Goal: Task Accomplishment & Management: Manage account settings

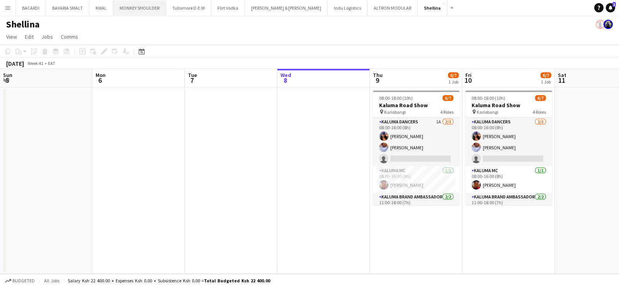
scroll to position [51, 0]
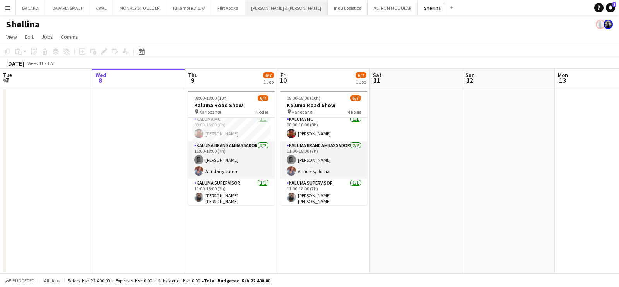
click at [259, 3] on button "[PERSON_NAME] & [PERSON_NAME] Close" at bounding box center [286, 7] width 83 height 15
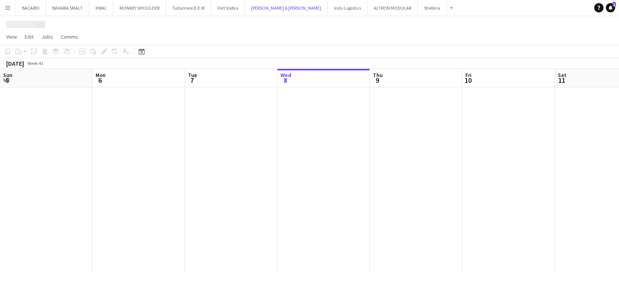
scroll to position [0, 185]
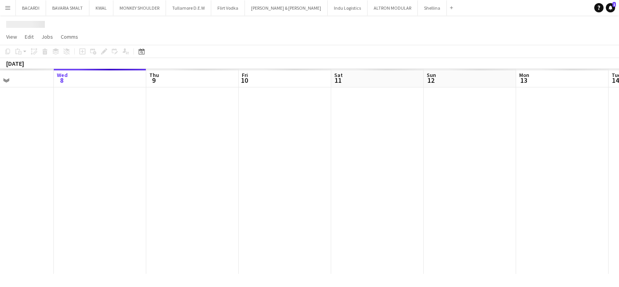
drag, startPoint x: 243, startPoint y: 155, endPoint x: 179, endPoint y: 176, distance: 66.7
click at [398, 148] on app-calendar-viewport "Sun 5 Mon 6 Tue 7 Wed 8 Thu 9 Fri 10 Sat 11 Sun 12 Mon 13 Tue 14 Wed 15 Thu 16" at bounding box center [309, 171] width 619 height 205
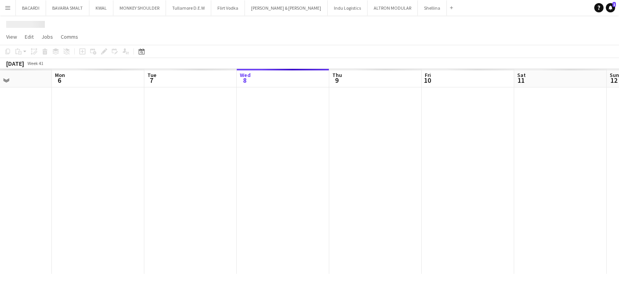
drag, startPoint x: 323, startPoint y: 156, endPoint x: 329, endPoint y: 154, distance: 6.0
click at [329, 154] on app-calendar-viewport "Fri 3 Sat 4 Sun 5 Mon 6 Tue 7 Wed 8 Thu 9 Fri 10 Sat 11 Sun 12 Mon 13 Tue 14" at bounding box center [309, 171] width 619 height 205
drag, startPoint x: 204, startPoint y: 178, endPoint x: 408, endPoint y: 139, distance: 207.3
click at [408, 139] on app-calendar-viewport "Mon 29 Tue 30 Wed 1 Thu 2 Fri 3 Sat 4 Sun 5 Mon 6 Tue 7 Wed 8 Thu 9 Fri 10" at bounding box center [309, 171] width 619 height 205
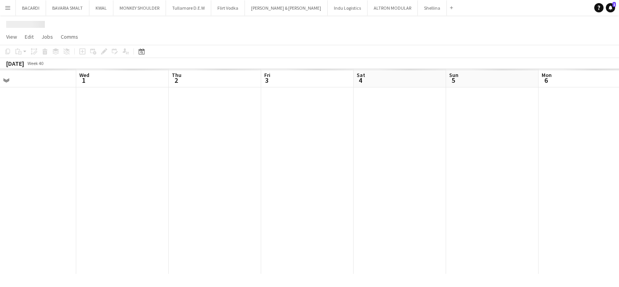
drag, startPoint x: 159, startPoint y: 167, endPoint x: 319, endPoint y: 153, distance: 160.4
click at [319, 153] on app-calendar-viewport "Sun 28 Mon 29 Tue 30 Wed 1 Thu 2 Fri 3 Sat 4 Sun 5 Mon 6 Tue 7 Wed 8 Thu 9" at bounding box center [309, 171] width 619 height 205
drag, startPoint x: 164, startPoint y: 168, endPoint x: 246, endPoint y: 165, distance: 82.1
click at [354, 147] on app-calendar-viewport "Sat 27 Sun 28 Mon 29 Tue 30 Wed 1 Thu 2 Fri 3 Sat 4 Sun 5 Mon 6 Tue 7 Wed 8" at bounding box center [309, 171] width 619 height 205
drag, startPoint x: 120, startPoint y: 182, endPoint x: 174, endPoint y: 180, distance: 54.2
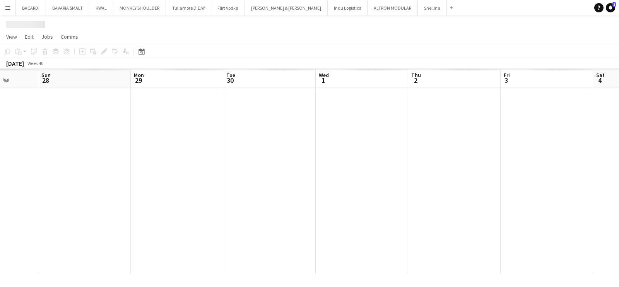
click at [364, 152] on app-calendar-viewport "Thu 25 Fri 26 Sat 27 Sun 28 Mon 29 Tue 30 Wed 1 Thu 2 Fri 3 Sat 4 Sun 5 Mon 6" at bounding box center [309, 171] width 619 height 205
drag, startPoint x: 337, startPoint y: 147, endPoint x: 247, endPoint y: 161, distance: 90.6
click at [340, 148] on app-calendar-viewport "Mon 22 Tue 23 Wed 24 Thu 25 Fri 26 Sat 27 Sun 28 Mon 29 Tue 30 Wed 1 Thu 2 Fri 3" at bounding box center [309, 171] width 619 height 205
drag, startPoint x: 187, startPoint y: 163, endPoint x: 354, endPoint y: 130, distance: 170.3
click at [364, 128] on app-calendar-viewport "Sat 20 Sun 21 Mon 22 Tue 23 Wed 24 Thu 25 Fri 26 Sat 27 Sun 28 Mon 29 Tue 30 We…" at bounding box center [309, 171] width 619 height 205
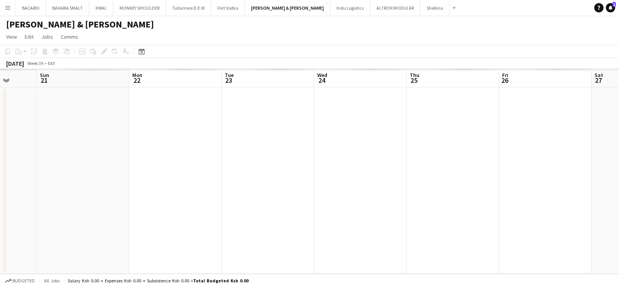
drag, startPoint x: 352, startPoint y: 134, endPoint x: 398, endPoint y: 128, distance: 46.5
click at [398, 126] on app-calendar-viewport "Thu 18 Fri 19 Sat 20 Sun 21 Mon 22 Tue 23 Wed 24 Thu 25 Fri 26 Sat 27 Sun 28 Mo…" at bounding box center [309, 171] width 619 height 205
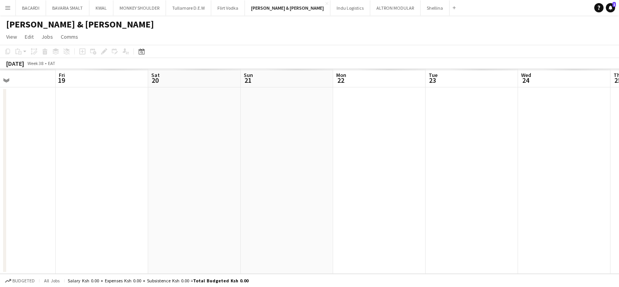
click at [370, 133] on app-calendar-viewport "Tue 16 Wed 17 Thu 18 Fri 19 Sat 20 Sun 21 Mon 22 Tue 23 Wed 24 Thu 25 Fri 26 Sa…" at bounding box center [309, 171] width 619 height 205
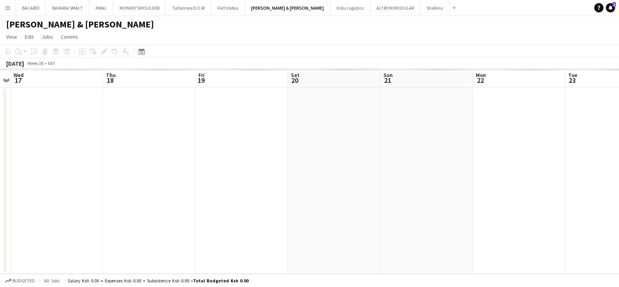
drag, startPoint x: 275, startPoint y: 143, endPoint x: 372, endPoint y: 126, distance: 97.7
click at [372, 126] on app-calendar-viewport "Sun 14 Mon 15 Tue 16 Wed 17 Thu 18 Fri 19 Sat 20 Sun 21 Mon 22 Tue 23 Wed 24 Th…" at bounding box center [309, 171] width 619 height 205
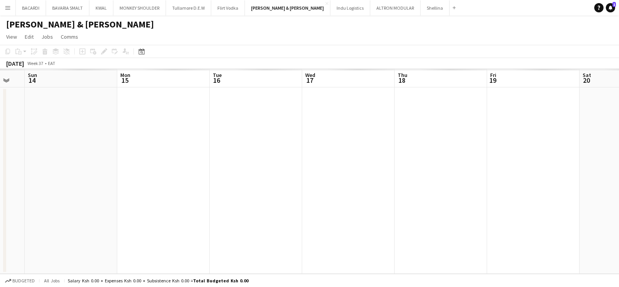
drag, startPoint x: 217, startPoint y: 142, endPoint x: 233, endPoint y: 135, distance: 17.8
click at [334, 127] on app-calendar-viewport "Fri 12 Sat 13 Sun 14 Mon 15 Tue 16 Wed 17 Thu 18 Fri 19 Sat 20 Sun 21 Mon 22 Tu…" at bounding box center [309, 171] width 619 height 205
click at [353, 127] on app-calendar-viewport "Thu 11 Fri 12 Sat 13 Sun 14 Mon 15 Tue 16 Wed 17 Thu 18 Fri 19 Sat 20 Sun 21 Mo…" at bounding box center [309, 171] width 619 height 205
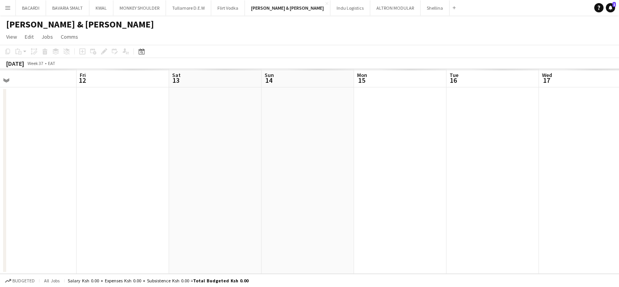
drag, startPoint x: 218, startPoint y: 142, endPoint x: 406, endPoint y: 121, distance: 189.2
click at [410, 121] on app-calendar-viewport "Tue 9 Wed 10 Thu 11 Fri 12 Sat 13 Sun 14 Mon 15 Tue 16 Wed 17 Thu 18 Fri 19 Sat…" at bounding box center [309, 171] width 619 height 205
drag, startPoint x: 224, startPoint y: 150, endPoint x: 218, endPoint y: 134, distance: 16.4
click at [436, 120] on app-calendar-viewport "Sun 7 Mon 8 Tue 9 Wed 10 Thu 11 Fri 12 Sat 13 Sun 14 Mon 15 Tue 16 Wed 17 Thu 18" at bounding box center [309, 171] width 619 height 205
drag, startPoint x: 147, startPoint y: 140, endPoint x: 177, endPoint y: 138, distance: 30.3
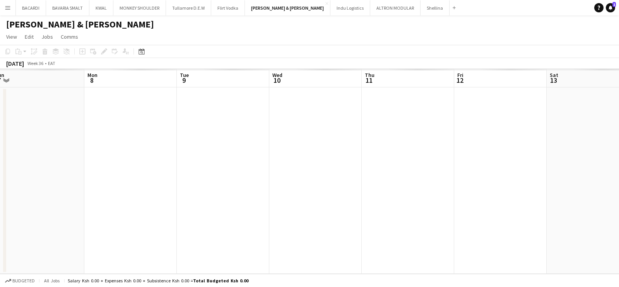
click at [297, 119] on app-calendar-viewport "Fri 5 Sat 6 Sun 7 Mon 8 Tue 9 Wed 10 Thu 11 Fri 12 Sat 13 Sun 14 Mon 15 Tue 16" at bounding box center [309, 171] width 619 height 205
drag, startPoint x: 148, startPoint y: 144, endPoint x: 349, endPoint y: 132, distance: 201.5
click at [383, 125] on app-calendar-viewport "Thu 4 Fri 5 Sat 6 Sun 7 Mon 8 Tue 9 Wed 10 Thu 11 Fri 12 Sat 13 Sun 14 Mon 15" at bounding box center [309, 171] width 619 height 205
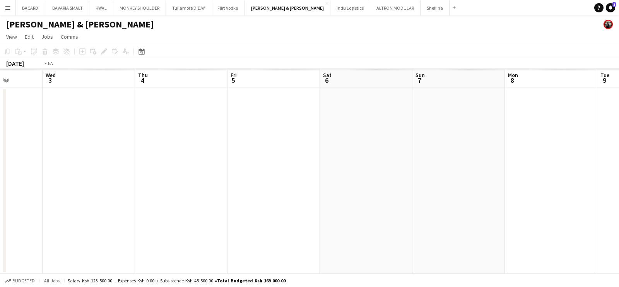
drag, startPoint x: 147, startPoint y: 161, endPoint x: 290, endPoint y: 141, distance: 145.3
click at [323, 137] on app-calendar-viewport "Mon 1 Tue 2 Wed 3 Thu 4 Fri 5 Sat 6 Sun 7 Mon 8 Tue 9 Wed 10 Thu 11 Fri 12" at bounding box center [309, 171] width 619 height 205
drag, startPoint x: 252, startPoint y: 154, endPoint x: 337, endPoint y: 138, distance: 86.3
click at [327, 139] on app-calendar-viewport "Sat 30 Sun 31 Mon 1 Tue 2 Wed 3 Thu 4 Fri 5 Sat 6 Sun 7 Mon 8 Tue 9 Wed 10" at bounding box center [309, 171] width 619 height 205
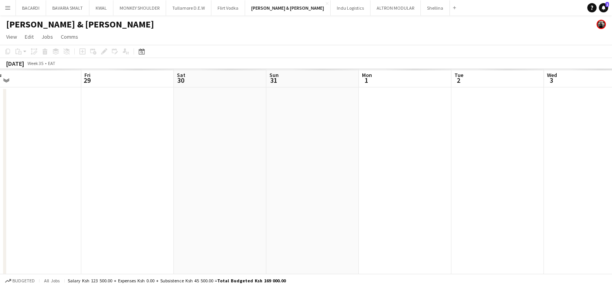
drag, startPoint x: 395, startPoint y: 121, endPoint x: 308, endPoint y: 134, distance: 88.0
drag, startPoint x: 414, startPoint y: 141, endPoint x: 498, endPoint y: 154, distance: 85.3
drag, startPoint x: 497, startPoint y: 154, endPoint x: 60, endPoint y: 155, distance: 437.1
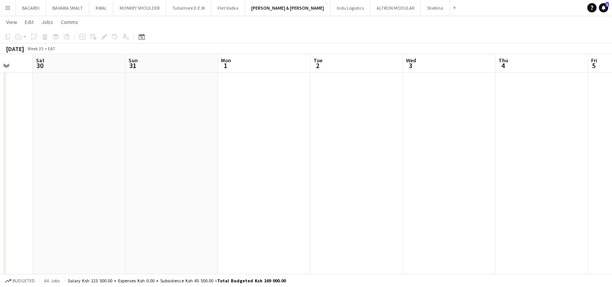
scroll to position [501, 0]
drag, startPoint x: 445, startPoint y: 229, endPoint x: 70, endPoint y: 204, distance: 376.4
click at [70, 204] on app-calendar-viewport "Wed 27 Thu 28 Fri 29 Sat 30 Sun 31 Mon 1 Tue 2 Wed 3 Thu 4 Fri 5 Sat 6 Sun 7" at bounding box center [306, 8] width 612 height 958
drag, startPoint x: 464, startPoint y: 238, endPoint x: 128, endPoint y: 203, distance: 337.5
click at [128, 203] on app-calendar-viewport "Sun 31 Mon 1 Tue 2 Wed 3 Thu 4 Fri 5 Sat 6 Sun 7 Mon 8 Tue 9 Wed 10 Thu 11" at bounding box center [306, 8] width 612 height 958
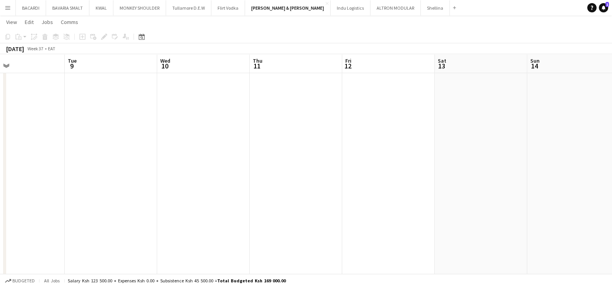
drag, startPoint x: 256, startPoint y: 196, endPoint x: 318, endPoint y: 177, distance: 64.5
click at [103, 176] on app-calendar-viewport "Sat 6 Sun 7 Mon 8 Tue 9 Wed 10 Thu 11 Fri 12 Sat 13 Sun 14 Mon 15 Tue 16 Wed 17" at bounding box center [306, 8] width 612 height 958
drag, startPoint x: 404, startPoint y: 179, endPoint x: 192, endPoint y: 166, distance: 212.8
click at [82, 165] on app-calendar-viewport "Mon 8 Tue 9 Wed 10 Thu 11 Fri 12 Sat 13 Sun 14 Mon 15 Tue 16 Wed 17 Thu 18 Fri …" at bounding box center [306, 8] width 612 height 958
drag, startPoint x: 246, startPoint y: 159, endPoint x: 86, endPoint y: 139, distance: 161.1
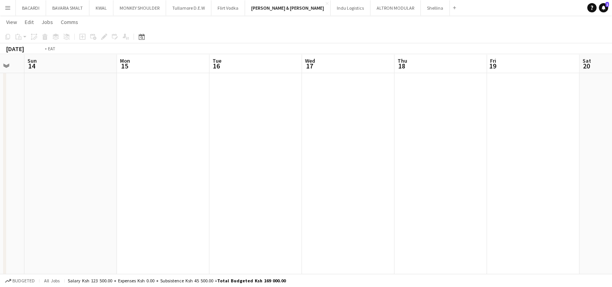
click at [86, 139] on app-calendar-viewport "Thu 11 Fri 12 Sat 13 Sun 14 Mon 15 Tue 16 Wed 17 Thu 18 Fri 19 Sat 20 Sun 21 Mo…" at bounding box center [306, 8] width 612 height 958
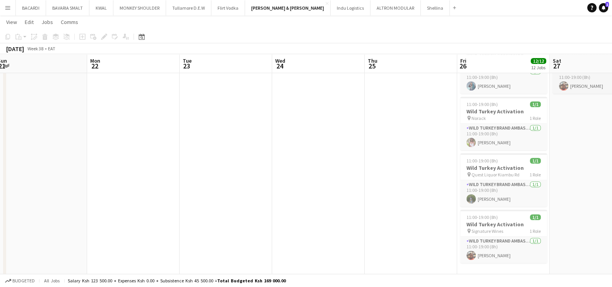
click at [173, 137] on app-calendar-viewport "Thu 18 Fri 19 Sat 20 Sun 21 Mon 22 Tue 23 Wed 24 Thu 25 Fri 26 12/12 12 Jobs Sa…" at bounding box center [306, 8] width 612 height 958
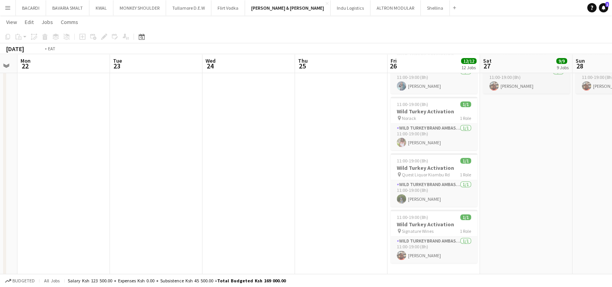
drag, startPoint x: 562, startPoint y: 165, endPoint x: 267, endPoint y: 140, distance: 296.2
click at [228, 141] on app-calendar-viewport "Thu 18 Fri 19 Sat 20 Sun 21 Mon 22 Tue 23 Wed 24 Thu 25 Fri 26 12/12 12 Jobs Sa…" at bounding box center [306, 8] width 612 height 958
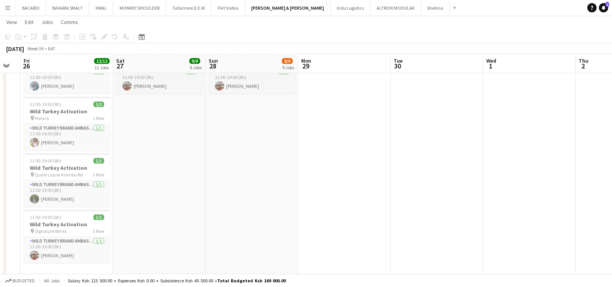
drag, startPoint x: 251, startPoint y: 107, endPoint x: 453, endPoint y: 125, distance: 201.9
click at [250, 107] on app-calendar-viewport "Tue 23 Wed 24 Thu 25 Fri 26 12/12 12 Jobs Sat 27 9/9 9 Jobs Sun 28 8/9 9 Jobs M…" at bounding box center [306, 8] width 612 height 958
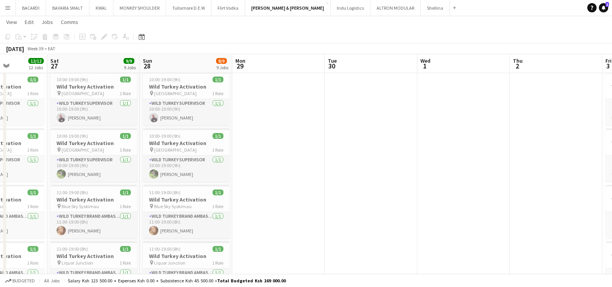
scroll to position [0, 0]
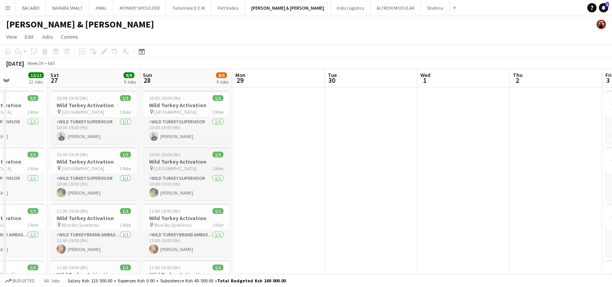
click at [179, 159] on h3 "Wild Turkey Activation" at bounding box center [186, 161] width 87 height 7
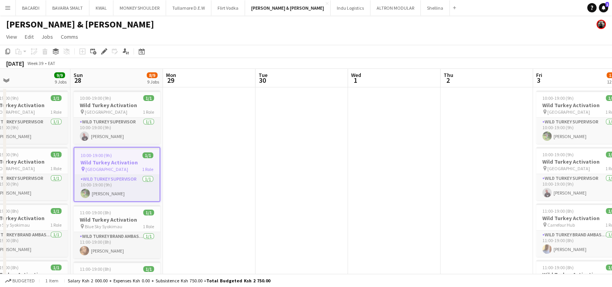
drag, startPoint x: 327, startPoint y: 199, endPoint x: 258, endPoint y: 200, distance: 68.9
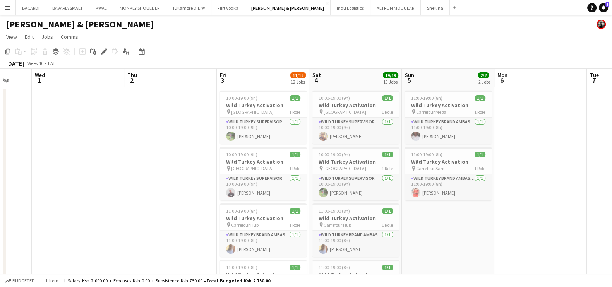
drag, startPoint x: 378, startPoint y: 202, endPoint x: 164, endPoint y: 175, distance: 215.2
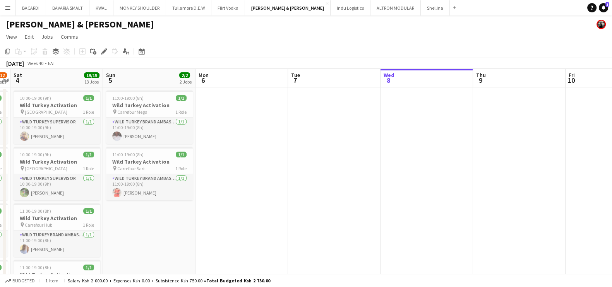
drag, startPoint x: 531, startPoint y: 179, endPoint x: 243, endPoint y: 156, distance: 289.1
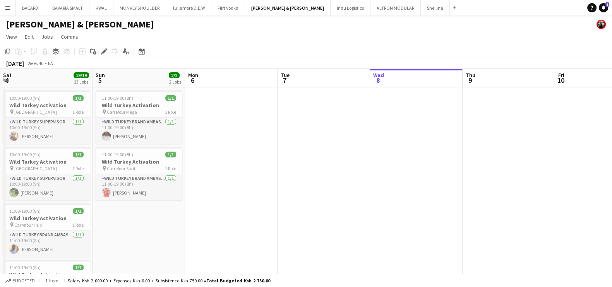
drag
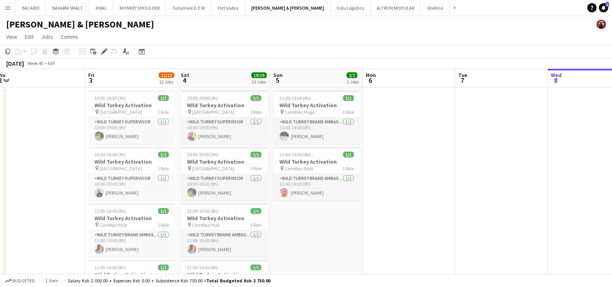
scroll to position [0, 190]
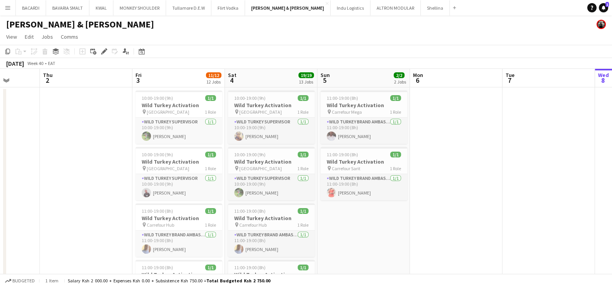
scroll to position [0, 236]
click at [356, 156] on span "11:00-19:00 (8h)" at bounding box center [343, 155] width 31 height 6
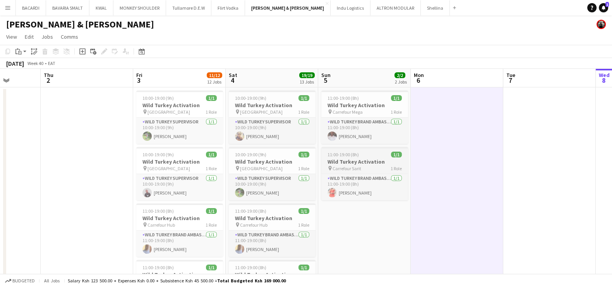
click at [364, 161] on h3 "Wild Turkey Activation" at bounding box center [364, 161] width 87 height 7
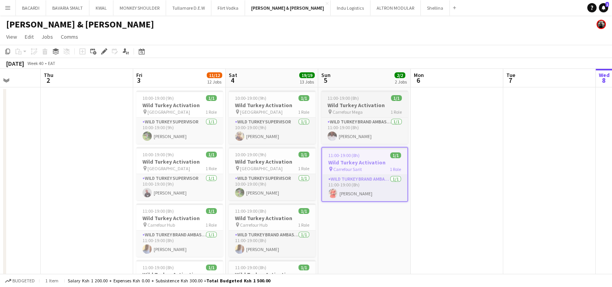
click at [350, 103] on h3 "Wild Turkey Activation" at bounding box center [364, 105] width 87 height 7
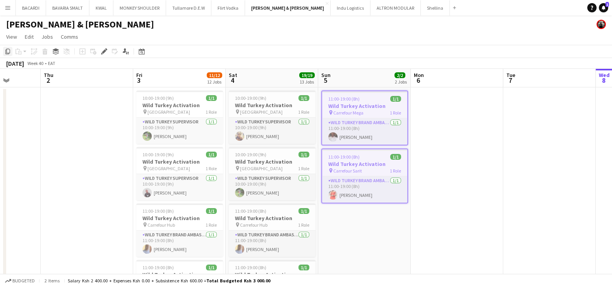
click at [5, 54] on icon "Copy" at bounding box center [8, 51] width 6 height 6
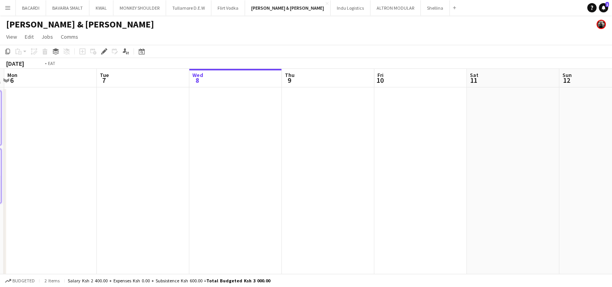
scroll to position [0, 289]
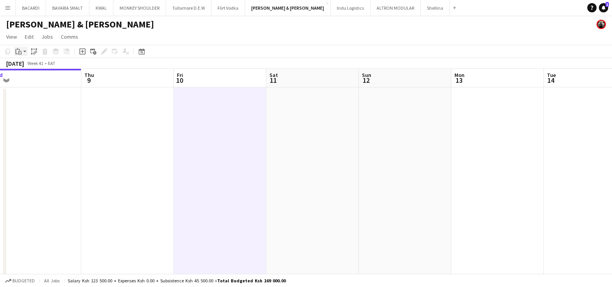
click at [21, 50] on icon "Paste" at bounding box center [18, 51] width 6 height 6
click at [41, 78] on link "Paste with crew Ctrl+Shift+V" at bounding box center [57, 79] width 73 height 7
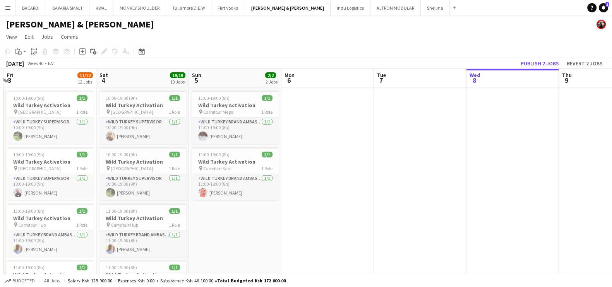
scroll to position [0, 229]
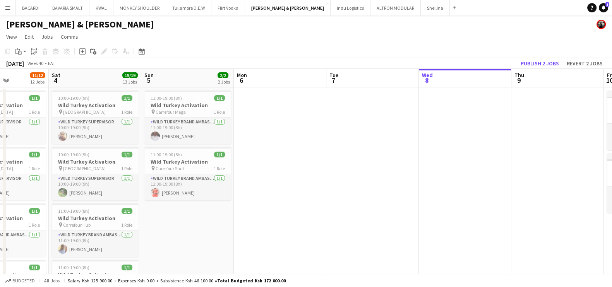
drag, startPoint x: 369, startPoint y: 196, endPoint x: 383, endPoint y: 203, distance: 15.1
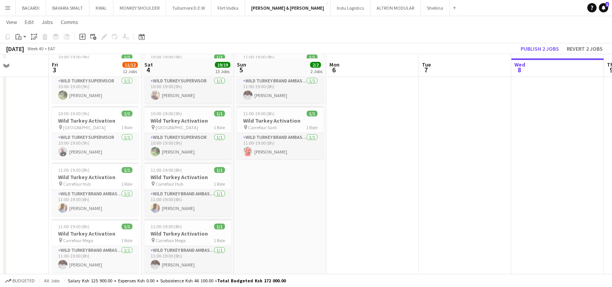
scroll to position [48, 0]
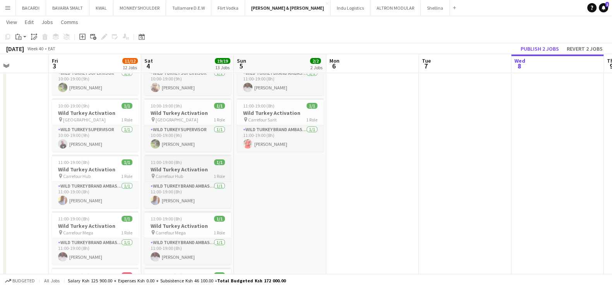
click at [185, 164] on div "11:00-19:00 (8h) 1/1" at bounding box center [187, 162] width 87 height 6
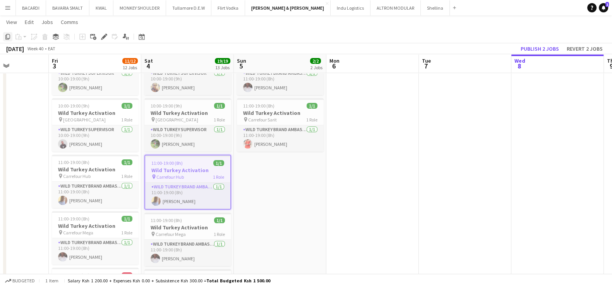
click at [10, 36] on icon at bounding box center [7, 36] width 5 height 5
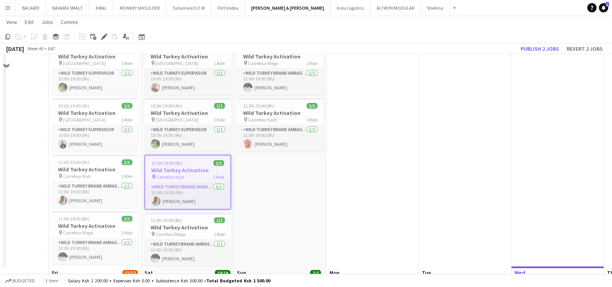
scroll to position [299, 0]
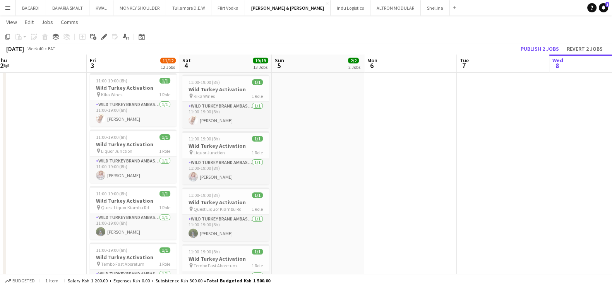
drag, startPoint x: 406, startPoint y: 145, endPoint x: 167, endPoint y: 123, distance: 240.4
click at [167, 123] on app-calendar-viewport "Tue 30 Wed 1 Thu 2 Fri 3 11/12 12 Jobs Sat 4 19/19 13 Jobs Sun 5 2/2 2 Jobs Mon…" at bounding box center [306, 210] width 612 height 958
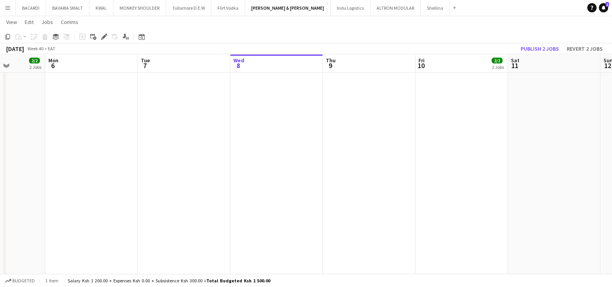
drag, startPoint x: 544, startPoint y: 139, endPoint x: 574, endPoint y: 137, distance: 30.2
click at [574, 137] on app-calendar-viewport "Fri 3 11/12 12 Jobs Sat 4 19/19 13 Jobs Sun 5 2/2 2 Jobs Mon 6 Tue 7 Wed 8 Thu …" at bounding box center [306, 210] width 612 height 958
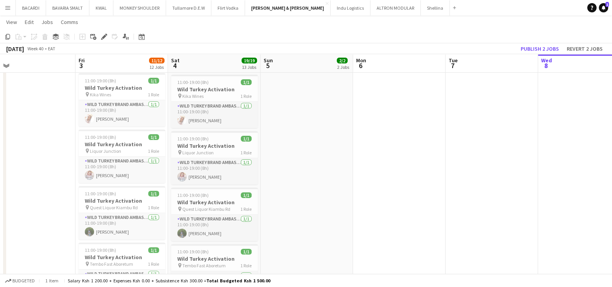
drag, startPoint x: 366, startPoint y: 142, endPoint x: 534, endPoint y: 129, distance: 169.2
click at [534, 129] on app-calendar-viewport "Tue 30 Wed 1 Thu 2 Fri 3 11/12 12 Jobs Sat 4 19/19 13 Jobs Sun 5 2/2 2 Jobs Mon…" at bounding box center [306, 210] width 612 height 958
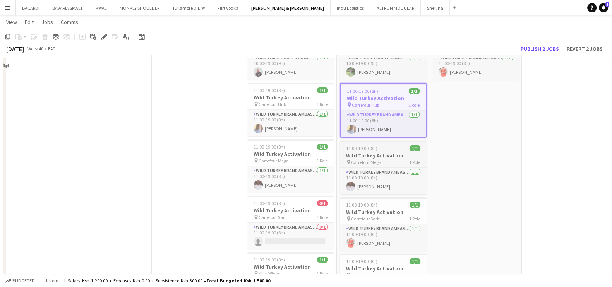
scroll to position [106, 0]
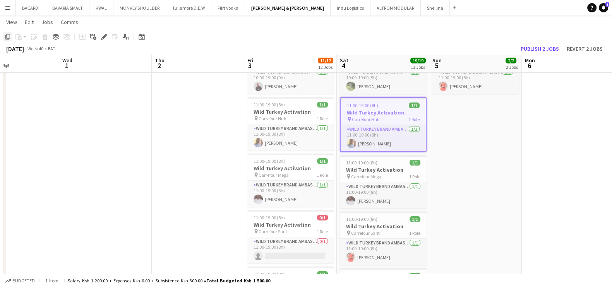
click at [8, 37] on icon "Copy" at bounding box center [8, 37] width 6 height 6
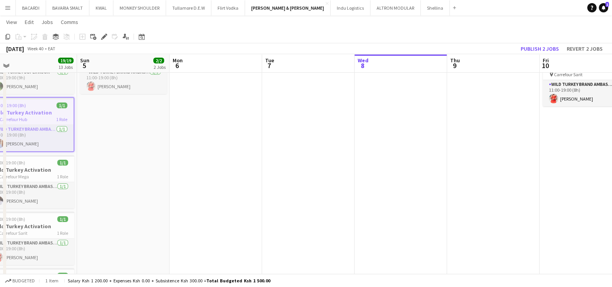
drag, startPoint x: 447, startPoint y: 130, endPoint x: 207, endPoint y: 128, distance: 239.4
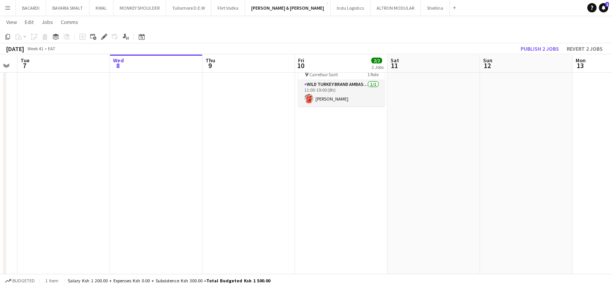
scroll to position [0, 212]
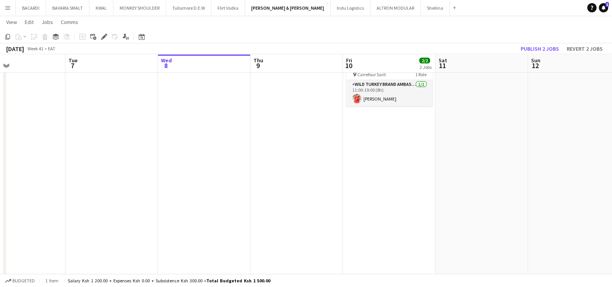
drag, startPoint x: 474, startPoint y: 146, endPoint x: 281, endPoint y: 141, distance: 193.1
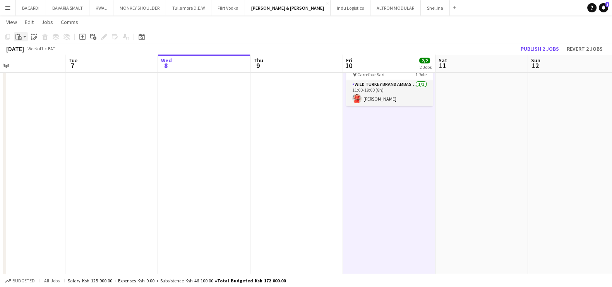
click at [27, 36] on app-action-btn "Paste" at bounding box center [21, 36] width 14 height 9
click at [35, 61] on link "Paste with crew Ctrl+Shift+V" at bounding box center [57, 64] width 73 height 7
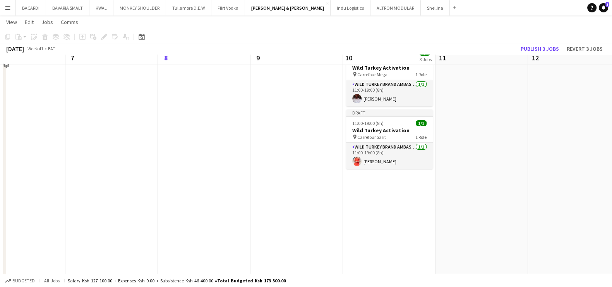
scroll to position [9, 0]
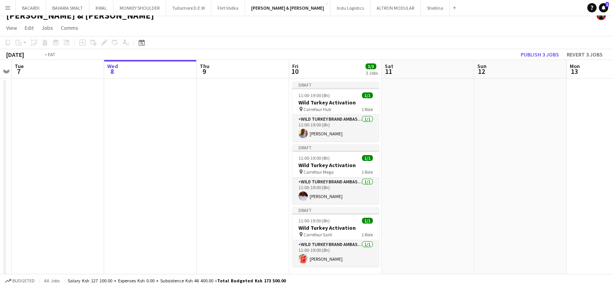
drag, startPoint x: 197, startPoint y: 138, endPoint x: 421, endPoint y: 144, distance: 224.0
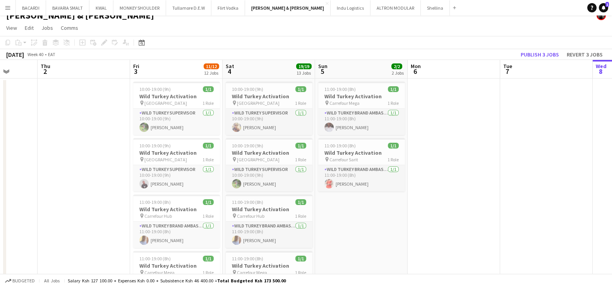
drag, startPoint x: 157, startPoint y: 177, endPoint x: 369, endPoint y: 178, distance: 212.7
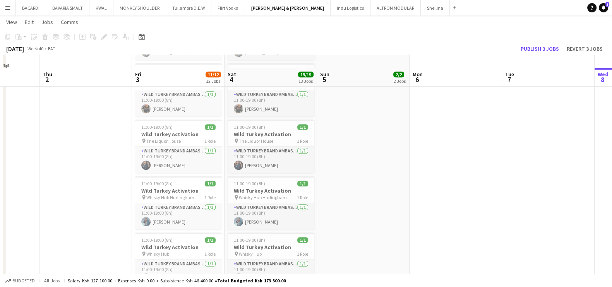
scroll to position [492, 0]
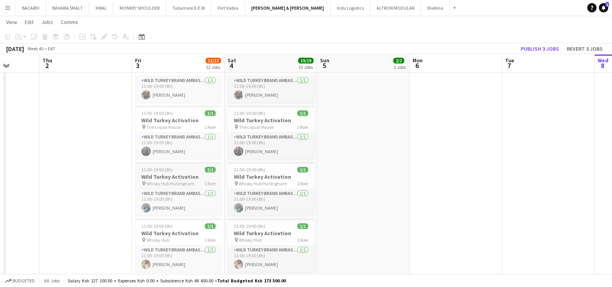
click at [169, 171] on span "11:00-19:00 (8h)" at bounding box center [156, 170] width 31 height 6
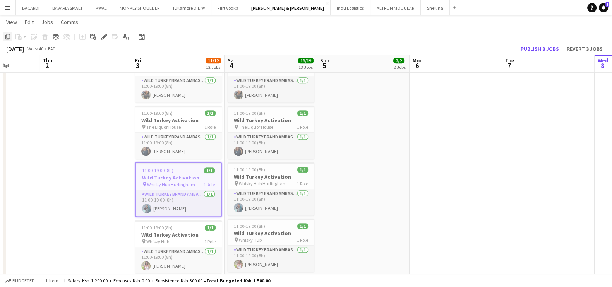
click at [9, 39] on icon at bounding box center [7, 36] width 5 height 5
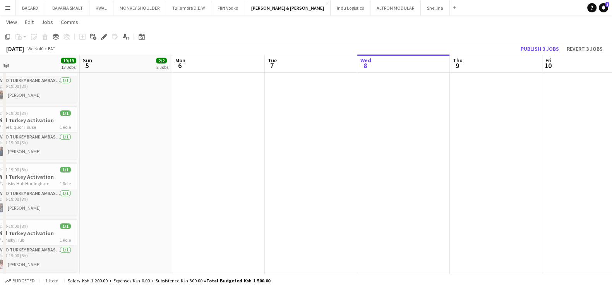
drag, startPoint x: 538, startPoint y: 196, endPoint x: 208, endPoint y: 194, distance: 330.3
click at [208, 194] on app-calendar-viewport "Wed 1 Thu 2 Fri 3 11/12 12 Jobs Sat 4 19/19 13 Jobs Sun 5 2/2 2 Jobs Mon 6 Tue …" at bounding box center [306, 17] width 612 height 958
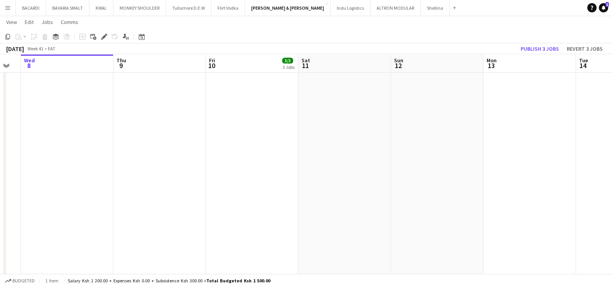
drag, startPoint x: 514, startPoint y: 181, endPoint x: 287, endPoint y: 189, distance: 227.2
click at [287, 189] on app-calendar-viewport "Sun 5 2/2 2 Jobs Mon 6 Tue 7 Wed 8 Thu 9 Fri 10 3/3 3 Jobs Sat 11 Sun 12 Mon 13…" at bounding box center [306, 17] width 612 height 958
drag, startPoint x: 542, startPoint y: 174, endPoint x: 446, endPoint y: 175, distance: 95.5
click at [446, 175] on app-calendar-viewport "Sun 5 2/2 2 Jobs Mon 6 Tue 7 Wed 8 Thu 9 Fri 10 3/3 3 Jobs Sat 11 Sun 12 Mon 13…" at bounding box center [306, 17] width 612 height 958
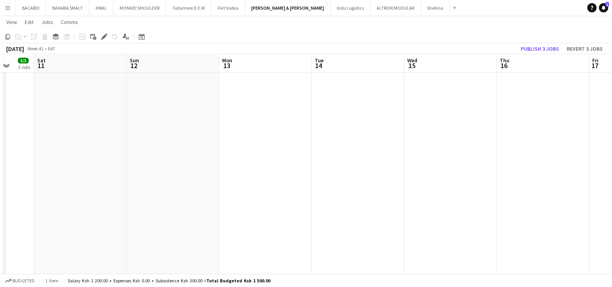
scroll to position [0, 336]
drag, startPoint x: 496, startPoint y: 174, endPoint x: 326, endPoint y: 161, distance: 169.5
click at [326, 161] on app-calendar-viewport "Tue 7 Wed 8 Thu 9 Fri 10 3/3 3 Jobs Sat 11 Sun 12 Mon 13 Tue 14 Wed 15 Thu 16 F…" at bounding box center [306, 17] width 612 height 958
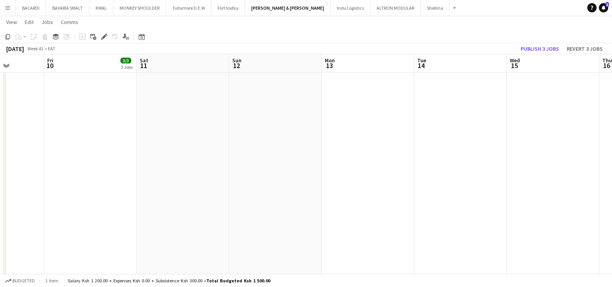
drag, startPoint x: 279, startPoint y: 156, endPoint x: 565, endPoint y: 170, distance: 286.6
click at [566, 170] on app-calendar-viewport "Tue 7 Wed 8 Thu 9 Fri 10 3/3 3 Jobs Sat 11 Sun 12 Mon 13 Tue 14 Wed 15 Thu 16 F…" at bounding box center [306, 162] width 612 height 958
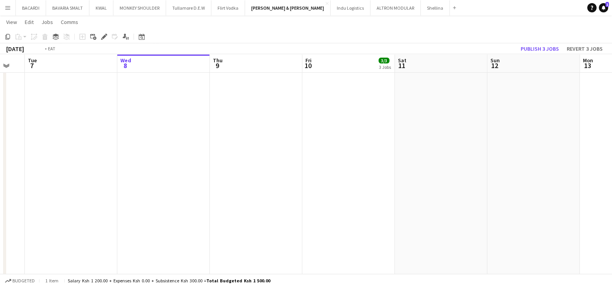
drag, startPoint x: 379, startPoint y: 181, endPoint x: 518, endPoint y: 181, distance: 139.3
click at [518, 181] on app-calendar-viewport "Sun 5 2/2 2 Jobs Mon 6 Tue 7 Wed 8 Thu 9 Fri 10 3/3 3 Jobs Sat 11 Sun 12 Mon 13…" at bounding box center [306, 162] width 612 height 958
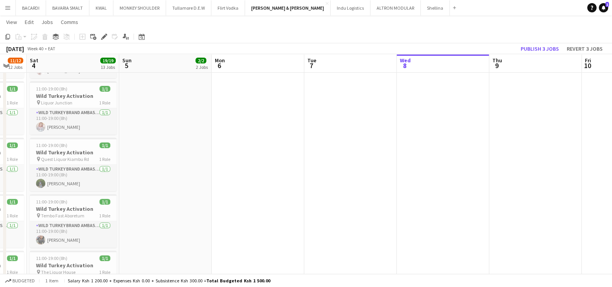
drag, startPoint x: 289, startPoint y: 182, endPoint x: 430, endPoint y: 177, distance: 140.5
click at [430, 177] on app-calendar-viewport "Thu 2 Fri 3 11/12 12 Jobs Sat 4 19/19 13 Jobs Sun 5 2/2 2 Jobs Mon 6 Tue 7 Wed …" at bounding box center [306, 162] width 612 height 958
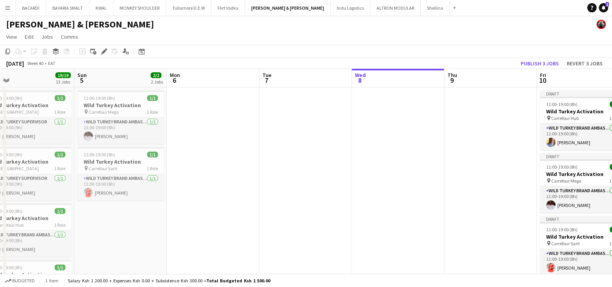
scroll to position [0, 268]
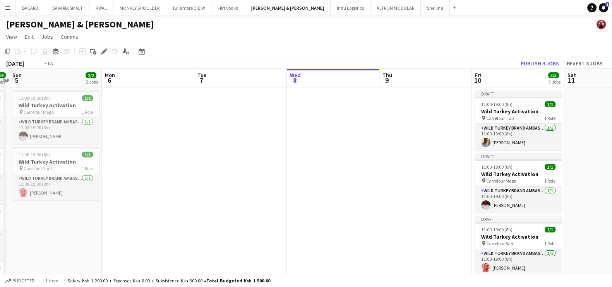
drag, startPoint x: 397, startPoint y: 185, endPoint x: 159, endPoint y: 144, distance: 241.8
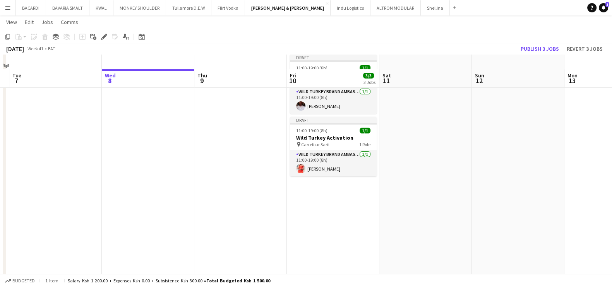
scroll to position [145, 0]
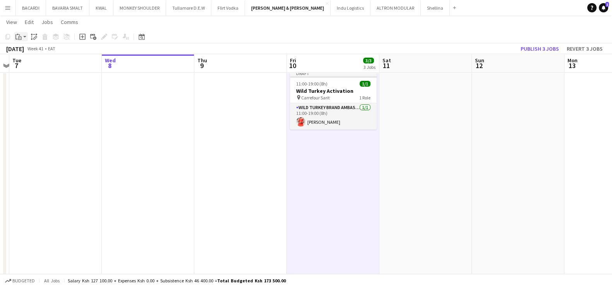
click at [25, 38] on app-action-btn "Paste" at bounding box center [21, 36] width 14 height 9
click at [40, 62] on link "Paste with crew Ctrl+Shift+V" at bounding box center [57, 64] width 73 height 7
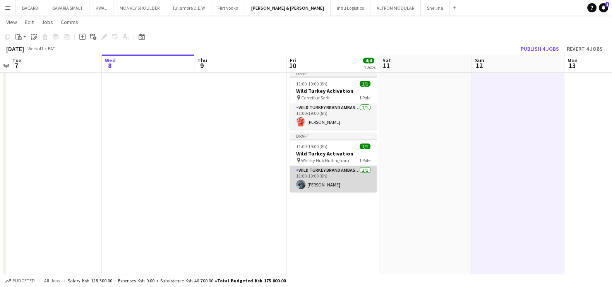
click at [325, 183] on app-card-role "Wild Turkey Brand Ambassador [DATE] 11:00-19:00 (8h) [PERSON_NAME]" at bounding box center [333, 179] width 87 height 26
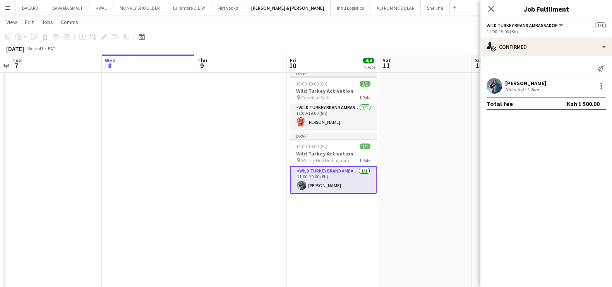
click at [598, 80] on div "[PERSON_NAME] Not rated 3.2km" at bounding box center [546, 85] width 132 height 15
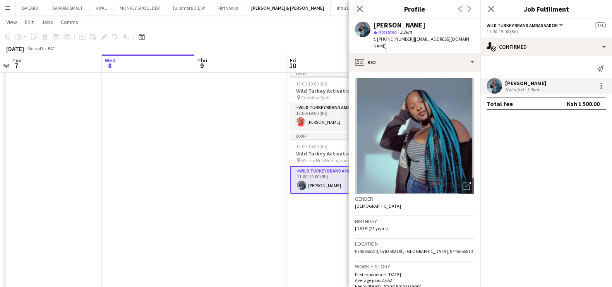
click at [364, 4] on app-icon "Close pop-in" at bounding box center [359, 8] width 9 height 9
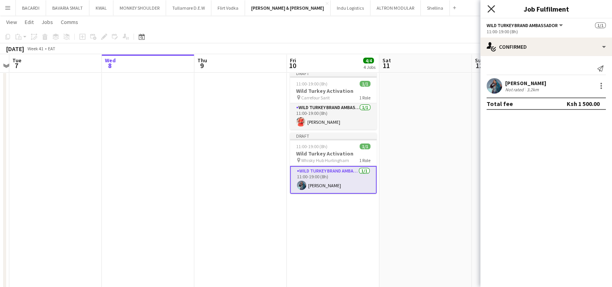
click at [493, 7] on icon at bounding box center [490, 8] width 7 height 7
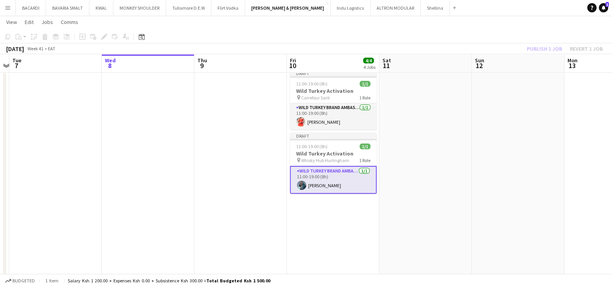
click at [326, 184] on app-card-role "Wild Turkey Brand Ambassador [DATE] 11:00-19:00 (8h) [PERSON_NAME]" at bounding box center [333, 180] width 87 height 28
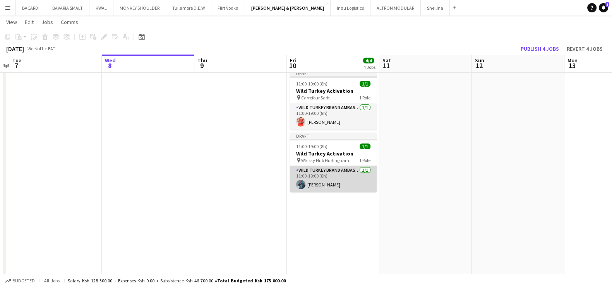
click at [327, 183] on app-card-role "Wild Turkey Brand Ambassador [DATE] 11:00-19:00 (8h) [PERSON_NAME]" at bounding box center [333, 179] width 87 height 26
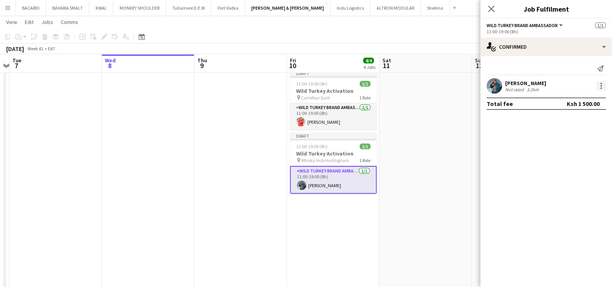
click at [602, 85] on div at bounding box center [600, 85] width 9 height 9
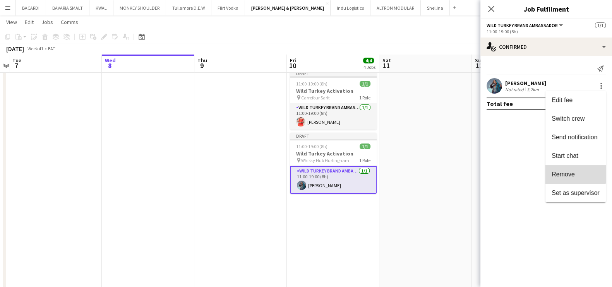
click at [572, 172] on span "Remove" at bounding box center [562, 174] width 23 height 7
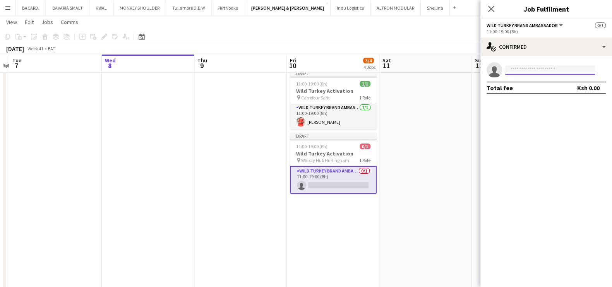
click at [524, 66] on input at bounding box center [550, 69] width 90 height 9
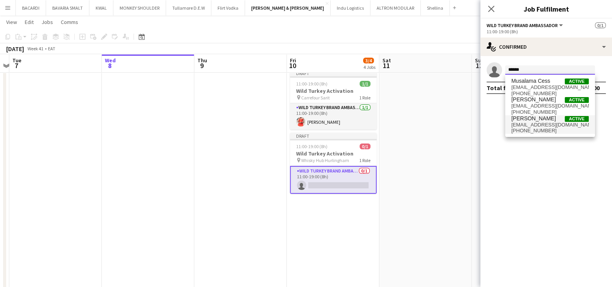
type input "******"
click at [534, 120] on span "[PERSON_NAME]" at bounding box center [533, 118] width 44 height 7
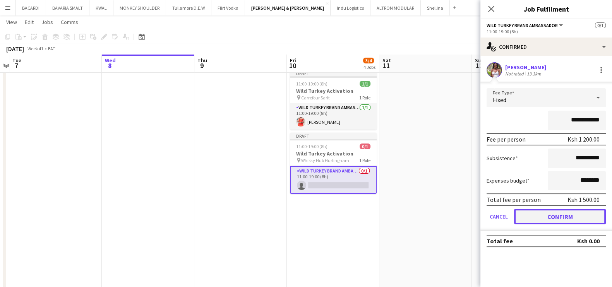
click at [550, 217] on button "Confirm" at bounding box center [560, 216] width 92 height 15
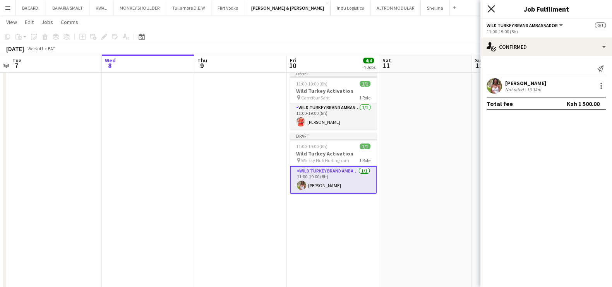
click at [491, 9] on icon at bounding box center [490, 8] width 7 height 7
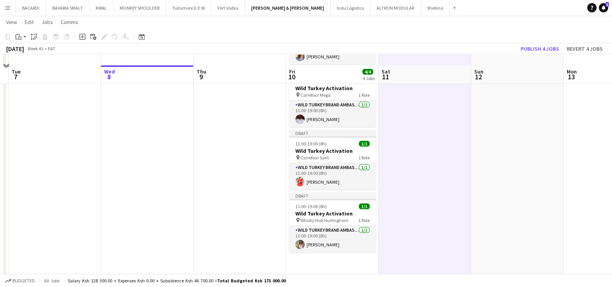
scroll to position [96, 0]
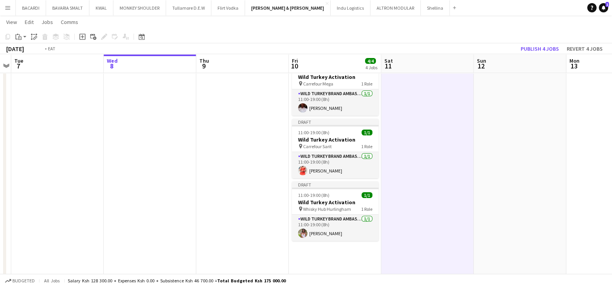
drag, startPoint x: 167, startPoint y: 202, endPoint x: 316, endPoint y: 186, distance: 149.7
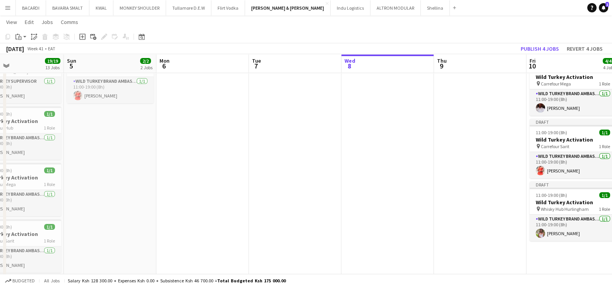
drag, startPoint x: 137, startPoint y: 179, endPoint x: 352, endPoint y: 188, distance: 215.2
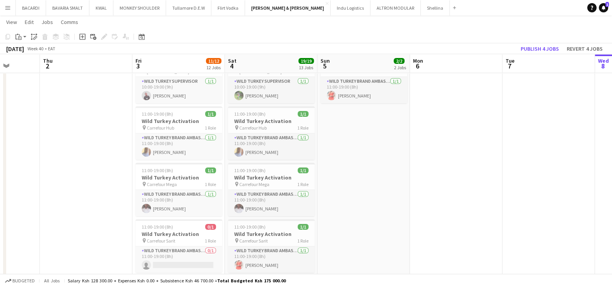
scroll to position [0, 229]
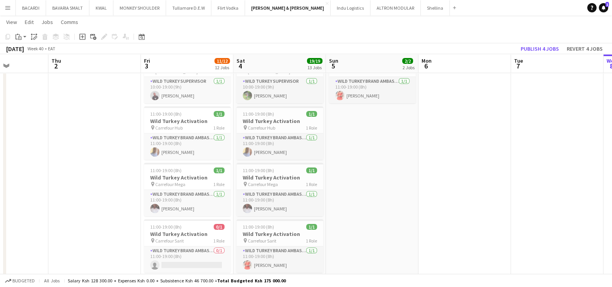
drag, startPoint x: 223, startPoint y: 201, endPoint x: 227, endPoint y: 200, distance: 3.9
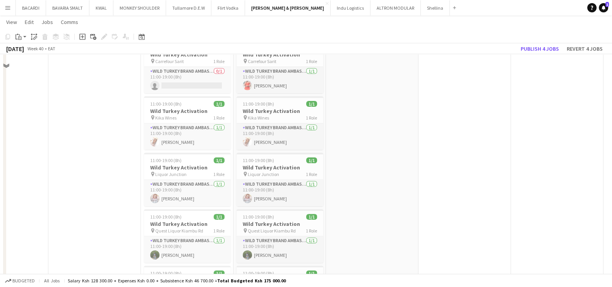
scroll to position [290, 0]
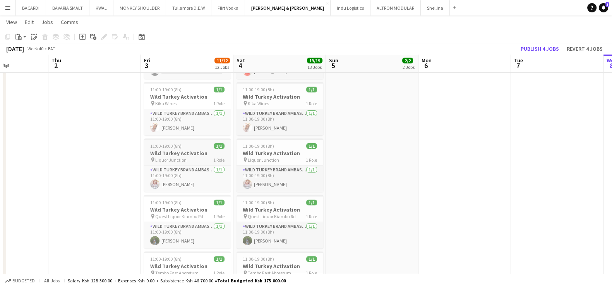
click at [172, 145] on span "11:00-19:00 (8h)" at bounding box center [165, 146] width 31 height 6
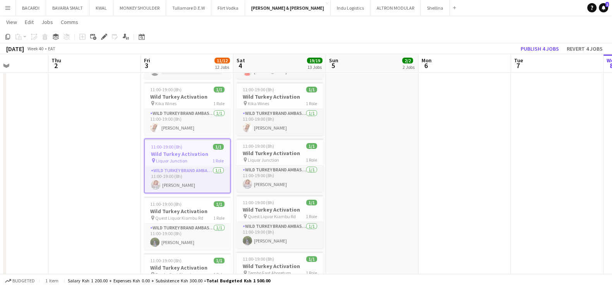
click at [3, 30] on app-page-menu "View Day view expanded Day view collapsed Month view Date picker Jump to [DATE]…" at bounding box center [306, 22] width 612 height 15
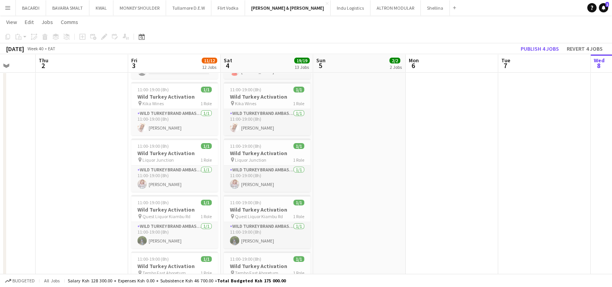
drag, startPoint x: 404, startPoint y: 113, endPoint x: 113, endPoint y: 106, distance: 291.8
click at [113, 106] on app-calendar-viewport "Mon 29 Tue 30 Wed 1 Thu 2 Fri 3 11/12 12 Jobs Sat 4 19/19 13 Jobs Sun 5 2/2 2 J…" at bounding box center [306, 219] width 612 height 958
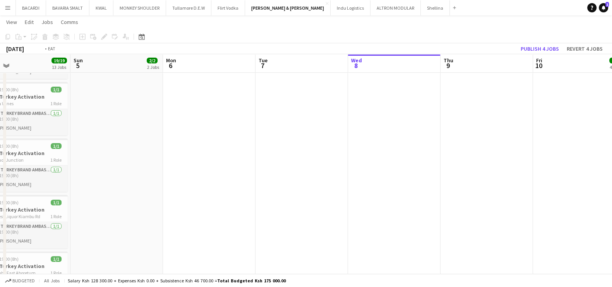
drag, startPoint x: 369, startPoint y: 125, endPoint x: 220, endPoint y: 121, distance: 149.0
click at [220, 121] on app-calendar-viewport "Thu 2 Fri 3 11/12 12 Jobs Sat 4 19/19 13 Jobs Sun 5 2/2 2 Jobs Mon 6 Tue 7 Wed …" at bounding box center [306, 219] width 612 height 958
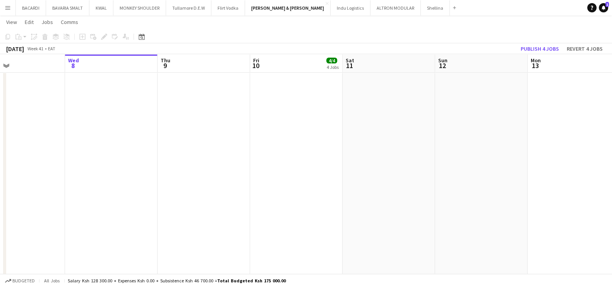
drag, startPoint x: 314, startPoint y: 141, endPoint x: 303, endPoint y: 140, distance: 11.3
click at [303, 140] on app-calendar-viewport "Sat 4 19/19 13 Jobs Sun 5 2/2 2 Jobs Mon 6 Tue 7 Wed 8 Thu 9 Fri 10 4/4 4 Jobs …" at bounding box center [306, 219] width 612 height 958
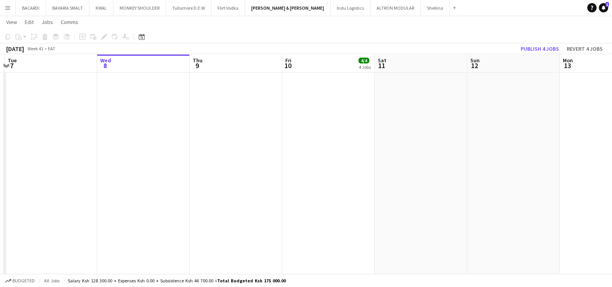
drag, startPoint x: 346, startPoint y: 151, endPoint x: 323, endPoint y: 155, distance: 23.9
click at [323, 155] on app-calendar-viewport "Sat 4 19/19 13 Jobs Sun 5 2/2 2 Jobs Mon 6 Tue 7 Wed 8 Thu 9 Fri 10 4/4 4 Jobs …" at bounding box center [306, 219] width 612 height 958
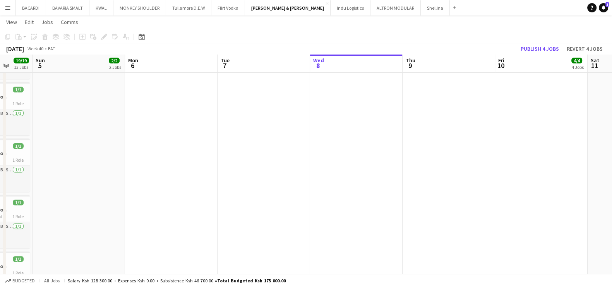
drag, startPoint x: 326, startPoint y: 157, endPoint x: 548, endPoint y: 159, distance: 221.3
click at [548, 159] on app-calendar-viewport "Fri 3 11/12 12 Jobs Sat 4 19/19 13 Jobs Sun 5 2/2 2 Jobs Mon 6 Tue 7 Wed 8 Thu …" at bounding box center [306, 219] width 612 height 958
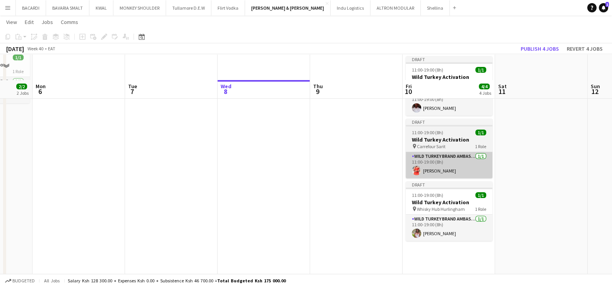
scroll to position [193, 0]
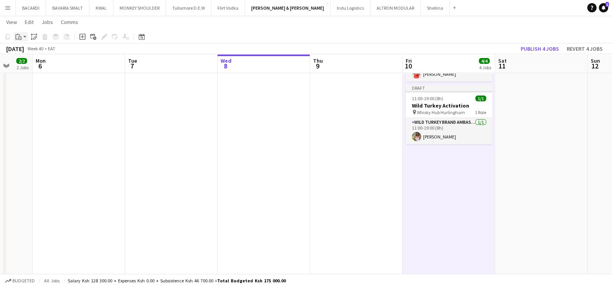
click at [23, 35] on app-action-btn "Paste" at bounding box center [21, 36] width 14 height 9
click at [35, 67] on link "Paste with crew Ctrl+Shift+V" at bounding box center [57, 64] width 73 height 7
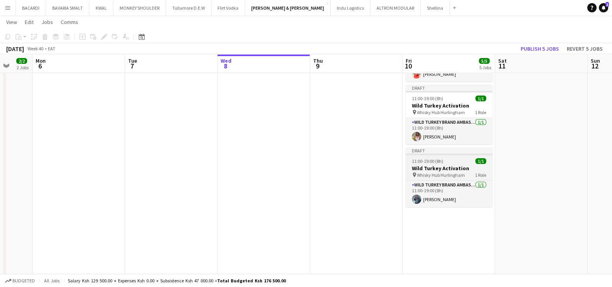
click at [438, 162] on span "11:00-19:00 (8h)" at bounding box center [427, 161] width 31 height 6
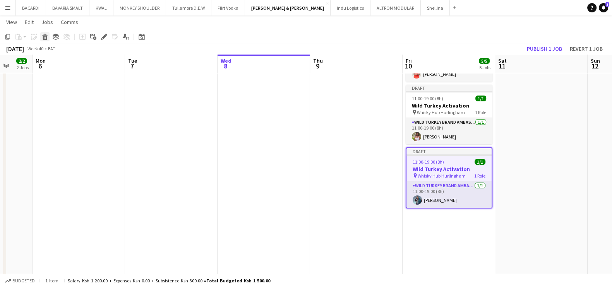
click at [43, 34] on icon "Delete" at bounding box center [45, 37] width 6 height 6
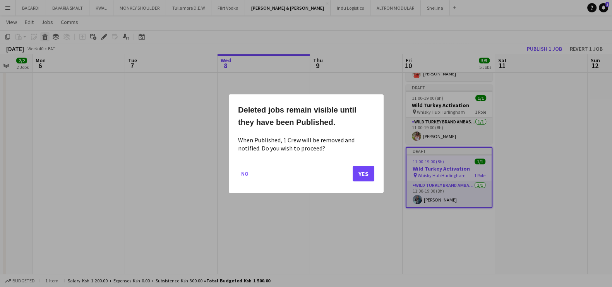
scroll to position [0, 0]
click at [359, 176] on button "Yes" at bounding box center [363, 173] width 22 height 15
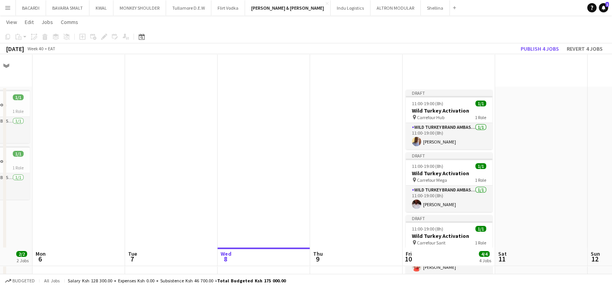
scroll to position [193, 0]
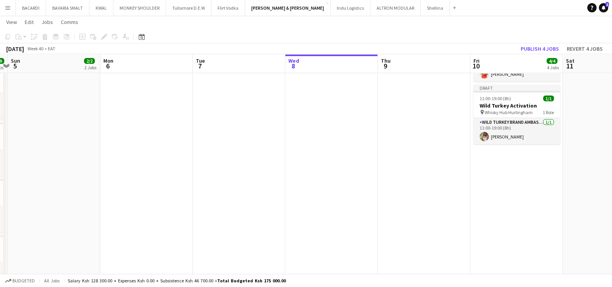
drag, startPoint x: 167, startPoint y: 120, endPoint x: 332, endPoint y: 136, distance: 165.5
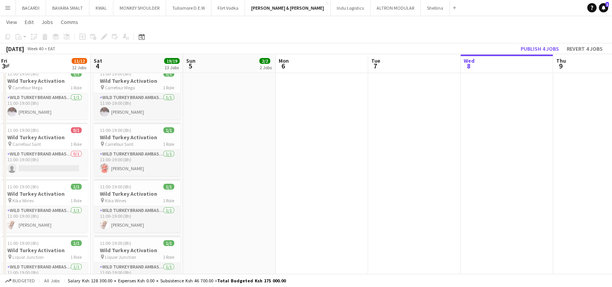
drag, startPoint x: 99, startPoint y: 139, endPoint x: 273, endPoint y: 144, distance: 173.7
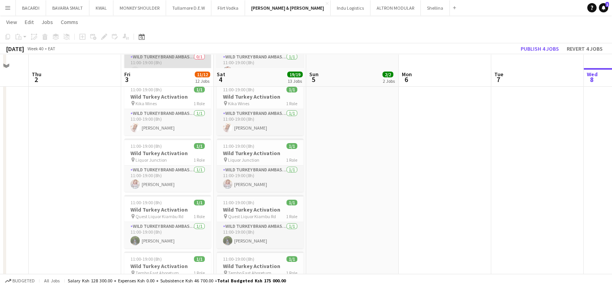
scroll to position [338, 0]
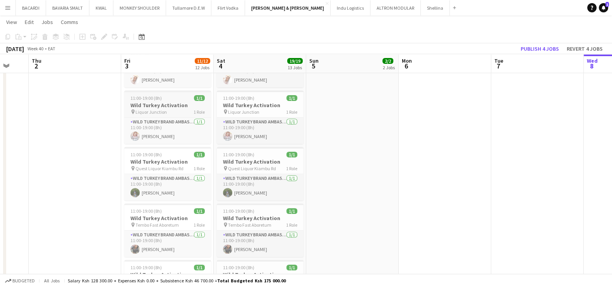
click at [157, 107] on h3 "Wild Turkey Activation" at bounding box center [167, 105] width 87 height 7
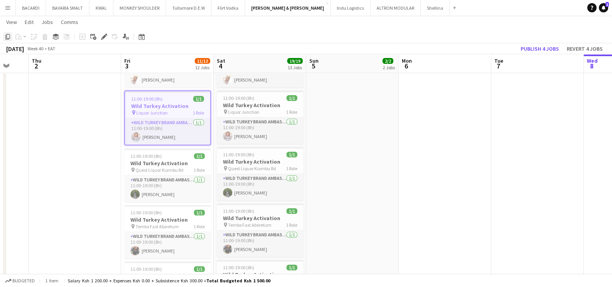
click at [7, 35] on icon "Copy" at bounding box center [8, 37] width 6 height 6
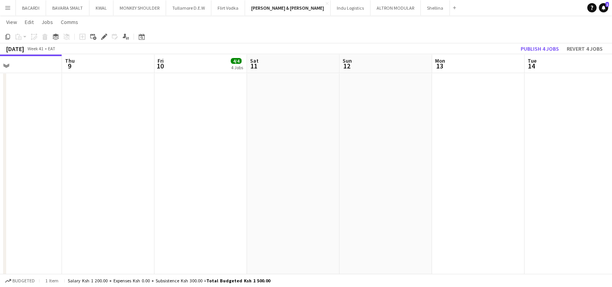
drag, startPoint x: 586, startPoint y: 154, endPoint x: 151, endPoint y: 137, distance: 435.5
click at [151, 137] on app-calendar-viewport "Sat 4 19/19 13 Jobs Sun 5 2/2 2 Jobs Mon 6 Tue 7 Wed 8 Thu 9 Fri 10 4/4 4 Jobs …" at bounding box center [306, 171] width 612 height 958
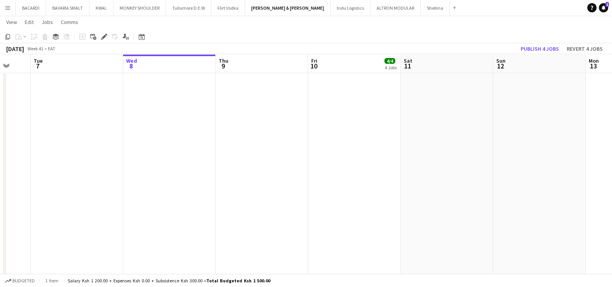
scroll to position [0, 252]
drag, startPoint x: 323, startPoint y: 142, endPoint x: 293, endPoint y: 141, distance: 30.2
click at [293, 141] on app-calendar-viewport "Sat 4 19/19 13 Jobs Sun 5 2/2 2 Jobs Mon 6 Tue 7 Wed 8 Thu 9 Fri 10 4/4 4 Jobs …" at bounding box center [306, 171] width 612 height 958
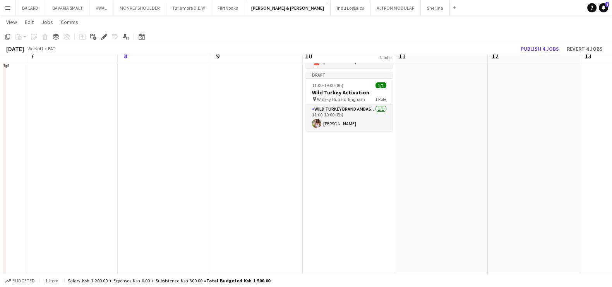
scroll to position [193, 0]
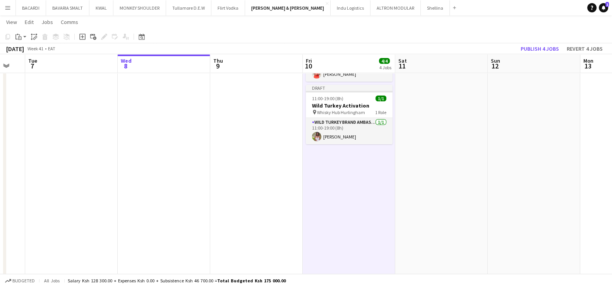
drag, startPoint x: 23, startPoint y: 36, endPoint x: 31, endPoint y: 48, distance: 14.8
click at [24, 36] on app-action-btn "Paste" at bounding box center [21, 36] width 14 height 9
click at [43, 65] on link "Paste with crew Ctrl+Shift+V" at bounding box center [57, 64] width 73 height 7
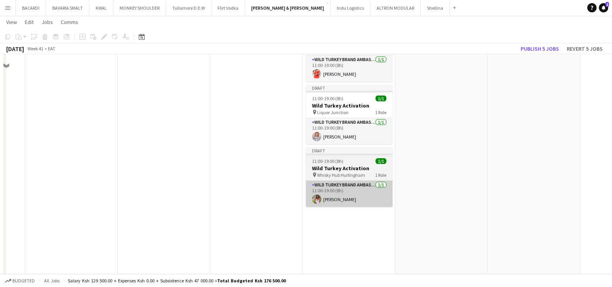
scroll to position [145, 0]
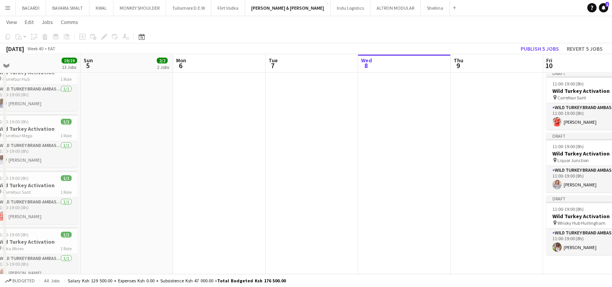
drag, startPoint x: 113, startPoint y: 190, endPoint x: 358, endPoint y: 198, distance: 245.4
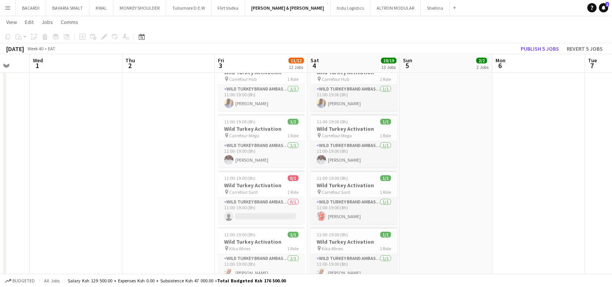
drag, startPoint x: 116, startPoint y: 187, endPoint x: 430, endPoint y: 188, distance: 314.1
drag, startPoint x: 176, startPoint y: 194, endPoint x: 314, endPoint y: 187, distance: 138.3
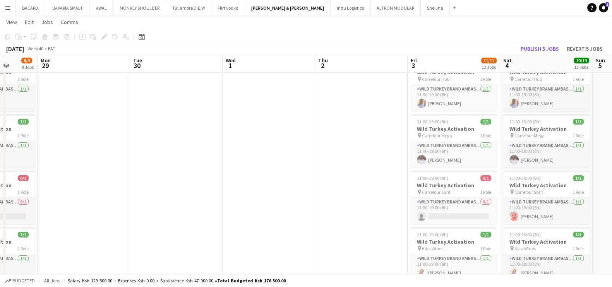
drag, startPoint x: 172, startPoint y: 196, endPoint x: 346, endPoint y: 193, distance: 173.7
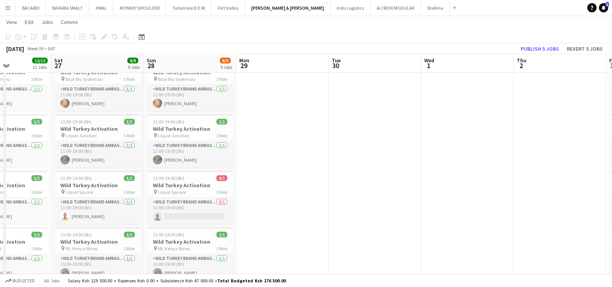
scroll to position [0, 176]
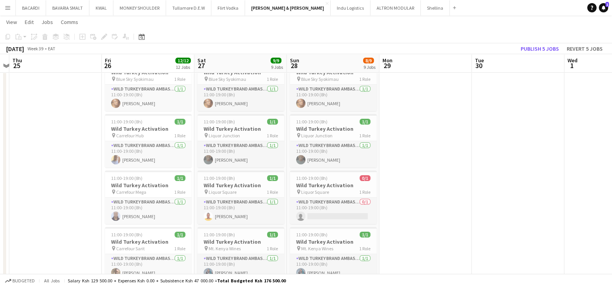
drag, startPoint x: 259, startPoint y: 198, endPoint x: 402, endPoint y: 196, distance: 143.1
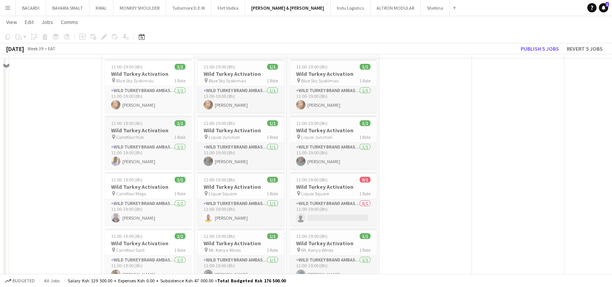
scroll to position [96, 0]
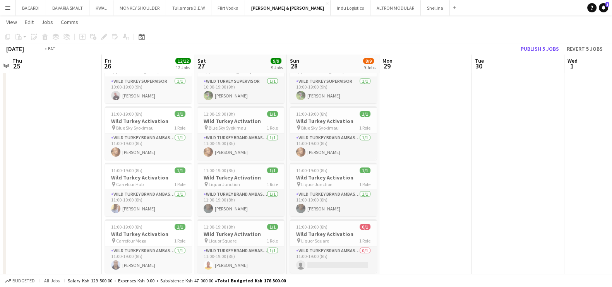
drag, startPoint x: 117, startPoint y: 181, endPoint x: 381, endPoint y: 194, distance: 264.1
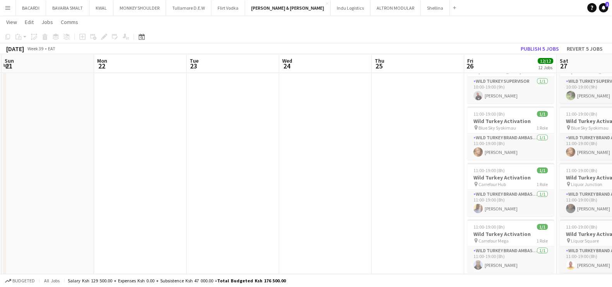
drag, startPoint x: 204, startPoint y: 188, endPoint x: 275, endPoint y: 183, distance: 70.6
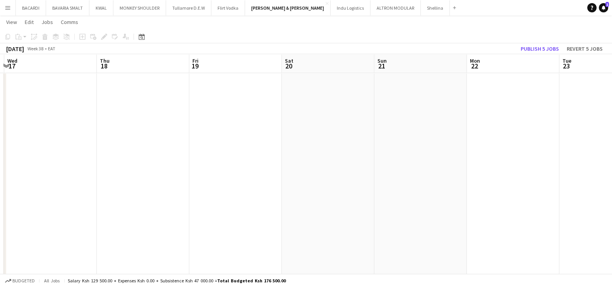
drag, startPoint x: 135, startPoint y: 174, endPoint x: 333, endPoint y: 167, distance: 197.4
drag, startPoint x: 105, startPoint y: 157, endPoint x: 272, endPoint y: 153, distance: 166.8
drag, startPoint x: 102, startPoint y: 151, endPoint x: 310, endPoint y: 154, distance: 208.5
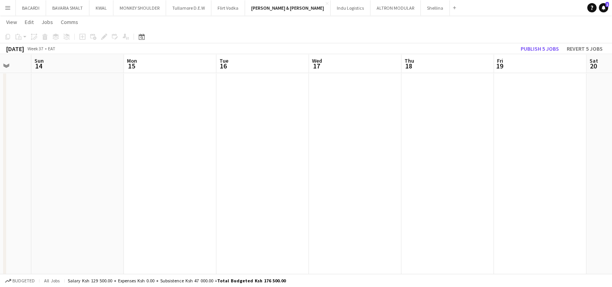
drag, startPoint x: 109, startPoint y: 154, endPoint x: 321, endPoint y: 147, distance: 212.5
drag, startPoint x: 239, startPoint y: 137, endPoint x: 218, endPoint y: 146, distance: 23.1
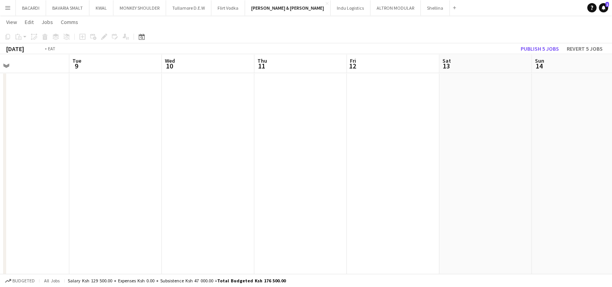
drag, startPoint x: 135, startPoint y: 142, endPoint x: 277, endPoint y: 157, distance: 142.8
drag, startPoint x: 133, startPoint y: 156, endPoint x: 210, endPoint y: 159, distance: 77.8
drag, startPoint x: 303, startPoint y: 157, endPoint x: 342, endPoint y: 163, distance: 39.6
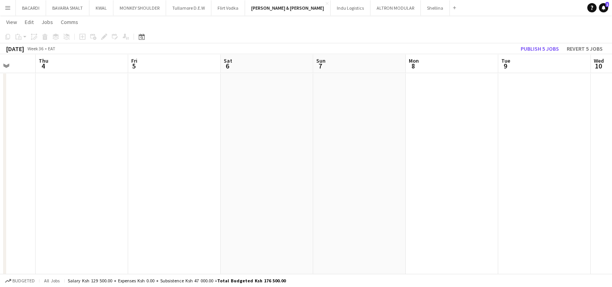
drag, startPoint x: 257, startPoint y: 159, endPoint x: 362, endPoint y: 161, distance: 105.2
drag, startPoint x: 193, startPoint y: 151, endPoint x: 387, endPoint y: 163, distance: 194.6
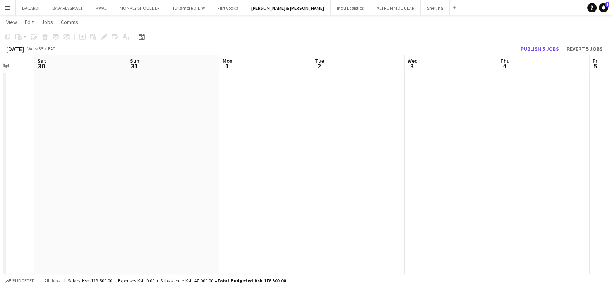
drag, startPoint x: 142, startPoint y: 166, endPoint x: 485, endPoint y: 167, distance: 343.9
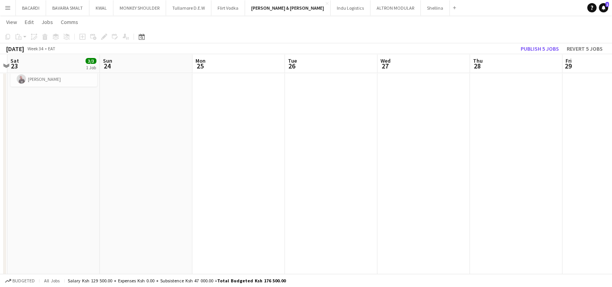
drag, startPoint x: 153, startPoint y: 170, endPoint x: 488, endPoint y: 177, distance: 335.0
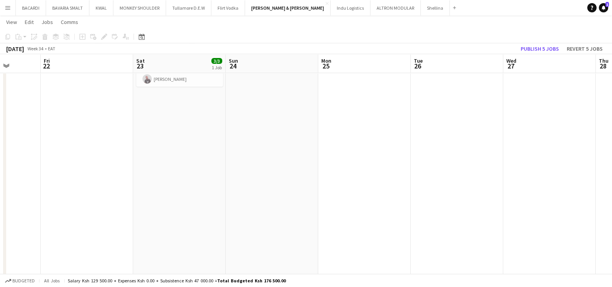
scroll to position [0, 233]
drag, startPoint x: 360, startPoint y: 173, endPoint x: 490, endPoint y: 184, distance: 130.8
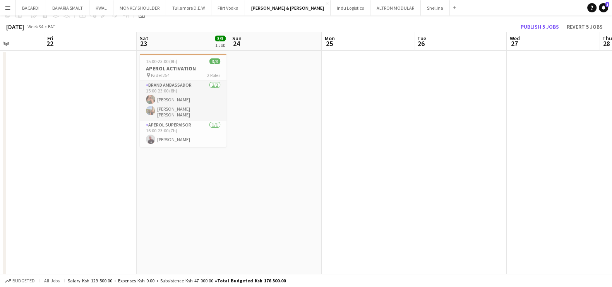
scroll to position [0, 0]
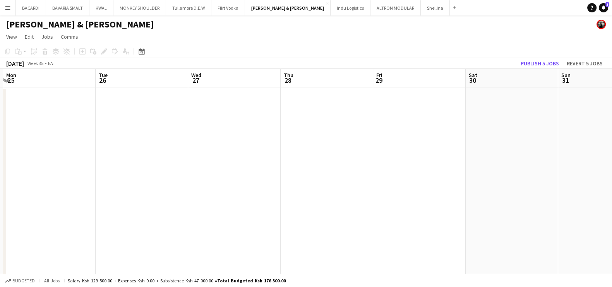
drag, startPoint x: 296, startPoint y: 166, endPoint x: 0, endPoint y: 155, distance: 295.7
drag, startPoint x: 109, startPoint y: 160, endPoint x: 98, endPoint y: 169, distance: 14.0
drag, startPoint x: 369, startPoint y: 183, endPoint x: 21, endPoint y: 173, distance: 348.6
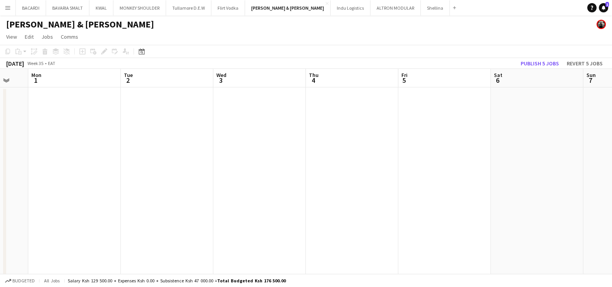
drag, startPoint x: 453, startPoint y: 170, endPoint x: 111, endPoint y: 152, distance: 342.0
drag, startPoint x: 84, startPoint y: 133, endPoint x: 144, endPoint y: 139, distance: 59.9
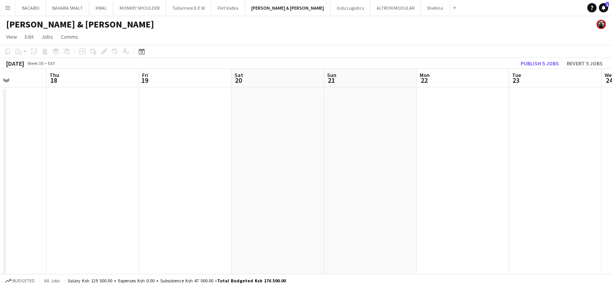
drag, startPoint x: 355, startPoint y: 131, endPoint x: 114, endPoint y: 127, distance: 241.8
drag, startPoint x: 472, startPoint y: 149, endPoint x: 198, endPoint y: 158, distance: 274.0
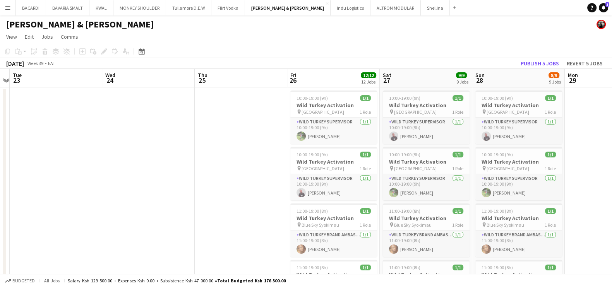
scroll to position [0, 277]
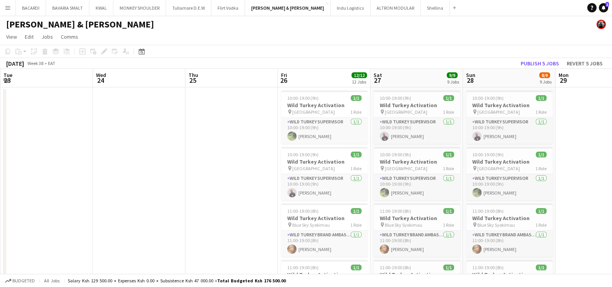
drag, startPoint x: 338, startPoint y: 165, endPoint x: 303, endPoint y: 167, distance: 35.3
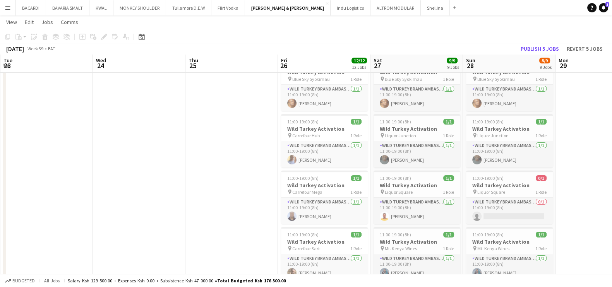
scroll to position [193, 0]
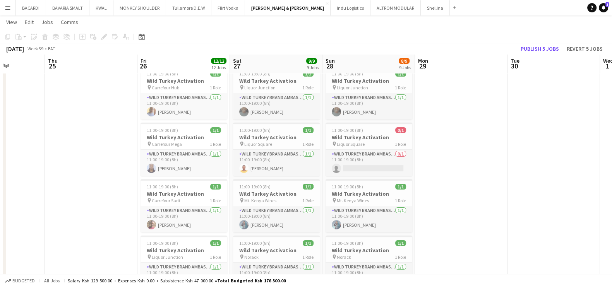
drag, startPoint x: 380, startPoint y: 155, endPoint x: 147, endPoint y: 145, distance: 233.1
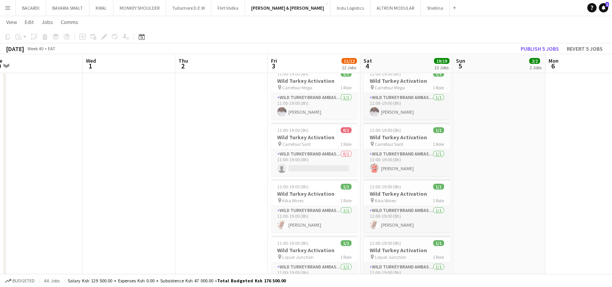
drag, startPoint x: 386, startPoint y: 168, endPoint x: 341, endPoint y: 169, distance: 45.3
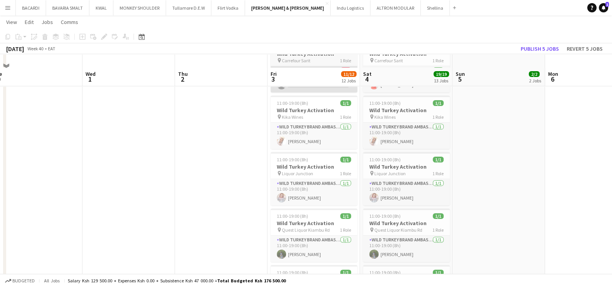
scroll to position [290, 0]
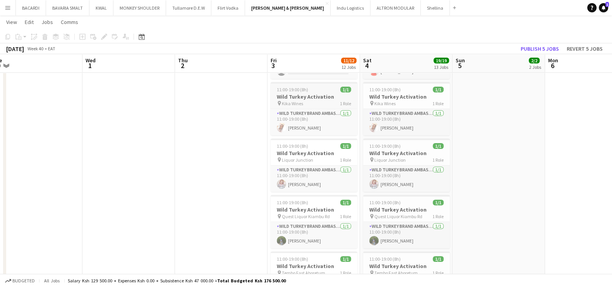
click at [304, 92] on span "11:00-19:00 (8h)" at bounding box center [292, 90] width 31 height 6
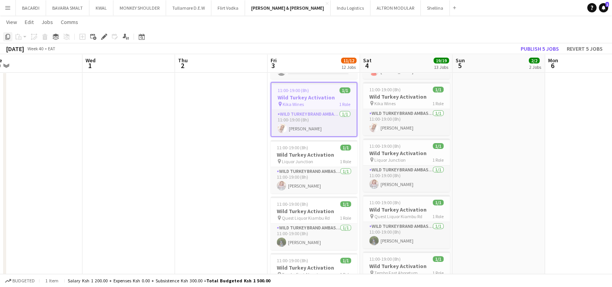
click at [10, 37] on icon at bounding box center [7, 36] width 5 height 5
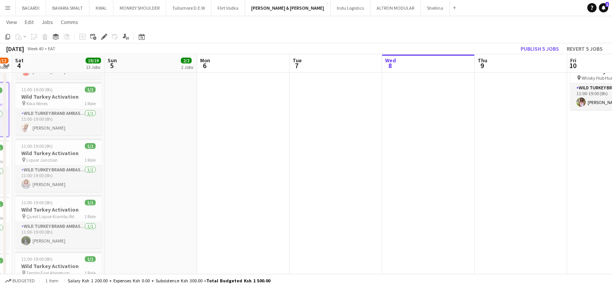
click at [186, 147] on app-calendar-viewport "Wed 1 Thu 2 Fri 3 11/12 12 Jobs Sat 4 19/19 13 Jobs Sun 5 2/2 2 Jobs Mon 6 Tue …" at bounding box center [306, 219] width 612 height 958
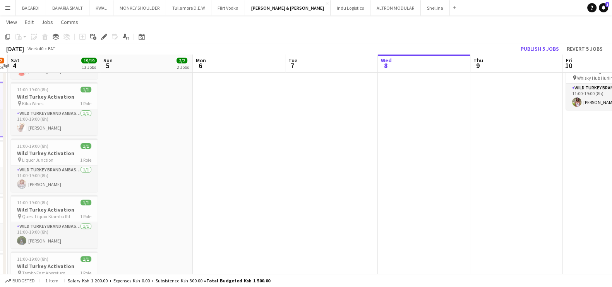
scroll to position [0, 257]
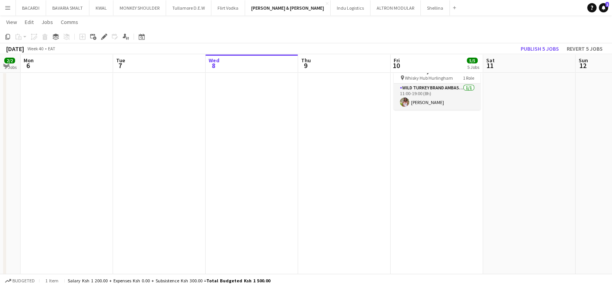
click at [261, 135] on app-calendar-viewport "Fri 3 11/12 12 Jobs Sat 4 19/19 13 Jobs Sun 5 2/2 2 Jobs Mon 6 Tue 7 Wed 8 Thu …" at bounding box center [306, 219] width 612 height 958
click at [439, 126] on app-date-cell "Draft 11:00-19:00 (8h) 1/1 Wild Turkey Activation pin Carrefour Hub 1 Role Wild…" at bounding box center [436, 247] width 92 height 901
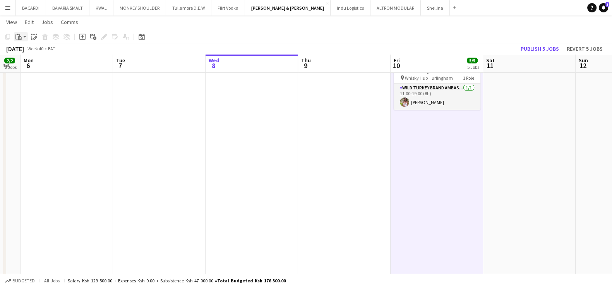
click at [26, 37] on app-action-btn "Paste" at bounding box center [21, 36] width 14 height 9
click at [35, 61] on link "Paste with crew Ctrl+Shift+V" at bounding box center [57, 64] width 73 height 7
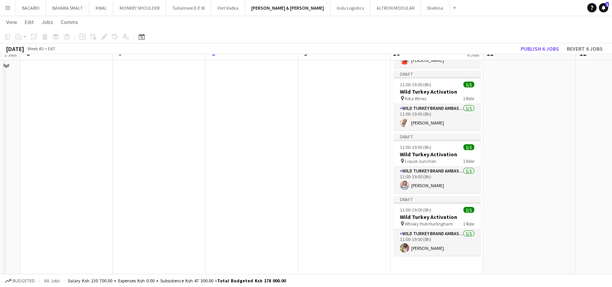
scroll to position [193, 0]
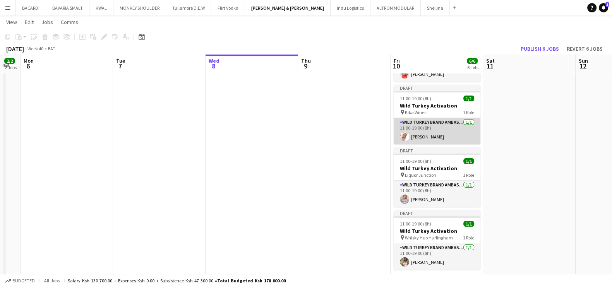
click at [431, 132] on app-card-role "Wild Turkey Brand Ambassador [DATE] 11:00-19:00 (8h) [PERSON_NAME]" at bounding box center [436, 131] width 87 height 26
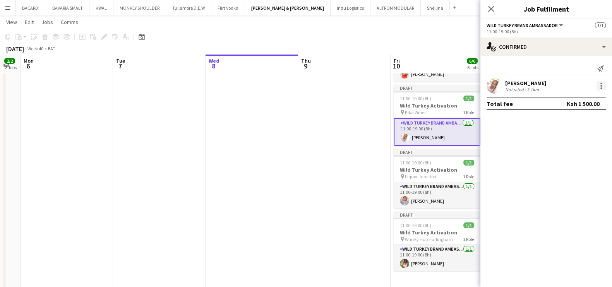
click at [600, 86] on div at bounding box center [600, 85] width 9 height 9
click at [600, 86] on div at bounding box center [306, 143] width 612 height 287
click at [531, 84] on div "[PERSON_NAME]" at bounding box center [525, 83] width 41 height 7
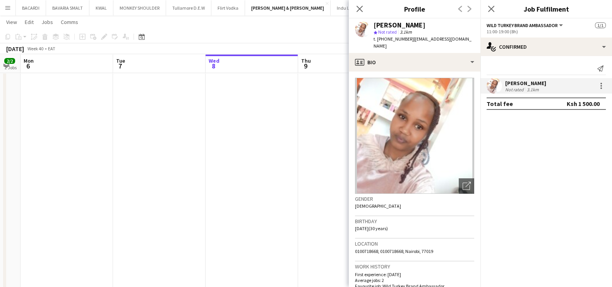
click at [357, 16] on div "Close pop-in" at bounding box center [360, 9] width 22 height 18
click at [361, 12] on app-icon "Close pop-in" at bounding box center [359, 8] width 11 height 11
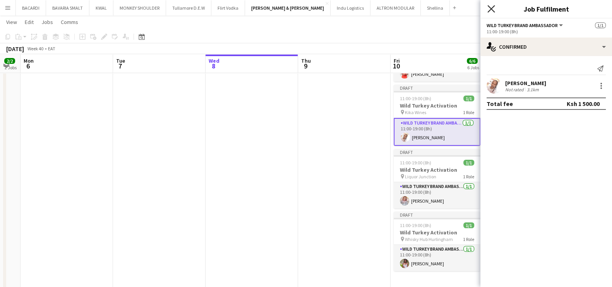
click at [493, 9] on icon "Close pop-in" at bounding box center [490, 8] width 7 height 7
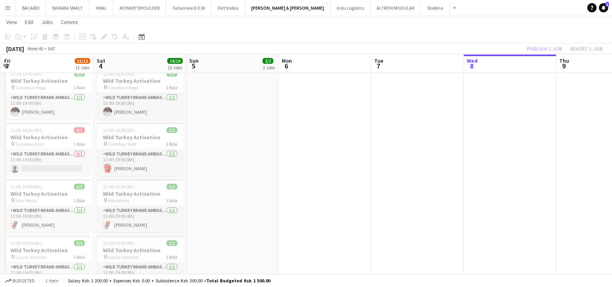
drag, startPoint x: 239, startPoint y: 132, endPoint x: 354, endPoint y: 138, distance: 115.5
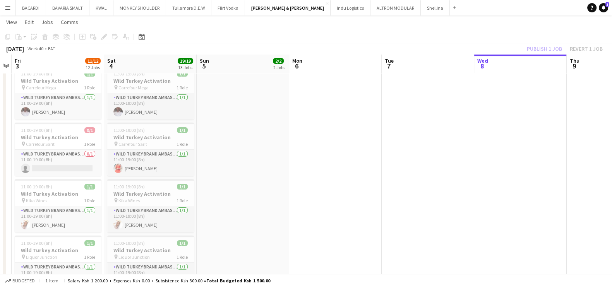
scroll to position [0, 202]
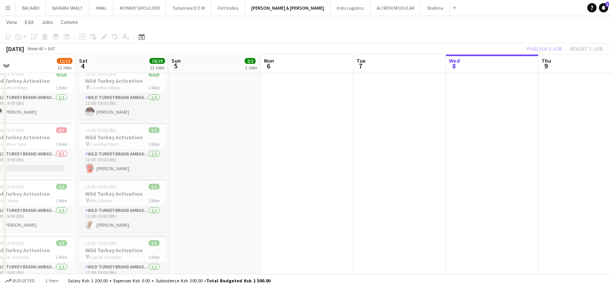
drag, startPoint x: 172, startPoint y: 145, endPoint x: 329, endPoint y: 142, distance: 156.7
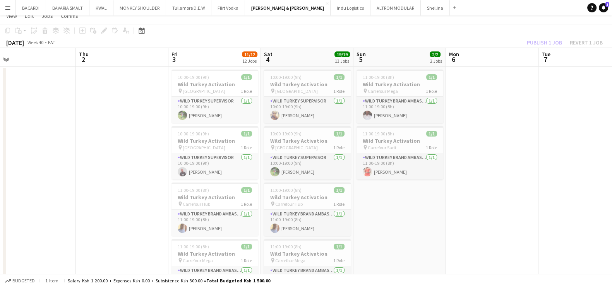
scroll to position [0, 0]
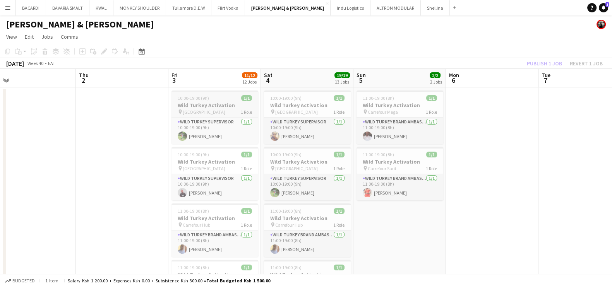
click at [207, 97] on span "10:00-19:00 (9h)" at bounding box center [193, 98] width 31 height 6
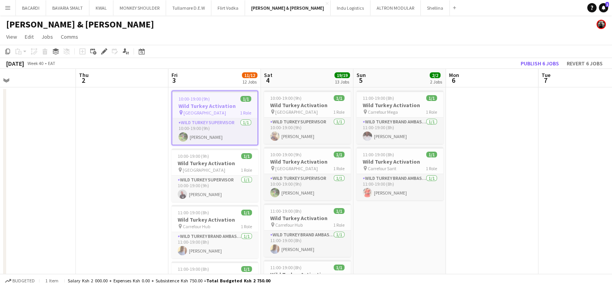
drag, startPoint x: 5, startPoint y: 48, endPoint x: 39, endPoint y: 68, distance: 39.9
click at [5, 49] on icon "Copy" at bounding box center [8, 51] width 6 height 6
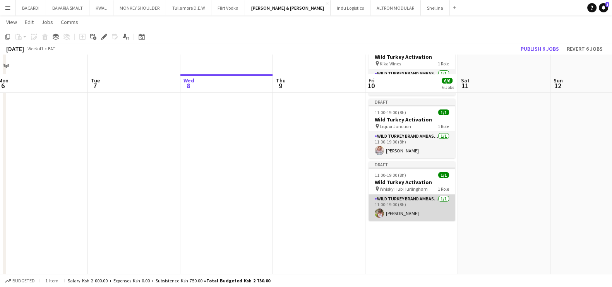
scroll to position [290, 0]
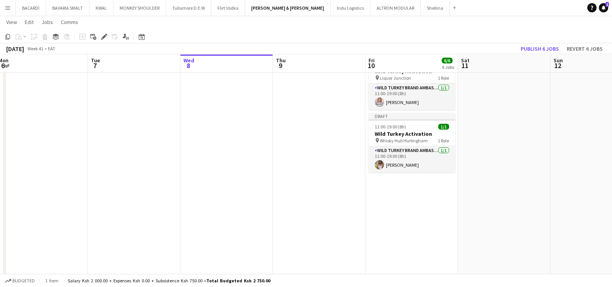
click at [389, 182] on app-date-cell "Draft 11:00-19:00 (8h) 1/1 Wild Turkey Activation pin Carrefour Hub 1 Role Wild…" at bounding box center [411, 247] width 92 height 901
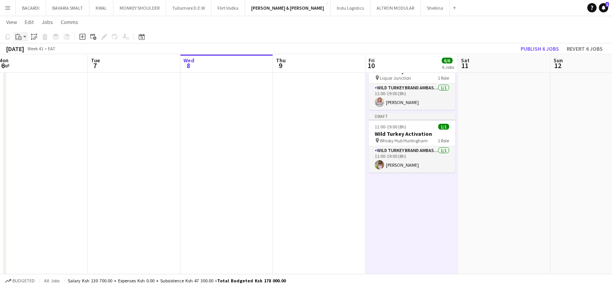
click at [26, 35] on app-action-btn "Paste" at bounding box center [21, 36] width 14 height 9
click at [42, 61] on link "Paste with crew Ctrl+Shift+V" at bounding box center [57, 64] width 73 height 7
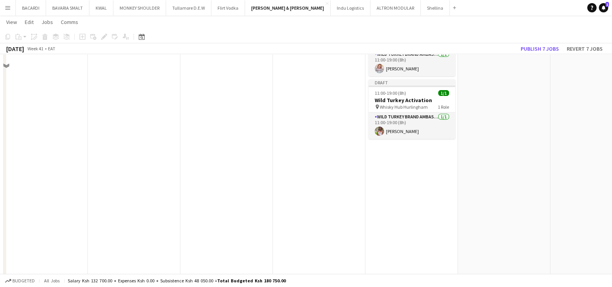
scroll to position [338, 0]
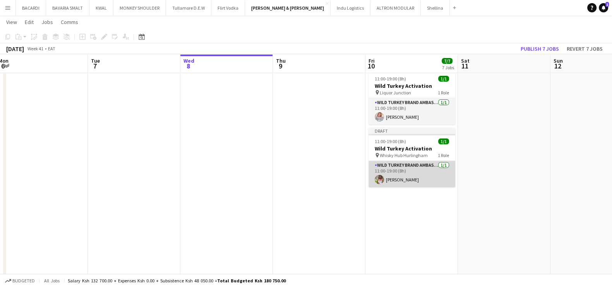
click at [407, 165] on app-card-role "Wild Turkey Brand Ambassador [DATE] 11:00-19:00 (8h) [PERSON_NAME]" at bounding box center [411, 174] width 87 height 26
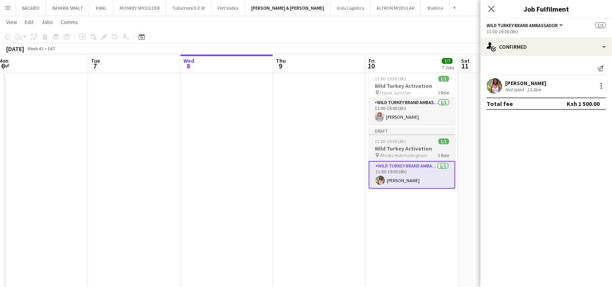
click at [407, 152] on span "Whisky Hub Hurlingham" at bounding box center [403, 155] width 48 height 6
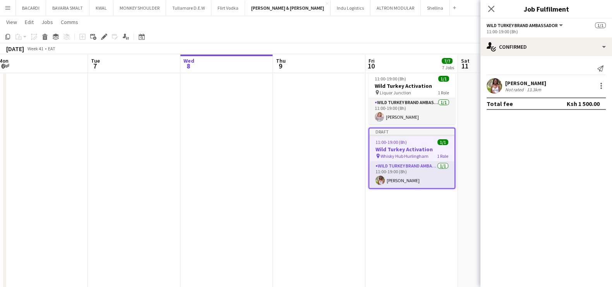
click at [521, 26] on span "Wild Turkey Brand Ambassador" at bounding box center [521, 25] width 71 height 6
click at [409, 149] on h3 "Wild Turkey Activation" at bounding box center [411, 149] width 85 height 7
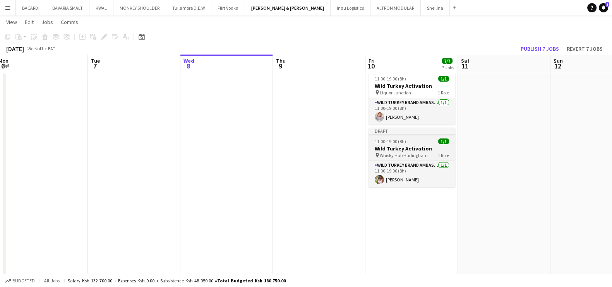
click at [409, 149] on h3 "Wild Turkey Activation" at bounding box center [411, 148] width 87 height 7
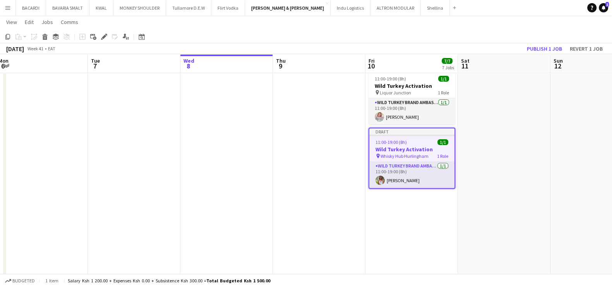
click at [99, 31] on app-toolbar "Copy Paste Paste Ctrl+V Paste with crew Ctrl+Shift+V Paste linked Job [GEOGRAPH…" at bounding box center [306, 36] width 612 height 13
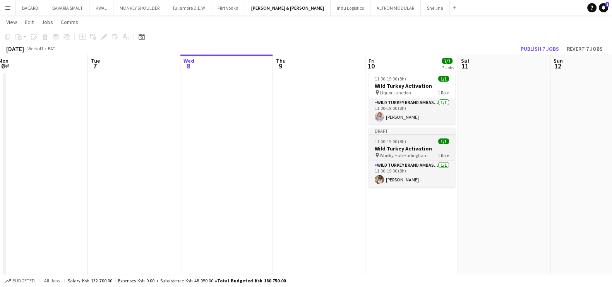
click at [418, 138] on div "11:00-19:00 (8h) 1/1" at bounding box center [411, 141] width 87 height 6
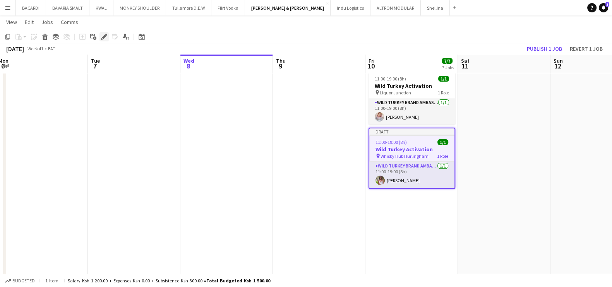
click at [101, 39] on icon at bounding box center [102, 39] width 2 height 2
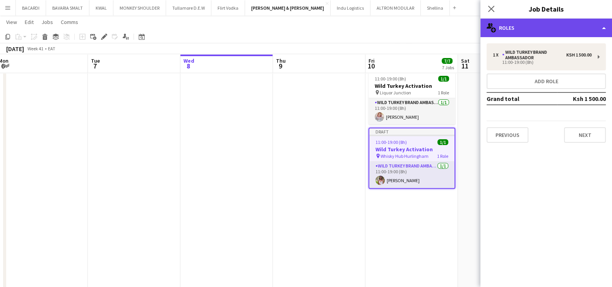
click at [524, 30] on div "multiple-users-add Roles" at bounding box center [546, 28] width 132 height 19
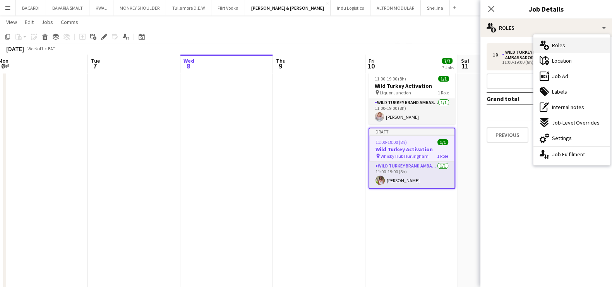
click at [553, 44] on span "Roles" at bounding box center [558, 45] width 13 height 7
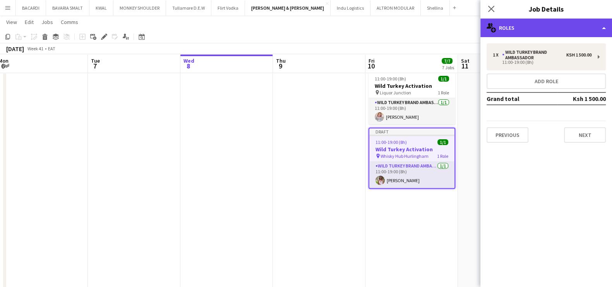
click at [523, 25] on div "multiple-users-add Roles" at bounding box center [546, 28] width 132 height 19
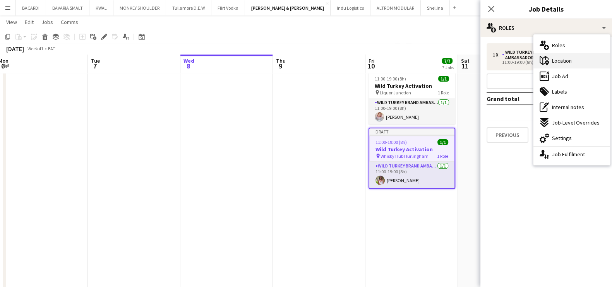
click at [565, 59] on span "Location" at bounding box center [562, 60] width 20 height 7
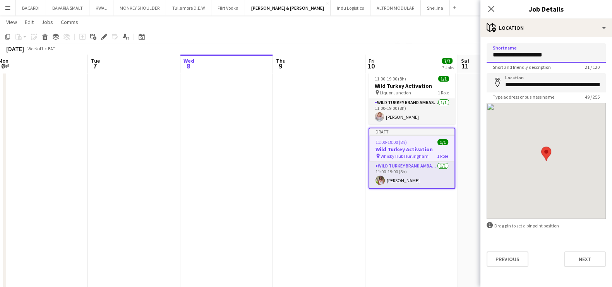
drag, startPoint x: 566, startPoint y: 47, endPoint x: 480, endPoint y: 46, distance: 85.5
click at [480, 46] on form "**********" at bounding box center [546, 155] width 132 height 224
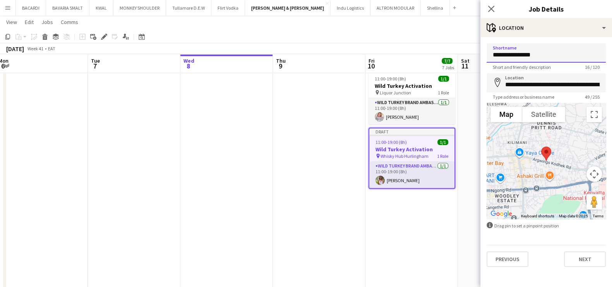
type input "**********"
drag, startPoint x: 508, startPoint y: 84, endPoint x: 619, endPoint y: 99, distance: 111.8
click at [612, 99] on html "Menu Boards Boards Boards All jobs Status Workforce Workforce My Workforce Recr…" at bounding box center [306, 162] width 612 height 1001
type input "*"
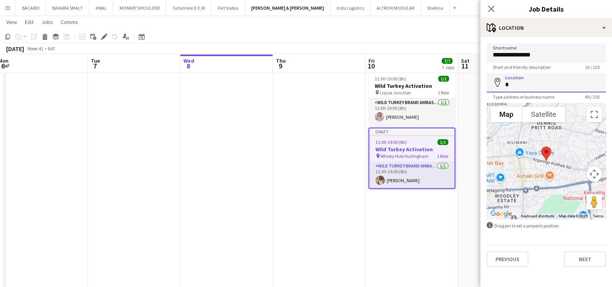
scroll to position [0, 0]
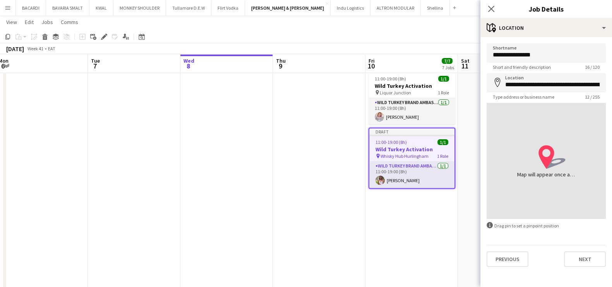
type input "**********"
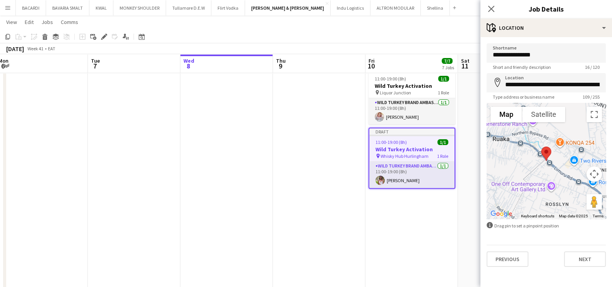
click at [420, 27] on app-page-menu "View Day view expanded Day view collapsed Month view Date picker Jump to [DATE]…" at bounding box center [306, 22] width 612 height 15
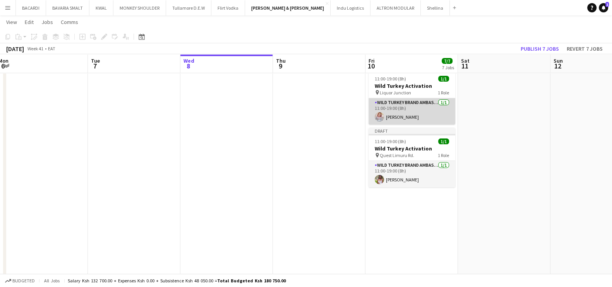
click at [398, 111] on app-card-role "Wild Turkey Brand Ambassador [DATE] 11:00-19:00 (8h) [PERSON_NAME]" at bounding box center [411, 111] width 87 height 26
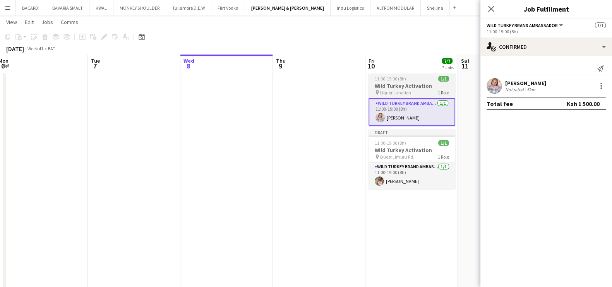
click at [400, 82] on h3 "Wild Turkey Activation" at bounding box center [411, 85] width 87 height 7
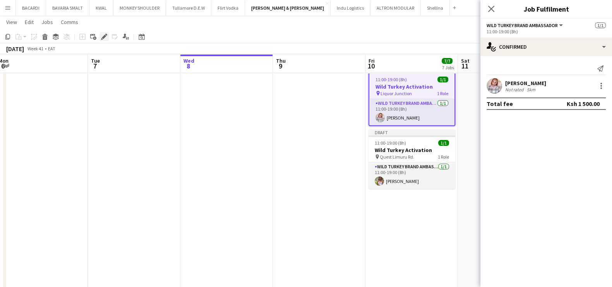
click at [105, 34] on icon at bounding box center [106, 35] width 2 height 2
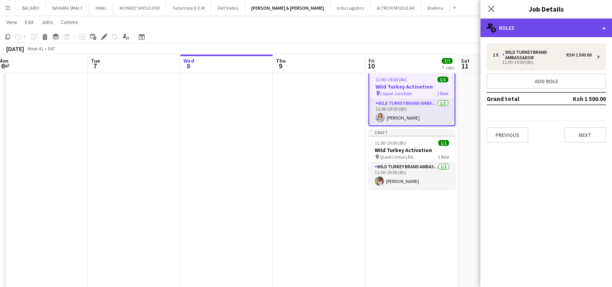
click at [540, 30] on div "multiple-users-add Roles" at bounding box center [546, 28] width 132 height 19
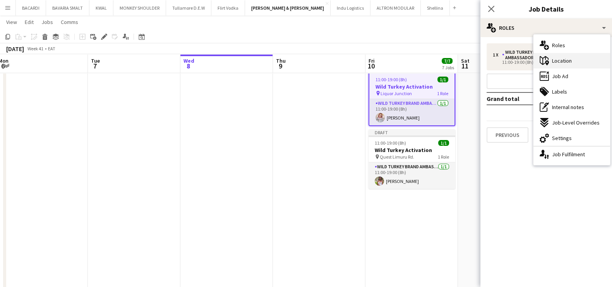
click at [563, 55] on div "maps-pin-1 Location" at bounding box center [571, 60] width 77 height 15
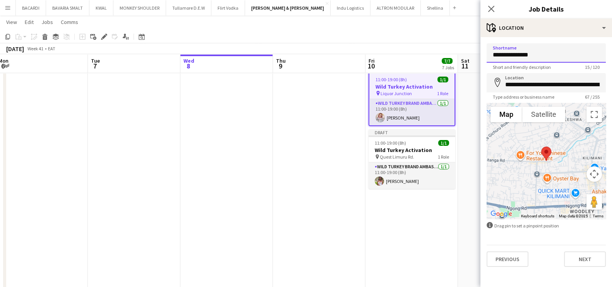
drag, startPoint x: 554, startPoint y: 47, endPoint x: 472, endPoint y: 46, distance: 82.0
click at [472, 46] on body "Menu Boards Boards Boards All jobs Status Workforce Workforce My Workforce Recr…" at bounding box center [306, 162] width 612 height 1001
type input "******"
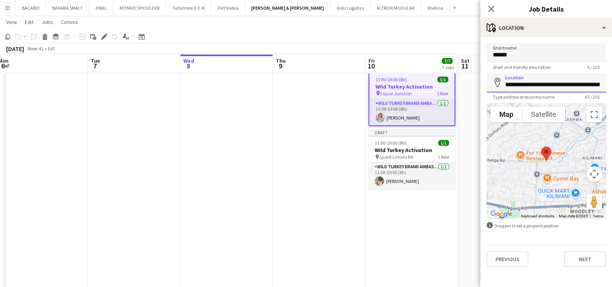
scroll to position [0, 86]
drag, startPoint x: 506, startPoint y: 85, endPoint x: 619, endPoint y: 82, distance: 112.6
click at [612, 82] on html "Menu Boards Boards Boards All jobs Status Workforce Workforce My Workforce Recr…" at bounding box center [306, 162] width 612 height 1001
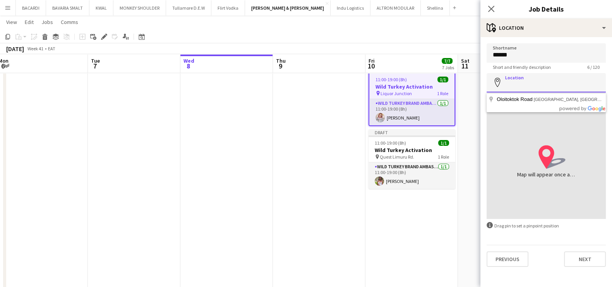
scroll to position [0, 0]
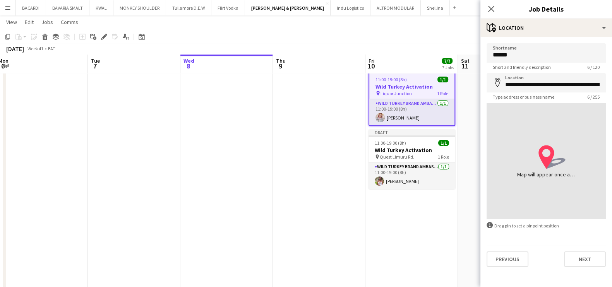
type input "**********"
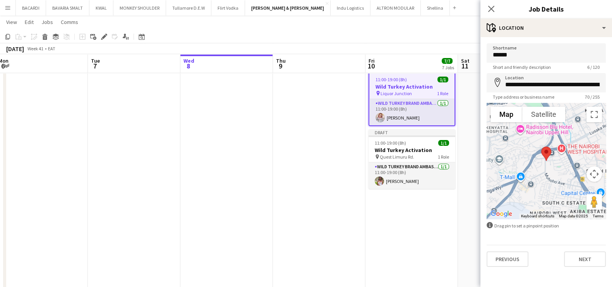
click at [420, 22] on app-page-menu "View Day view expanded Day view collapsed Month view Date picker Jump to [DATE]…" at bounding box center [306, 22] width 612 height 15
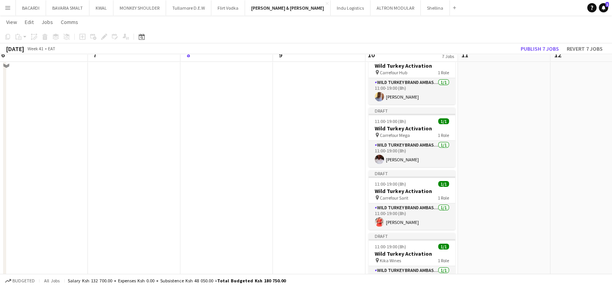
scroll to position [96, 0]
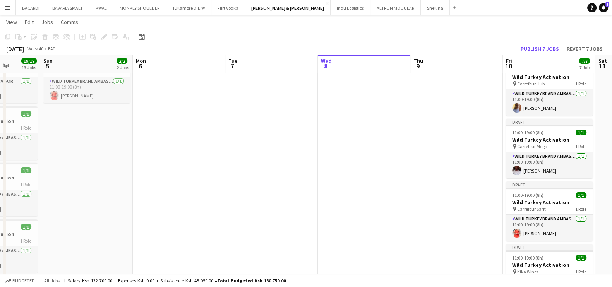
drag, startPoint x: 224, startPoint y: 159, endPoint x: 352, endPoint y: 151, distance: 127.5
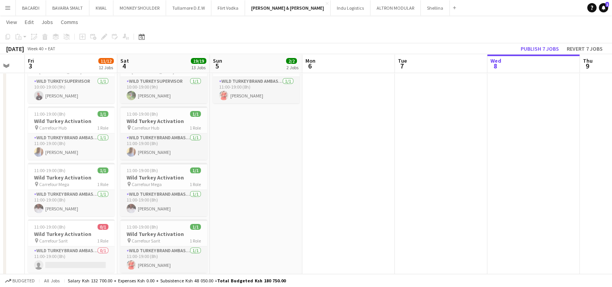
scroll to position [0, 217]
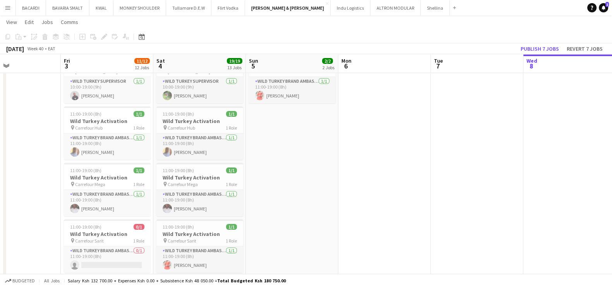
drag, startPoint x: 169, startPoint y: 155, endPoint x: 375, endPoint y: 161, distance: 205.9
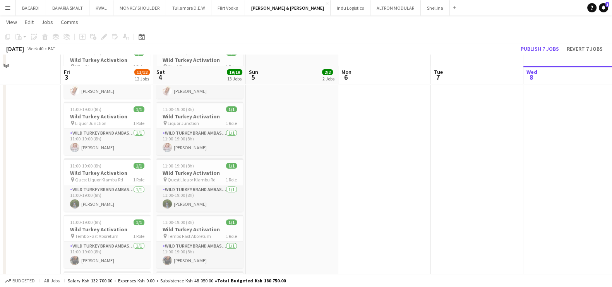
scroll to position [338, 0]
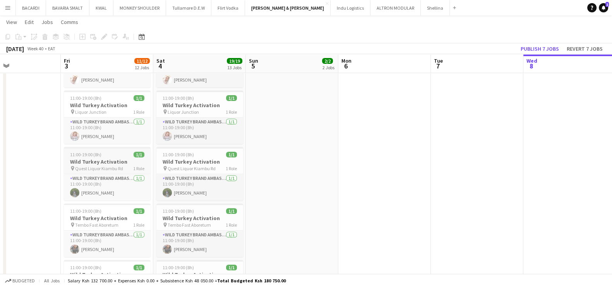
click at [108, 158] on h3 "Wild Turkey Activation" at bounding box center [107, 161] width 87 height 7
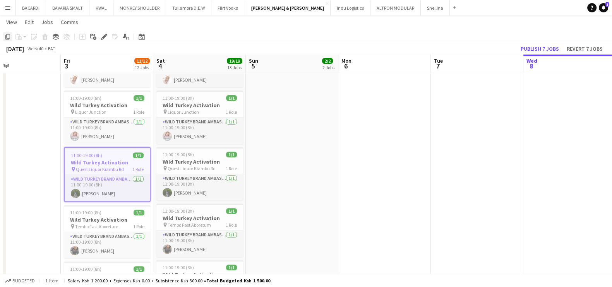
click at [9, 37] on icon "Copy" at bounding box center [8, 37] width 6 height 6
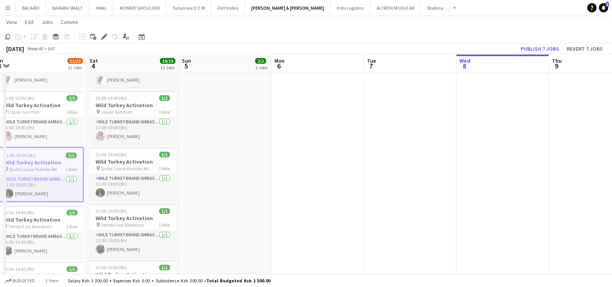
drag, startPoint x: 463, startPoint y: 191, endPoint x: 289, endPoint y: 169, distance: 175.7
click at [289, 169] on app-calendar-viewport "Tue 30 Wed 1 Thu 2 Fri 3 11/12 12 Jobs Sat 4 19/19 13 Jobs Sun 5 2/2 2 Jobs Mon…" at bounding box center [306, 171] width 612 height 958
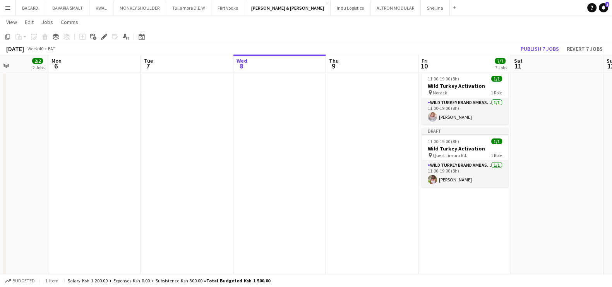
drag, startPoint x: 475, startPoint y: 174, endPoint x: 359, endPoint y: 178, distance: 116.5
click at [359, 178] on app-calendar-viewport "Fri 3 11/12 12 Jobs Sat 4 19/19 13 Jobs Sun 5 2/2 2 Jobs Mon 6 Tue 7 Wed 8 Thu …" at bounding box center [306, 171] width 612 height 958
click at [482, 204] on app-date-cell "Draft 10:00-19:00 (9h) 1/1 Wild Turkey Activation pin Nairobi 1 Role Wild Turke…" at bounding box center [463, 199] width 92 height 901
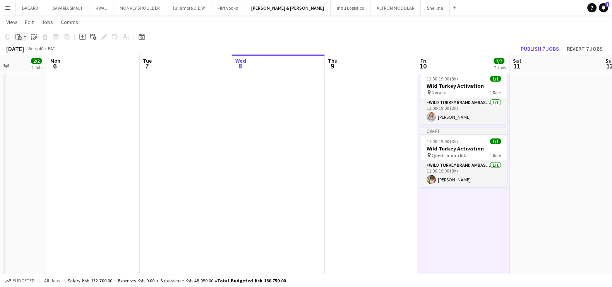
drag, startPoint x: 24, startPoint y: 36, endPoint x: 24, endPoint y: 40, distance: 4.3
click at [24, 37] on app-action-btn "Paste" at bounding box center [21, 36] width 14 height 9
click at [32, 60] on div "Paste Ctrl+V Paste with crew Ctrl+Shift+V" at bounding box center [56, 58] width 85 height 32
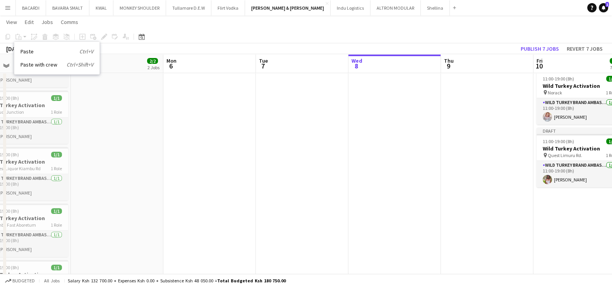
drag, startPoint x: 107, startPoint y: 105, endPoint x: 223, endPoint y: 114, distance: 116.4
click at [223, 114] on app-calendar-viewport "Thu 2 Fri 3 11/12 12 Jobs Sat 4 19/19 13 Jobs Sun 5 2/2 2 Jobs Mon 6 Tue 7 Wed …" at bounding box center [306, 171] width 612 height 958
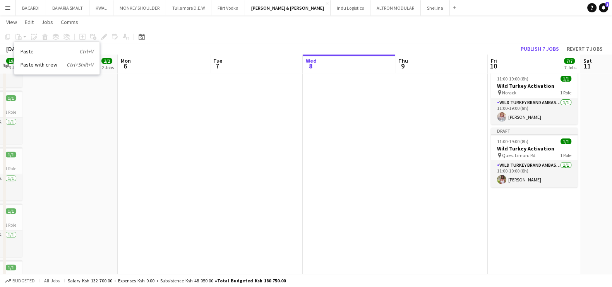
scroll to position [0, 248]
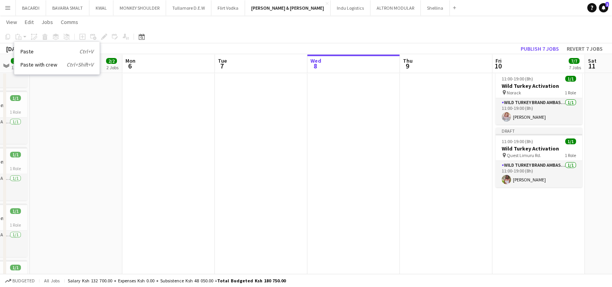
drag, startPoint x: 137, startPoint y: 136, endPoint x: 280, endPoint y: 140, distance: 143.6
click at [280, 140] on app-calendar-viewport "Thu 2 Fri 3 11/12 12 Jobs Sat 4 19/19 13 Jobs Sun 5 2/2 2 Jobs Mon 6 Tue 7 Wed …" at bounding box center [306, 171] width 612 height 958
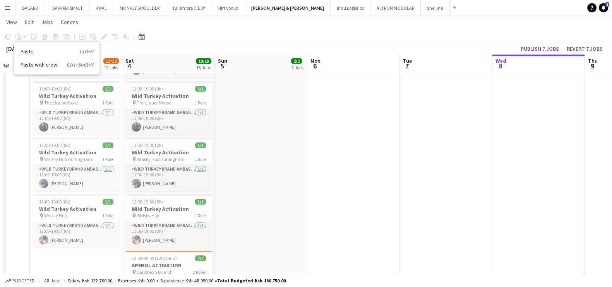
scroll to position [532, 0]
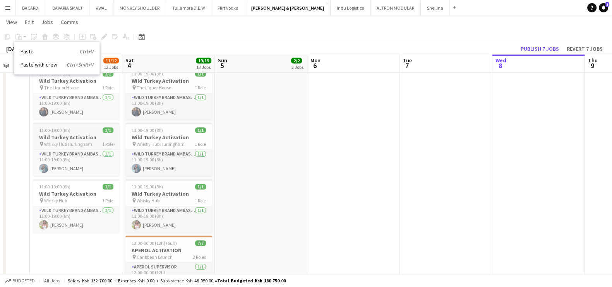
click at [62, 136] on h3 "Wild Turkey Activation" at bounding box center [76, 137] width 87 height 7
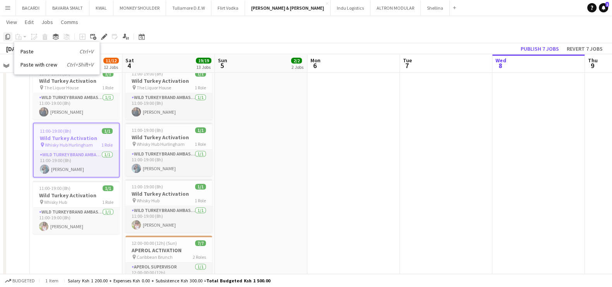
click at [10, 36] on icon at bounding box center [7, 36] width 5 height 5
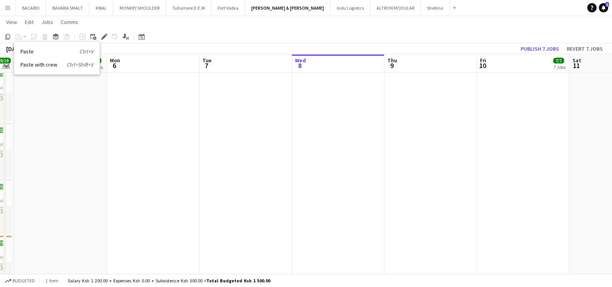
drag, startPoint x: 538, startPoint y: 186, endPoint x: 246, endPoint y: 147, distance: 295.0
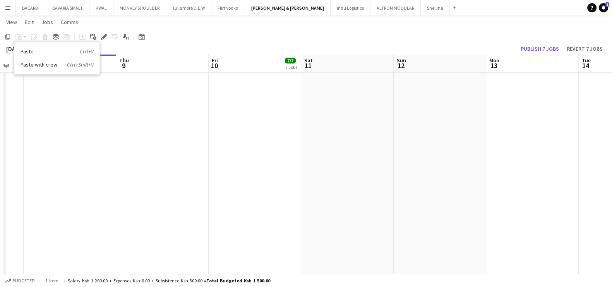
drag, startPoint x: 329, startPoint y: 179, endPoint x: 184, endPoint y: 160, distance: 146.3
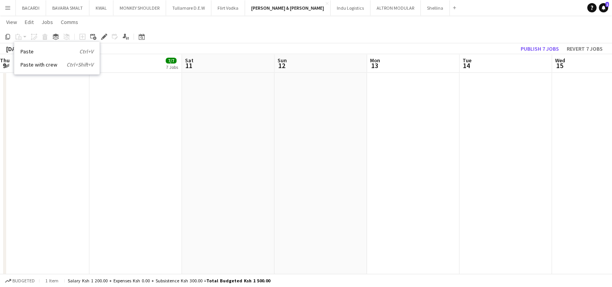
drag, startPoint x: 265, startPoint y: 162, endPoint x: 238, endPoint y: 158, distance: 26.6
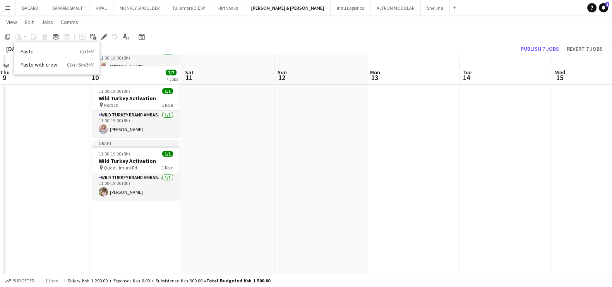
scroll to position [338, 0]
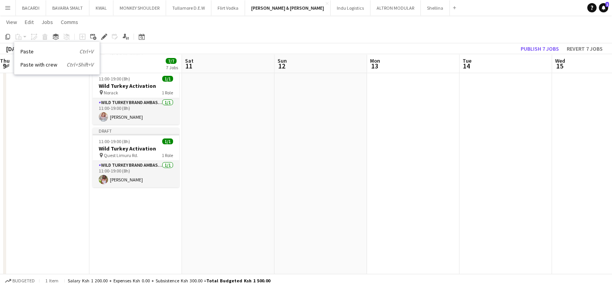
click at [157, 192] on app-date-cell "Draft 10:00-19:00 (9h) 1/1 Wild Turkey Activation pin Nairobi 1 Role Wild Turke…" at bounding box center [135, 199] width 92 height 901
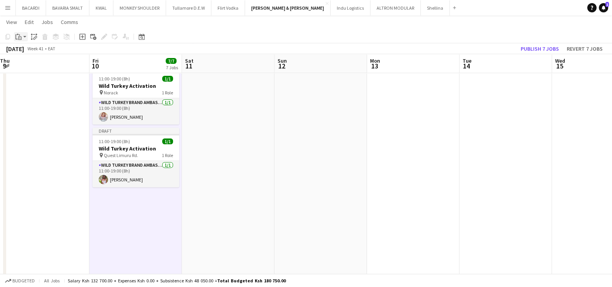
click at [21, 35] on icon "Paste" at bounding box center [18, 37] width 6 height 6
click at [31, 65] on link "Paste with crew Ctrl+Shift+V" at bounding box center [57, 64] width 73 height 7
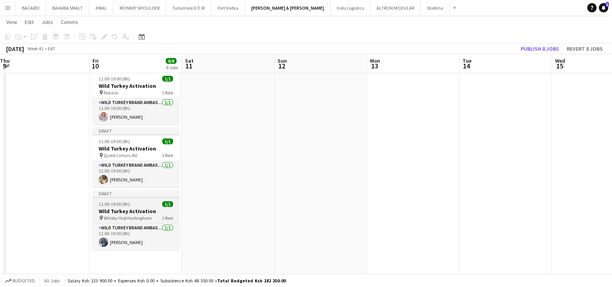
click at [130, 215] on span "Whisky Hub Hurlingham" at bounding box center [128, 218] width 48 height 6
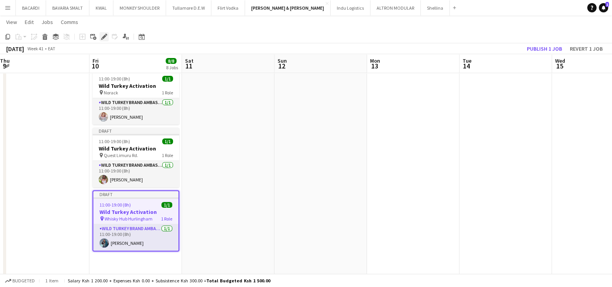
click at [103, 36] on icon at bounding box center [104, 37] width 4 height 4
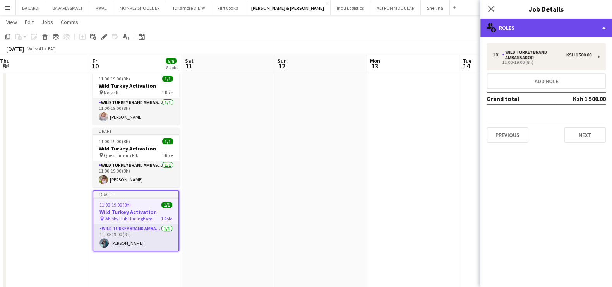
click at [534, 22] on div "multiple-users-add Roles" at bounding box center [546, 28] width 132 height 19
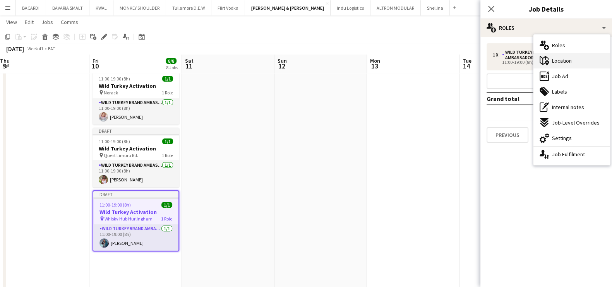
click at [566, 54] on div "maps-pin-1 Location" at bounding box center [571, 60] width 77 height 15
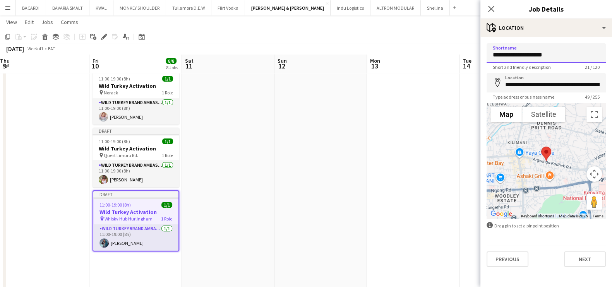
drag, startPoint x: 560, startPoint y: 56, endPoint x: 478, endPoint y: 57, distance: 82.8
click at [478, 57] on body "Menu Boards Boards Boards All jobs Status Workforce Workforce My Workforce Recr…" at bounding box center [306, 162] width 612 height 1001
type input "**********"
drag, startPoint x: 505, startPoint y: 83, endPoint x: 619, endPoint y: 86, distance: 113.8
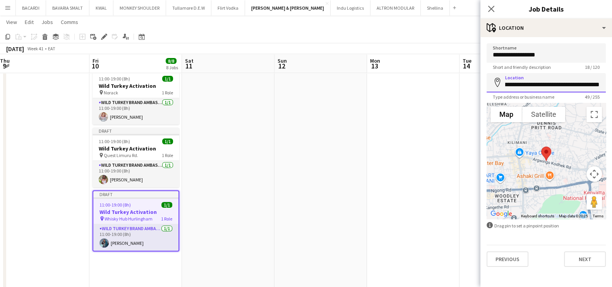
click at [612, 86] on html "Menu Boards Boards Boards All jobs Status Workforce Workforce My Workforce Recr…" at bounding box center [306, 162] width 612 height 1001
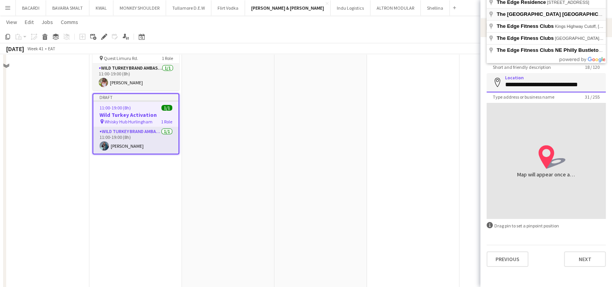
scroll to position [386, 0]
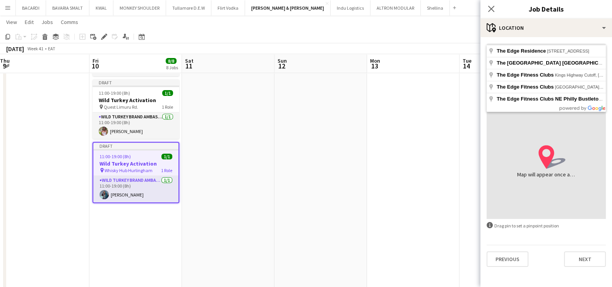
type input "**********"
click at [451, 109] on app-date-cell at bounding box center [413, 150] width 92 height 901
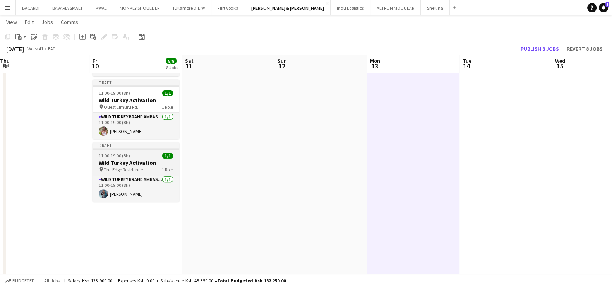
click at [131, 167] on span "The Edge Residence" at bounding box center [123, 170] width 39 height 6
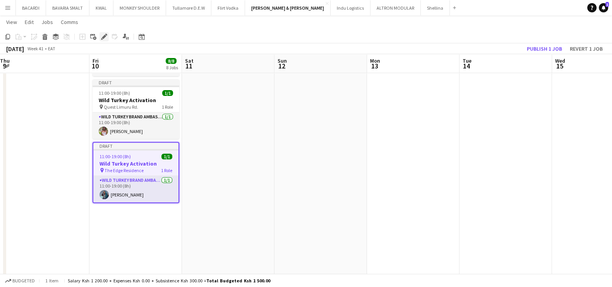
click at [101, 34] on icon "Edit" at bounding box center [104, 37] width 6 height 6
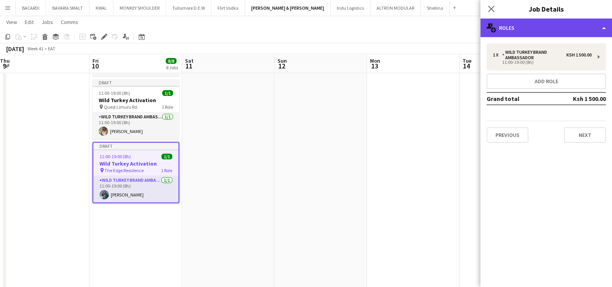
click at [527, 30] on div "multiple-users-add Roles" at bounding box center [546, 28] width 132 height 19
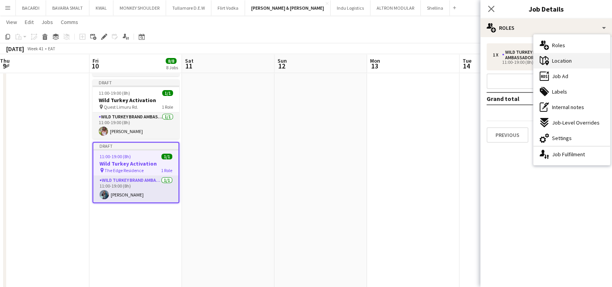
click at [569, 57] on span "Location" at bounding box center [562, 60] width 20 height 7
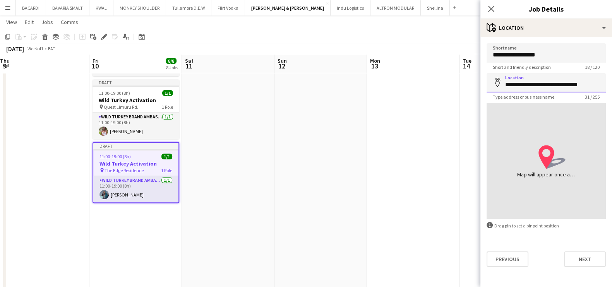
click at [526, 82] on input "**********" at bounding box center [545, 82] width 119 height 19
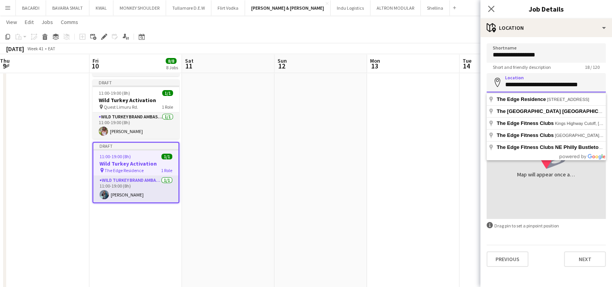
click at [526, 87] on input "**********" at bounding box center [545, 82] width 119 height 19
click at [591, 81] on input "**********" at bounding box center [545, 82] width 119 height 19
type input "*"
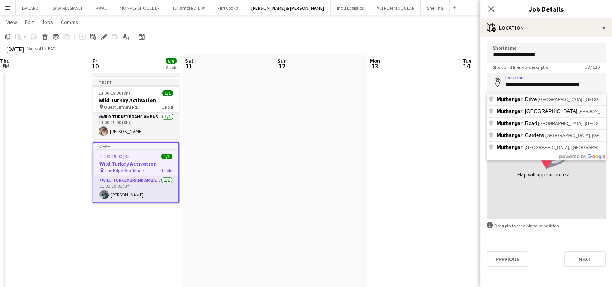
type input "**********"
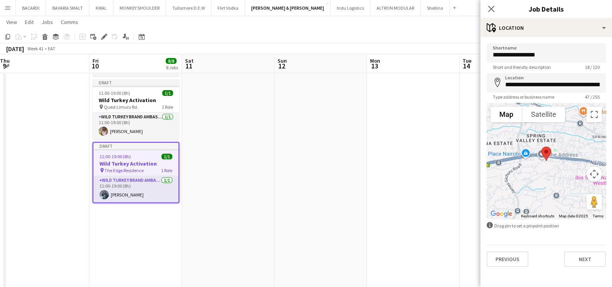
click at [396, 36] on app-toolbar "Copy Paste Paste Ctrl+V Paste with crew Ctrl+Shift+V Paste linked Job [GEOGRAPH…" at bounding box center [306, 36] width 612 height 13
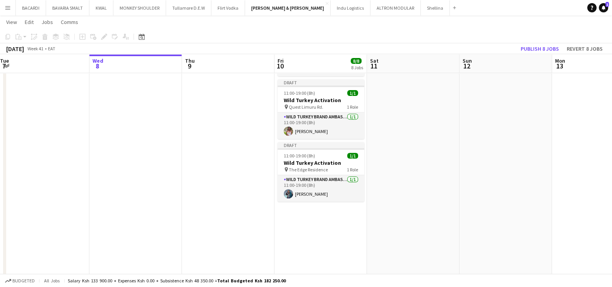
drag, startPoint x: 69, startPoint y: 148, endPoint x: 308, endPoint y: 169, distance: 239.6
click at [308, 169] on app-calendar-viewport "Sat 4 19/19 13 Jobs Sun 5 2/2 2 Jobs Mon 6 Tue 7 Wed 8 Thu 9 Fri 10 8/8 8 Jobs …" at bounding box center [306, 123] width 612 height 958
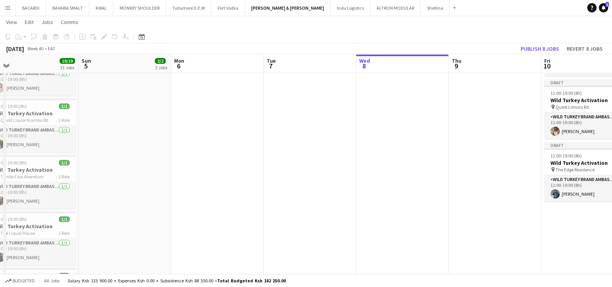
drag, startPoint x: 84, startPoint y: 183, endPoint x: 134, endPoint y: 205, distance: 54.9
click at [294, 204] on app-calendar-viewport "Thu 2 Fri 3 11/12 12 Jobs Sat 4 19/19 13 Jobs Sun 5 2/2 2 Jobs Mon 6 Tue 7 Wed …" at bounding box center [306, 123] width 612 height 958
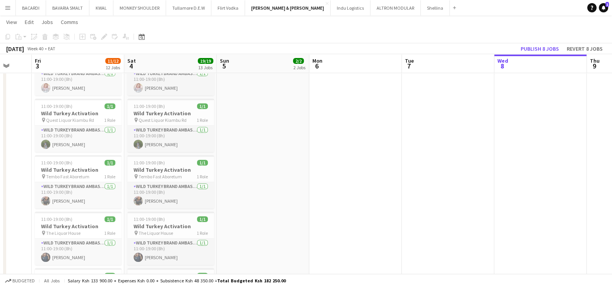
scroll to position [0, 230]
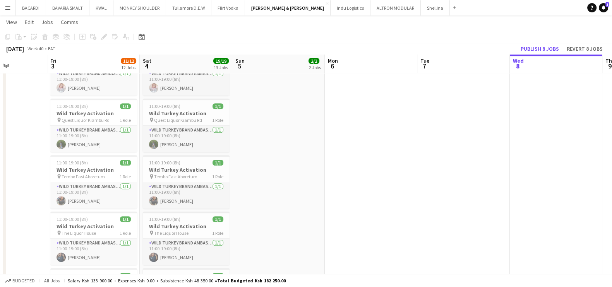
drag, startPoint x: 140, startPoint y: 204, endPoint x: 290, endPoint y: 214, distance: 150.4
click at [290, 214] on app-calendar-viewport "Tue 30 Wed 1 Thu 2 Fri 3 11/12 12 Jobs Sat 4 19/19 13 Jobs Sun 5 2/2 2 Jobs Mon…" at bounding box center [306, 123] width 612 height 958
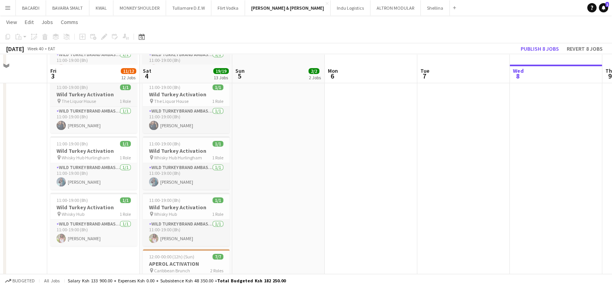
scroll to position [532, 0]
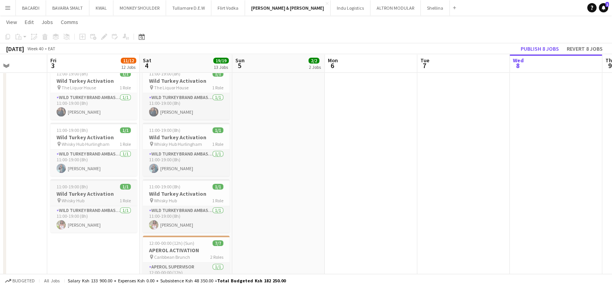
click at [96, 188] on app-job-card "11:00-19:00 (8h) 1/1 Wild Turkey Activation pin Whisky Hub 1 Role Wild Turkey B…" at bounding box center [93, 205] width 87 height 53
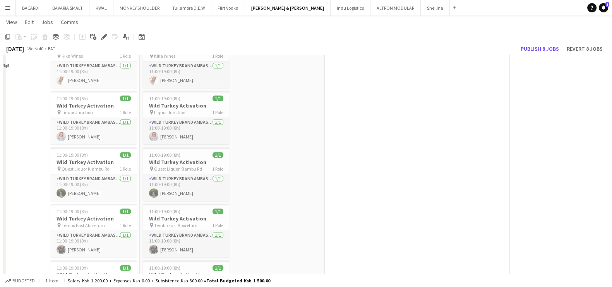
scroll to position [290, 0]
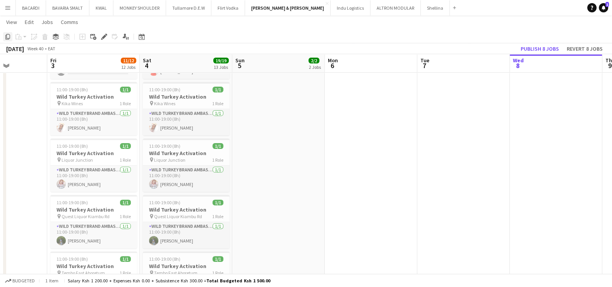
click at [11, 37] on div "Copy" at bounding box center [7, 36] width 9 height 9
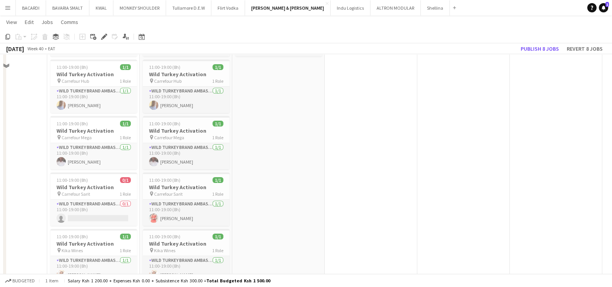
scroll to position [96, 0]
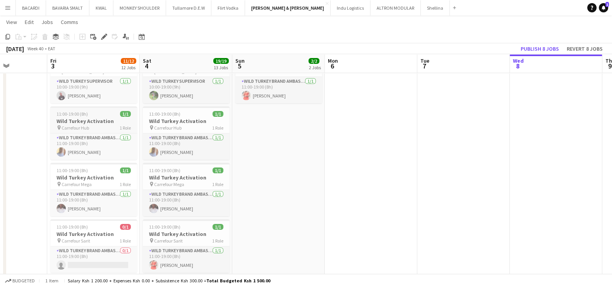
click at [84, 111] on span "11:00-19:00 (8h)" at bounding box center [71, 114] width 31 height 6
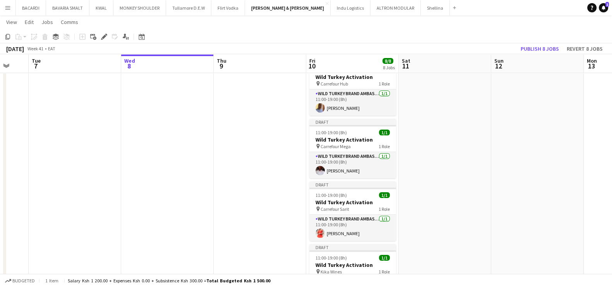
scroll to position [0, 294]
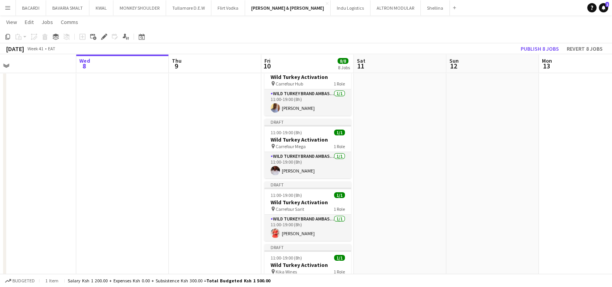
drag, startPoint x: 427, startPoint y: 144, endPoint x: 32, endPoint y: 121, distance: 396.3
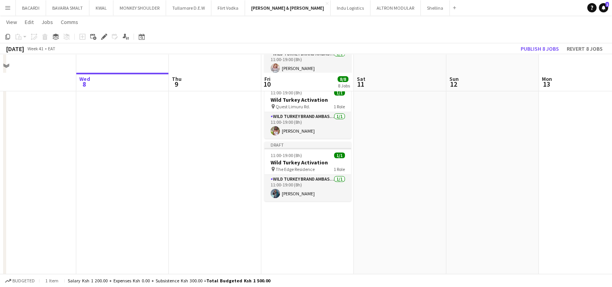
scroll to position [386, 0]
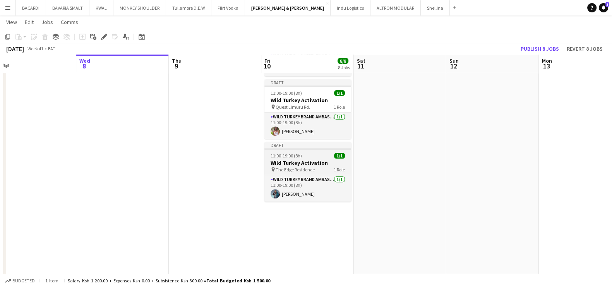
click at [303, 150] on app-job-card "Draft 11:00-19:00 (8h) 1/1 Wild Turkey Activation pin The Edge Residence 1 Role…" at bounding box center [307, 172] width 87 height 60
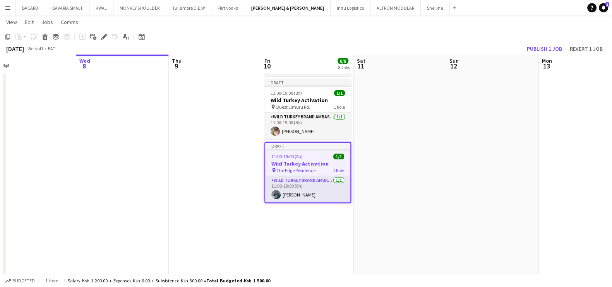
drag, startPoint x: 4, startPoint y: 38, endPoint x: 72, endPoint y: 90, distance: 85.0
click at [5, 38] on icon "Copy" at bounding box center [8, 37] width 6 height 6
click at [302, 215] on app-date-cell "Draft 10:00-19:00 (9h) 1/1 Wild Turkey Activation pin Nairobi 1 Role Wild Turke…" at bounding box center [307, 150] width 92 height 901
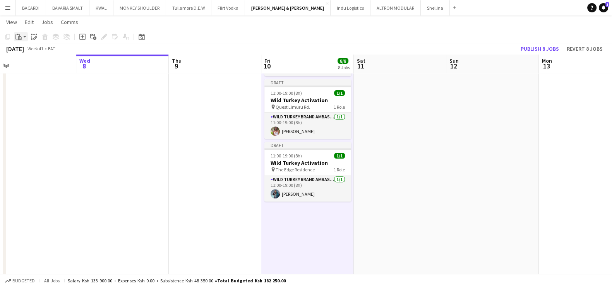
click at [22, 39] on div "Paste" at bounding box center [18, 36] width 9 height 9
click at [39, 48] on div "Paste Ctrl+V Paste with crew Ctrl+Shift+V" at bounding box center [57, 57] width 86 height 33
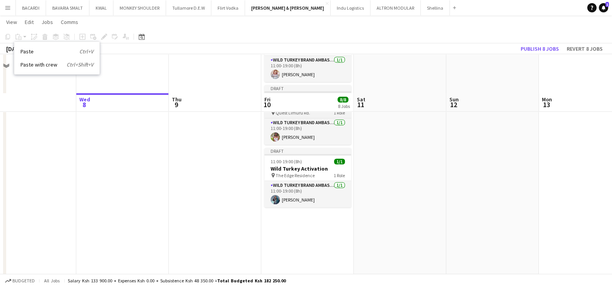
scroll to position [435, 0]
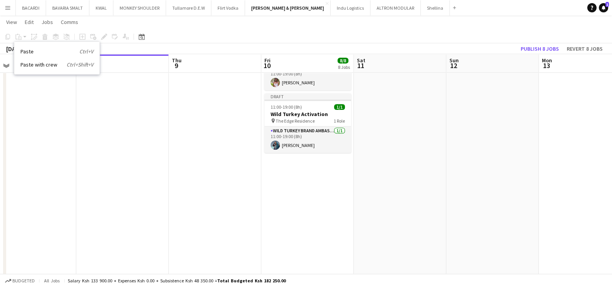
click at [312, 161] on app-date-cell "Draft 10:00-19:00 (9h) 1/1 Wild Turkey Activation pin Nairobi 1 Role Wild Turke…" at bounding box center [307, 101] width 92 height 901
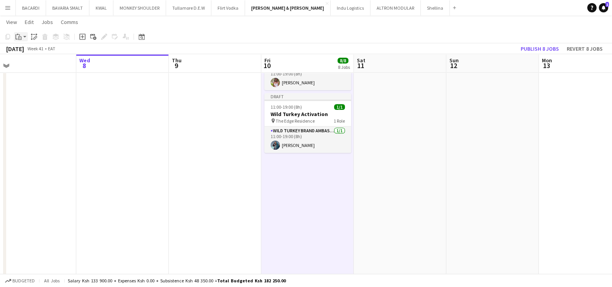
click at [25, 38] on app-action-btn "Paste" at bounding box center [21, 36] width 14 height 9
click at [31, 46] on div "Paste Ctrl+V Paste with crew Ctrl+Shift+V" at bounding box center [57, 57] width 86 height 33
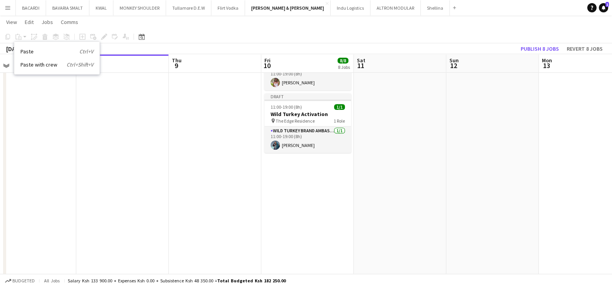
click at [292, 164] on app-date-cell "Draft 10:00-19:00 (9h) 1/1 Wild Turkey Activation pin Nairobi 1 Role Wild Turke…" at bounding box center [307, 101] width 92 height 901
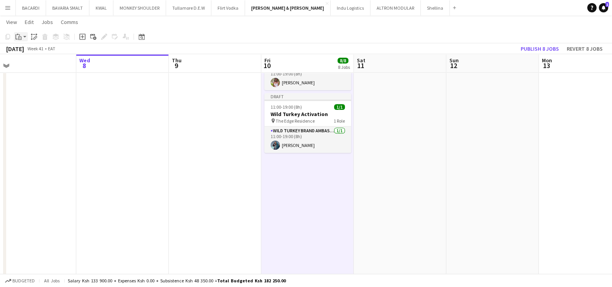
click at [19, 36] on icon "Paste" at bounding box center [18, 37] width 6 height 6
click at [39, 49] on link "Paste Ctrl+V" at bounding box center [57, 51] width 73 height 7
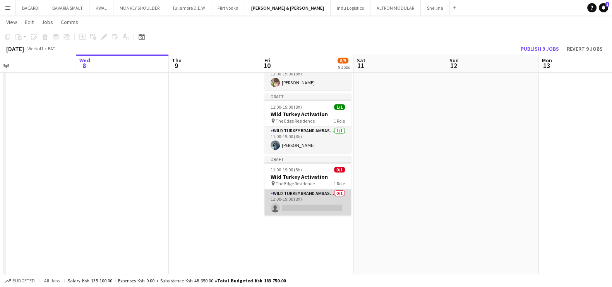
click at [296, 204] on app-card-role "Wild Turkey Brand Ambassador 0/1 11:00-19:00 (8h) single-neutral-actions" at bounding box center [307, 202] width 87 height 26
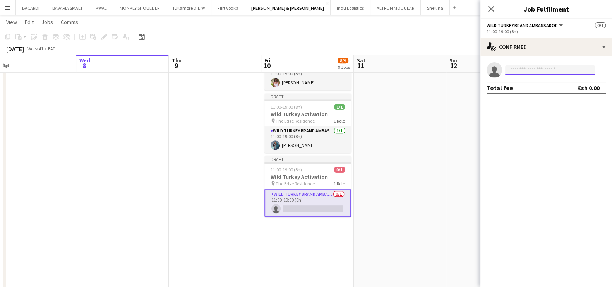
click at [521, 71] on input at bounding box center [550, 69] width 90 height 9
click at [291, 170] on span "11:00-19:00 (8h)" at bounding box center [285, 170] width 31 height 6
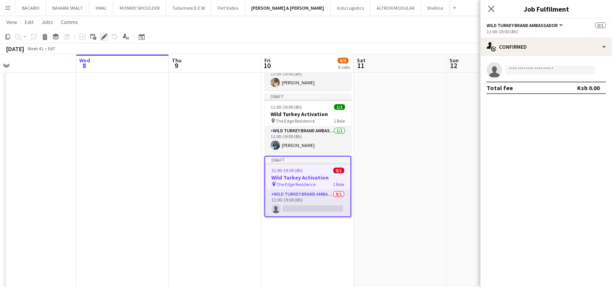
click at [104, 34] on icon "Edit" at bounding box center [104, 37] width 6 height 6
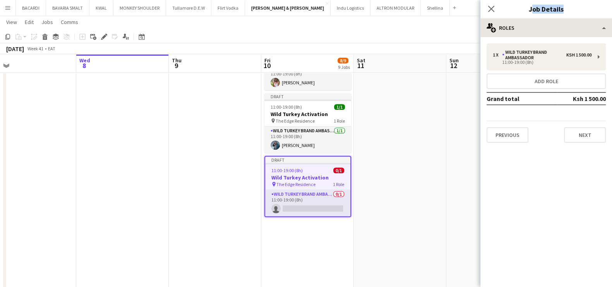
drag, startPoint x: 516, startPoint y: 19, endPoint x: 518, endPoint y: 22, distance: 4.3
click at [517, 20] on app-edit-jobs-popin "**********" at bounding box center [546, 143] width 132 height 287
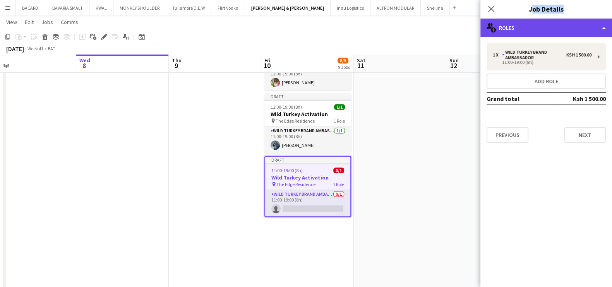
click at [518, 23] on div "multiple-users-add Roles" at bounding box center [546, 28] width 132 height 19
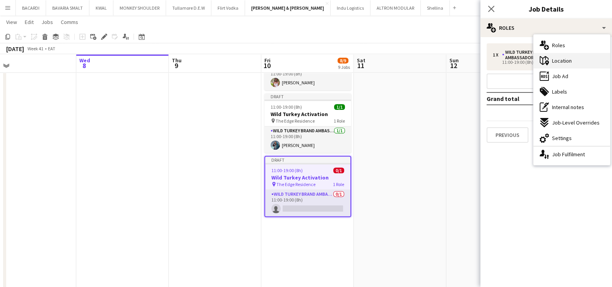
click at [572, 57] on div "maps-pin-1 Location" at bounding box center [571, 60] width 77 height 15
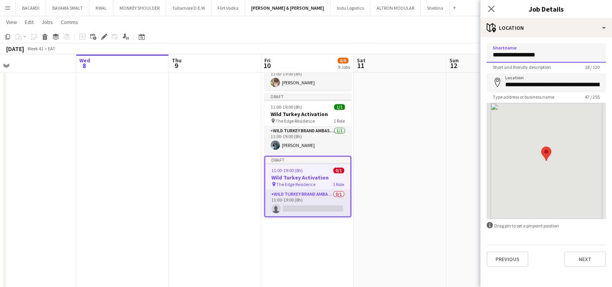
drag, startPoint x: 558, startPoint y: 58, endPoint x: 429, endPoint y: 53, distance: 129.7
click at [429, 53] on body "Menu Boards Boards Boards All jobs Status Workforce Workforce My Workforce Recr…" at bounding box center [306, 65] width 612 height 1001
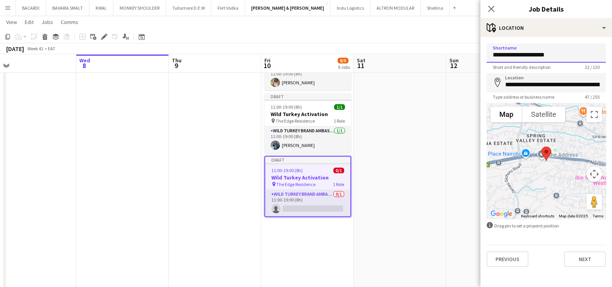
type input "**********"
drag, startPoint x: 510, startPoint y: 81, endPoint x: 619, endPoint y: 82, distance: 108.7
click at [612, 82] on html "Menu Boards Boards Boards All jobs Status Workforce Workforce My Workforce Recr…" at bounding box center [306, 65] width 612 height 1001
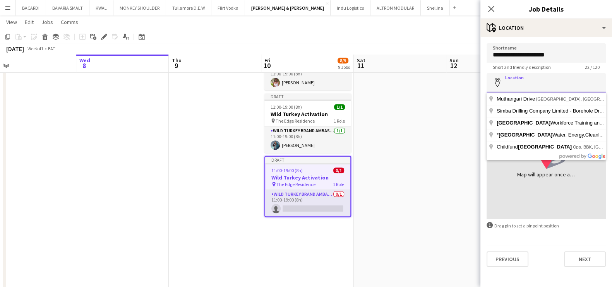
scroll to position [0, 0]
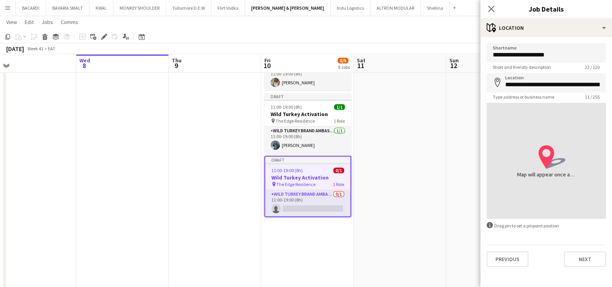
type input "**********"
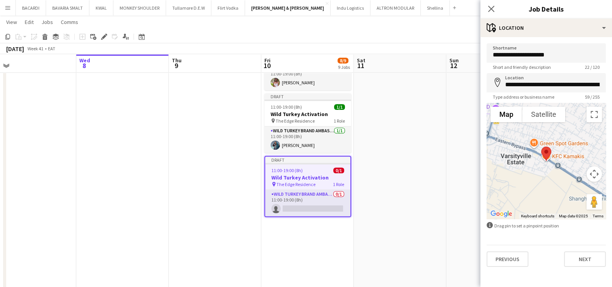
click at [424, 40] on app-toolbar "Copy Paste Paste Ctrl+V Paste with crew Ctrl+Shift+V Paste linked Job [GEOGRAPH…" at bounding box center [306, 36] width 612 height 13
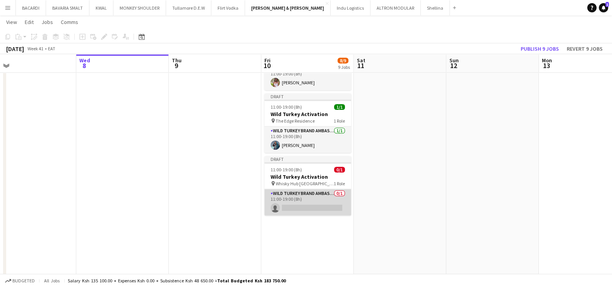
click at [342, 204] on app-card-role "Wild Turkey Brand Ambassador 0/1 11:00-19:00 (8h) single-neutral-actions" at bounding box center [307, 202] width 87 height 26
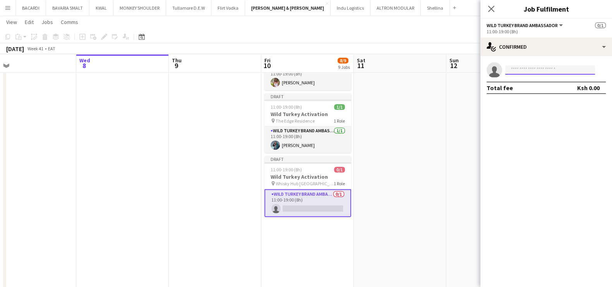
click at [521, 68] on input at bounding box center [550, 69] width 90 height 9
paste input "**********"
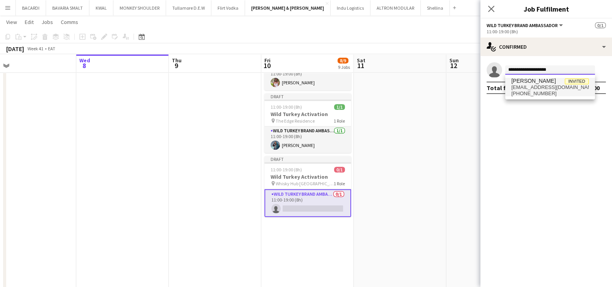
type input "**********"
click at [540, 87] on span "[EMAIL_ADDRESS][DOMAIN_NAME]" at bounding box center [549, 87] width 77 height 6
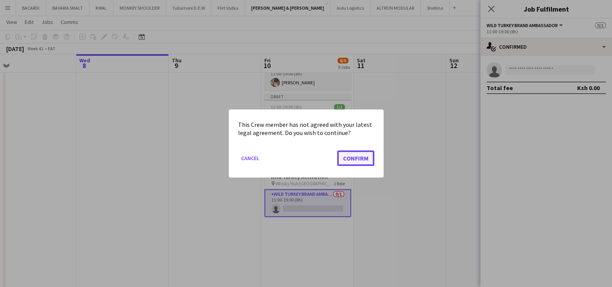
click at [365, 159] on button "Confirm" at bounding box center [355, 157] width 37 height 15
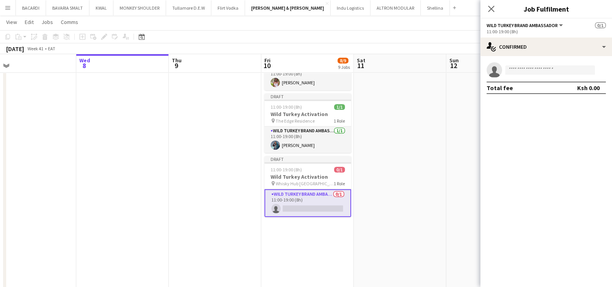
scroll to position [435, 0]
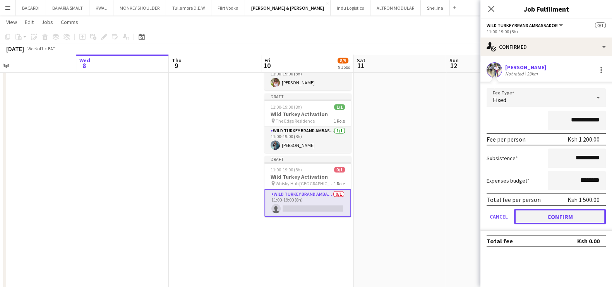
click at [536, 211] on button "Confirm" at bounding box center [560, 216] width 92 height 15
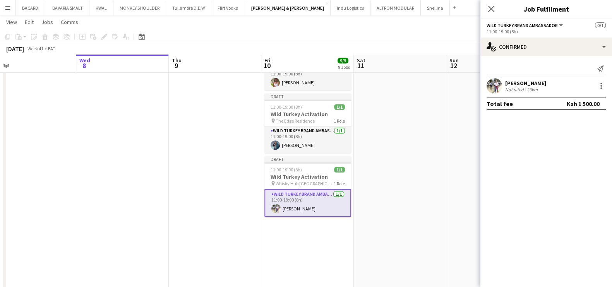
click at [424, 161] on app-date-cell at bounding box center [400, 101] width 92 height 901
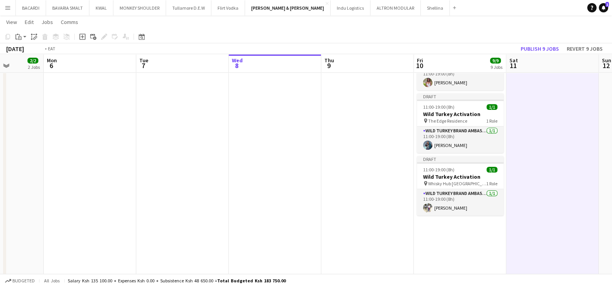
drag, startPoint x: 171, startPoint y: 125, endPoint x: 358, endPoint y: 121, distance: 186.5
click at [420, 113] on app-calendar-viewport "Sat 4 19/19 13 Jobs Sun 5 2/2 2 Jobs Mon 6 Tue 7 Wed 8 Thu 9 Fri 10 9/9 9 Jobs …" at bounding box center [306, 74] width 612 height 958
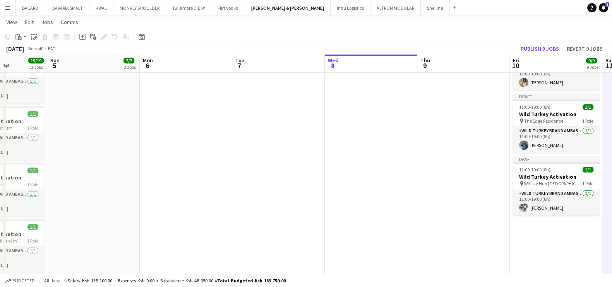
drag, startPoint x: 173, startPoint y: 148, endPoint x: 374, endPoint y: 133, distance: 202.4
click at [374, 133] on app-calendar-viewport "Thu 2 Fri 3 11/12 12 Jobs Sat 4 19/19 13 Jobs Sun 5 2/2 2 Jobs Mon 6 Tue 7 Wed …" at bounding box center [306, 74] width 612 height 958
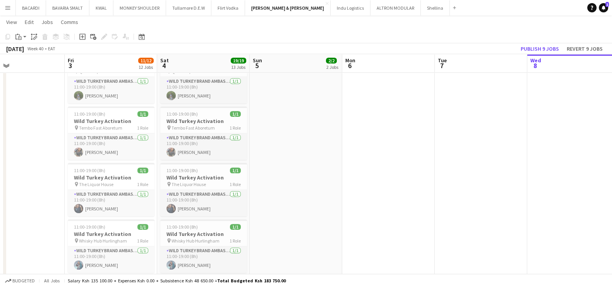
scroll to position [0, 178]
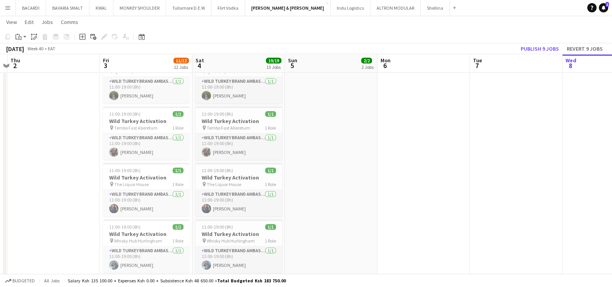
drag, startPoint x: 298, startPoint y: 153, endPoint x: 333, endPoint y: 152, distance: 35.2
click at [333, 152] on app-calendar-viewport "Tue 30 Wed 1 Thu 2 Fri 3 11/12 12 Jobs Sat 4 19/19 13 Jobs Sun 5 2/2 2 Jobs Mon…" at bounding box center [306, 74] width 612 height 958
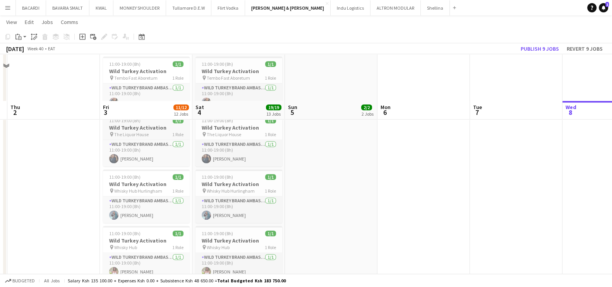
scroll to position [532, 0]
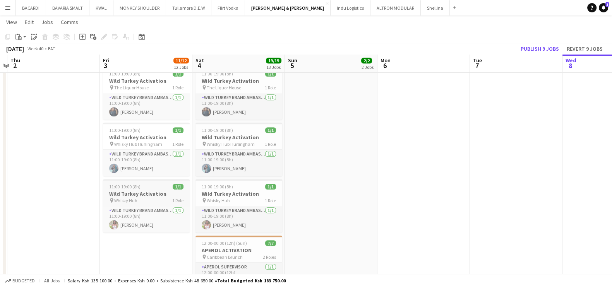
click at [147, 190] on h3 "Wild Turkey Activation" at bounding box center [146, 193] width 87 height 7
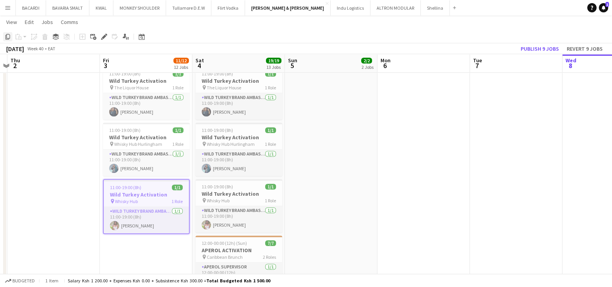
click at [5, 37] on icon at bounding box center [7, 36] width 5 height 5
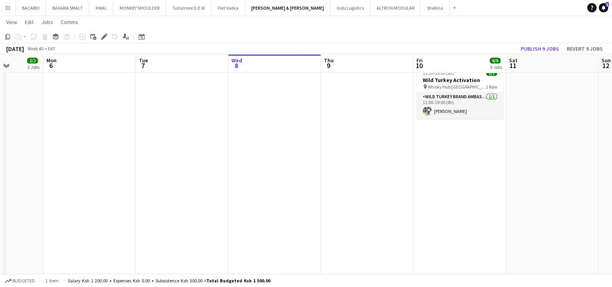
scroll to position [0, 326]
drag, startPoint x: 545, startPoint y: 166, endPoint x: 212, endPoint y: 132, distance: 335.5
click at [434, 127] on app-date-cell "Draft 10:00-19:00 (9h) 1/1 Wild Turkey Activation pin Nairobi 1 Role Wild Turke…" at bounding box center [459, 5] width 92 height 901
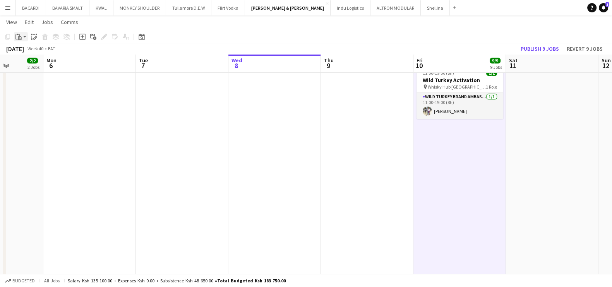
click at [24, 37] on app-action-btn "Paste" at bounding box center [21, 36] width 14 height 9
click at [38, 52] on link "Paste Ctrl+V" at bounding box center [57, 51] width 73 height 7
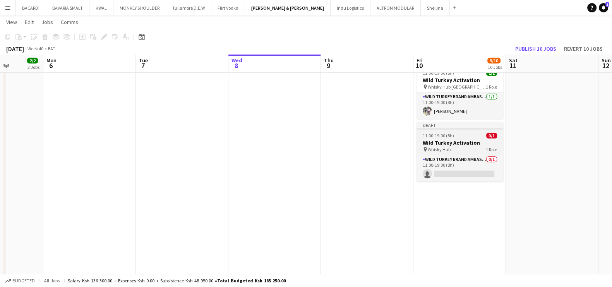
click at [456, 146] on div "pin Whisky Hub 1 Role" at bounding box center [459, 149] width 87 height 6
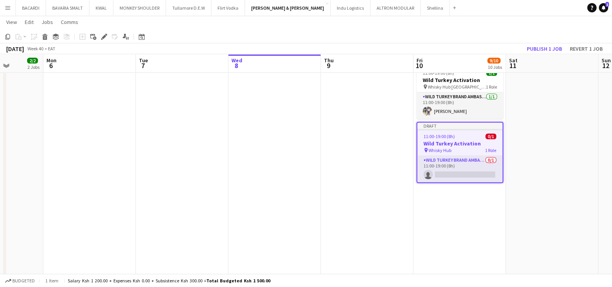
drag, startPoint x: 103, startPoint y: 36, endPoint x: 574, endPoint y: 66, distance: 472.1
click at [105, 36] on icon "Edit" at bounding box center [104, 37] width 6 height 6
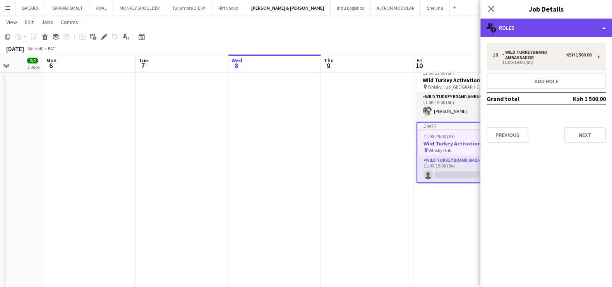
click at [531, 23] on div "multiple-users-add Roles" at bounding box center [546, 28] width 132 height 19
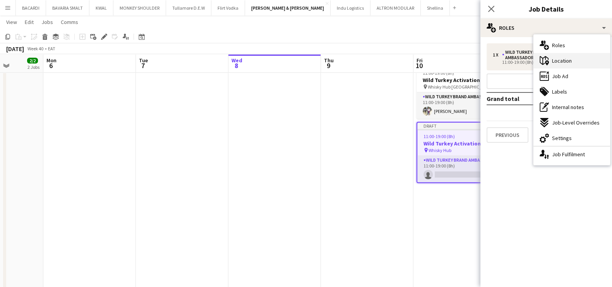
click at [573, 64] on div "maps-pin-1 Location" at bounding box center [571, 60] width 77 height 15
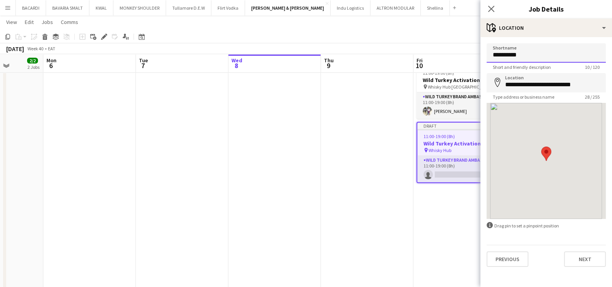
click at [539, 52] on input "**********" at bounding box center [545, 52] width 119 height 19
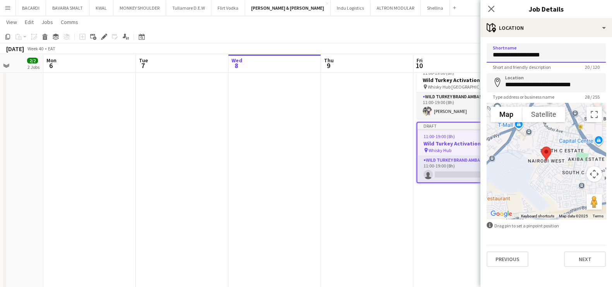
type input "**********"
click at [581, 80] on input "**********" at bounding box center [545, 82] width 119 height 19
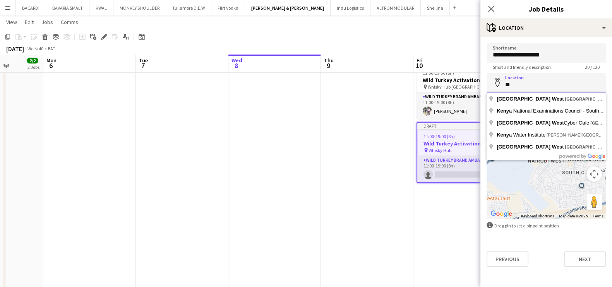
type input "*"
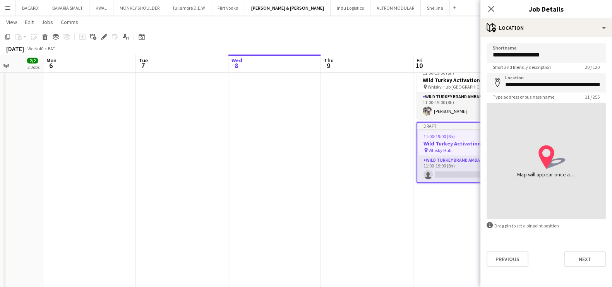
type input "**********"
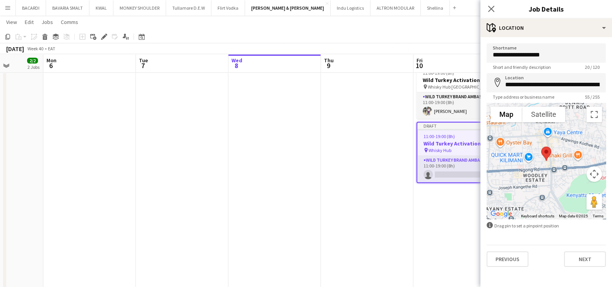
click at [386, 51] on div "[DATE] Week 40 • EAT Publish 1 job Revert 1 job" at bounding box center [306, 48] width 612 height 11
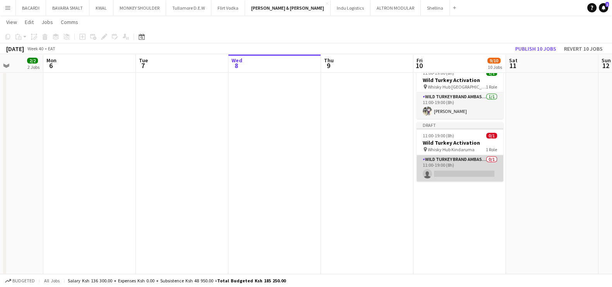
click at [458, 174] on app-card-role "Wild Turkey Brand Ambassador 0/1 11:00-19:00 (8h) single-neutral-actions" at bounding box center [459, 168] width 87 height 26
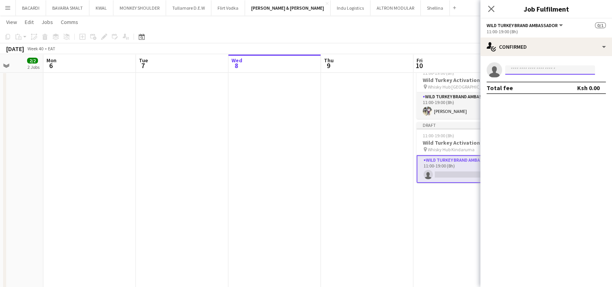
click at [508, 70] on input at bounding box center [550, 69] width 90 height 9
paste input "**********"
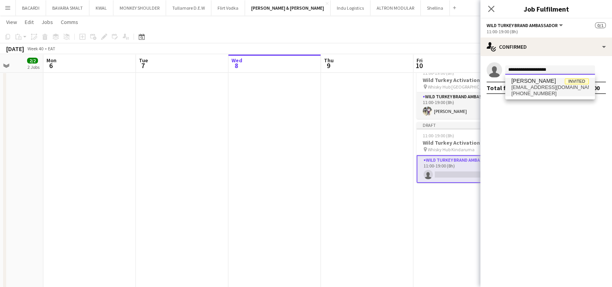
type input "**********"
click at [526, 88] on span "[EMAIL_ADDRESS][DOMAIN_NAME]" at bounding box center [549, 87] width 77 height 6
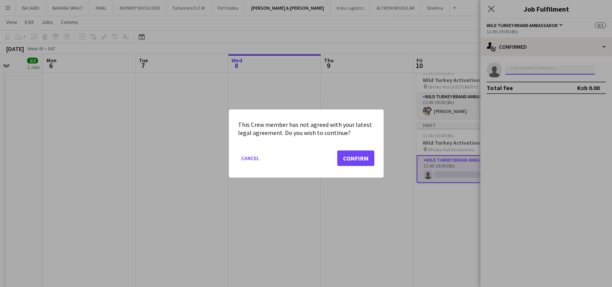
scroll to position [0, 0]
click at [355, 159] on button "Confirm" at bounding box center [355, 157] width 37 height 15
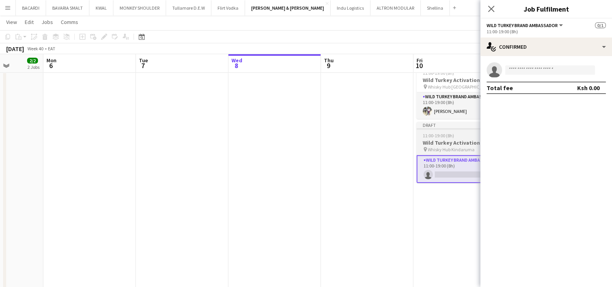
scroll to position [532, 0]
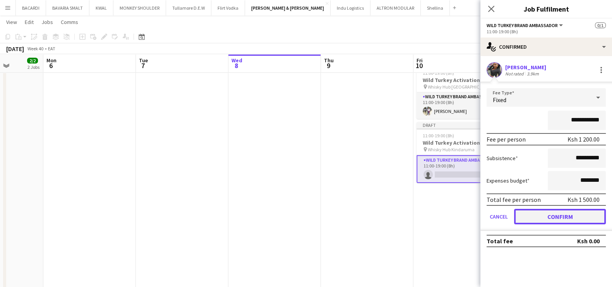
click at [540, 212] on button "Confirm" at bounding box center [560, 216] width 92 height 15
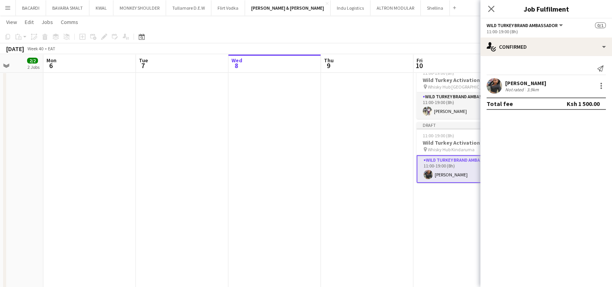
click at [322, 89] on app-date-cell at bounding box center [367, 5] width 92 height 901
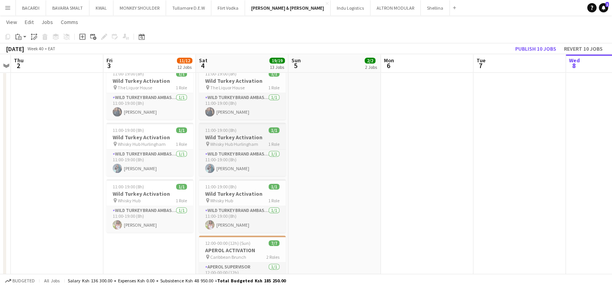
drag, startPoint x: 140, startPoint y: 144, endPoint x: 212, endPoint y: 141, distance: 72.0
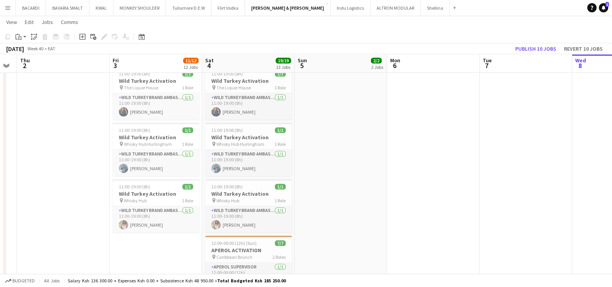
scroll to position [0, 228]
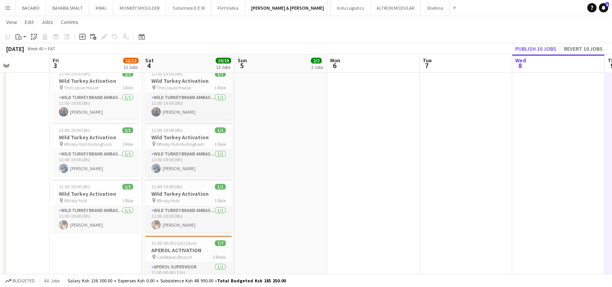
drag, startPoint x: 219, startPoint y: 140, endPoint x: 267, endPoint y: 142, distance: 47.6
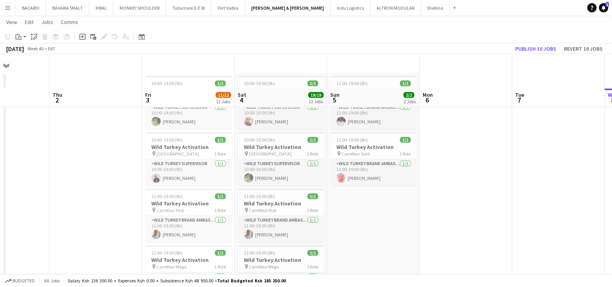
scroll to position [0, 0]
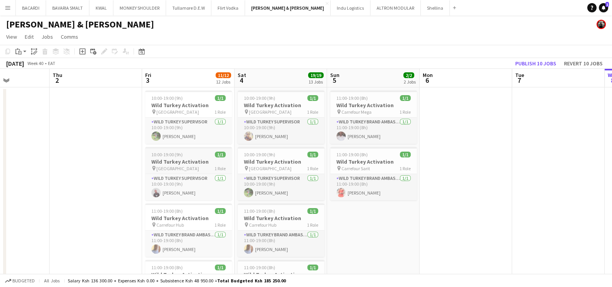
click at [184, 159] on h3 "Wild Turkey Activation" at bounding box center [188, 161] width 87 height 7
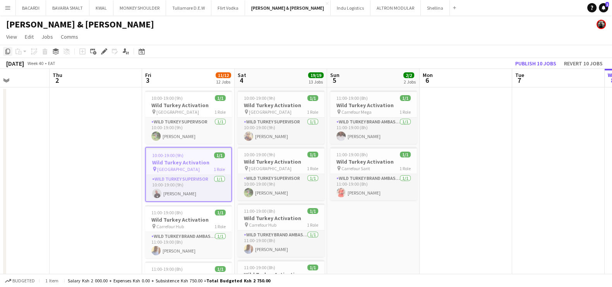
click at [8, 50] on icon "Copy" at bounding box center [8, 51] width 6 height 6
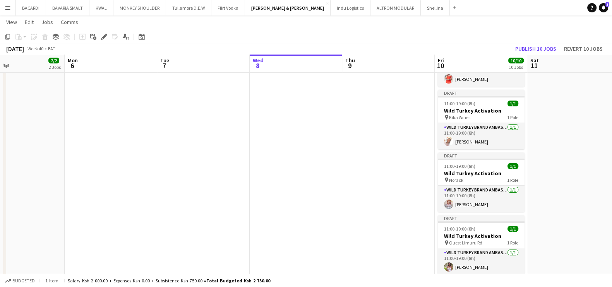
drag, startPoint x: 503, startPoint y: 162, endPoint x: 262, endPoint y: 166, distance: 241.0
click at [243, 165] on app-calendar-viewport "Thu 2 Fri 3 11/12 12 Jobs Sat 4 19/19 13 Jobs Sun 5 2/2 2 Jobs Mon 6 Tue 7 Wed …" at bounding box center [306, 259] width 612 height 958
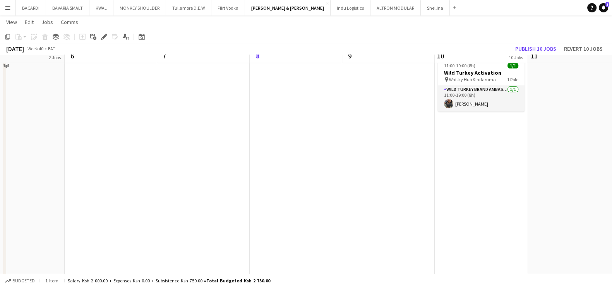
scroll to position [589, 0]
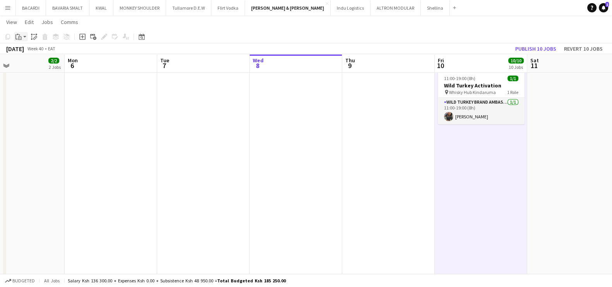
click at [25, 34] on app-action-btn "Paste" at bounding box center [21, 36] width 14 height 9
click at [37, 64] on link "Paste with crew Ctrl+Shift+V" at bounding box center [57, 64] width 73 height 7
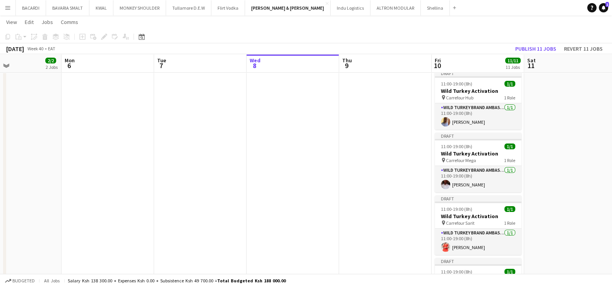
scroll to position [0, 309]
drag, startPoint x: 610, startPoint y: 88, endPoint x: 607, endPoint y: 107, distance: 19.3
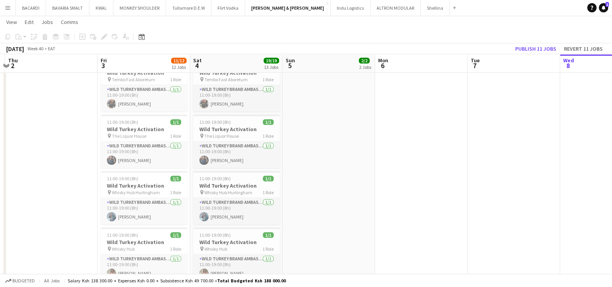
scroll to position [0, 264]
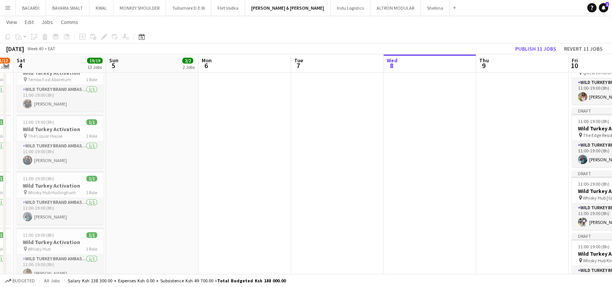
drag, startPoint x: 480, startPoint y: 169, endPoint x: 488, endPoint y: 165, distance: 9.5
click at [488, 165] on app-calendar-viewport "Wed 1 Thu 2 Fri 3 11/12 12 Jobs Sat 4 19/19 13 Jobs Sun 5 2/2 2 Jobs Mon 6 Tue …" at bounding box center [306, 26] width 612 height 958
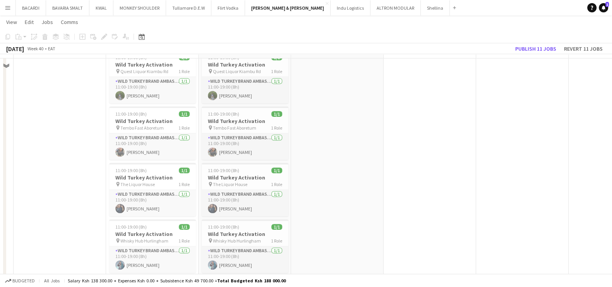
scroll to position [338, 0]
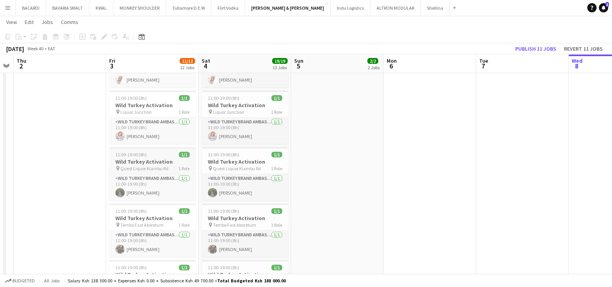
click at [148, 155] on div "11:00-19:00 (8h) 1/1" at bounding box center [152, 155] width 87 height 6
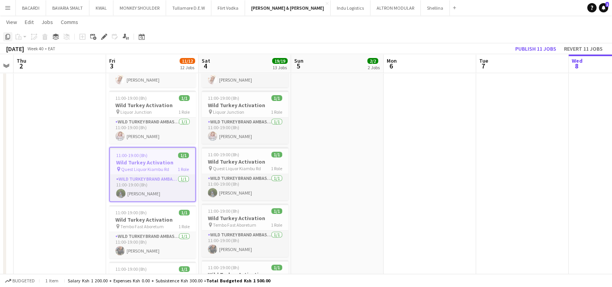
click at [8, 37] on icon "Copy" at bounding box center [8, 37] width 6 height 6
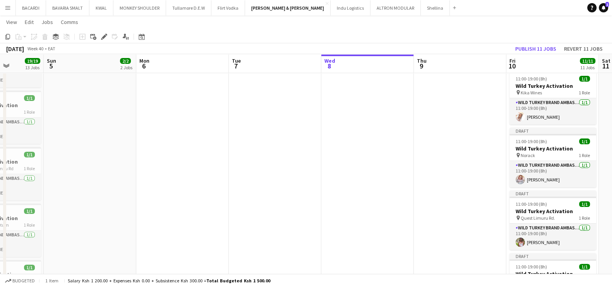
scroll to position [0, 271]
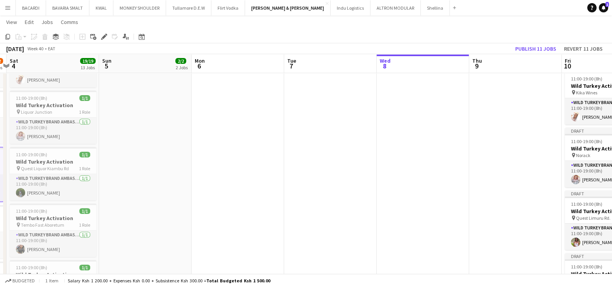
drag, startPoint x: 290, startPoint y: 122, endPoint x: 89, endPoint y: 112, distance: 201.0
click at [89, 112] on app-calendar-viewport "Wed 1 Thu 2 Fri 3 11/12 12 Jobs Sat 4 19/19 13 Jobs Sun 5 2/2 2 Jobs Mon 6 Tue …" at bounding box center [306, 171] width 612 height 958
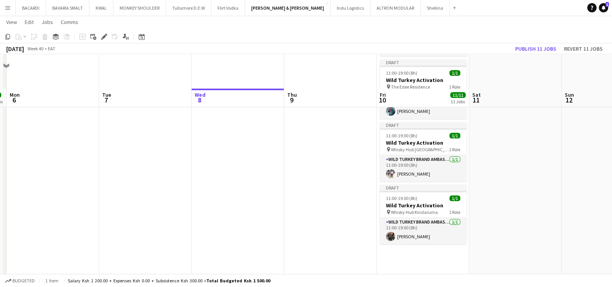
scroll to position [580, 0]
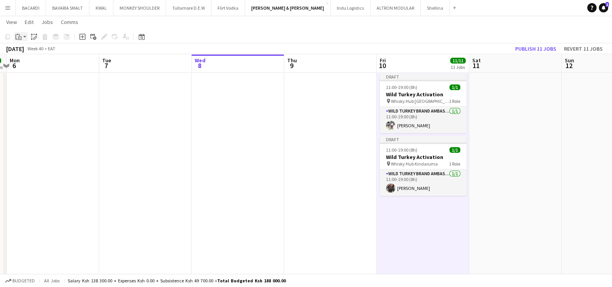
click at [19, 36] on icon at bounding box center [19, 35] width 1 height 2
click at [36, 66] on link "Paste with crew Ctrl+Shift+V" at bounding box center [57, 64] width 73 height 7
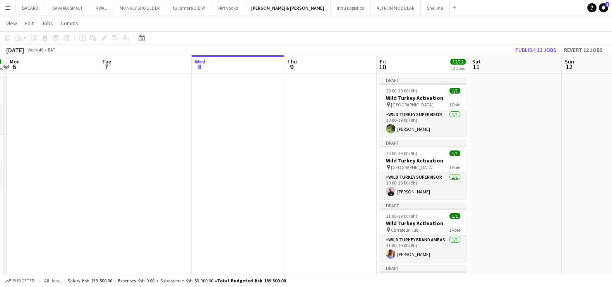
scroll to position [0, 0]
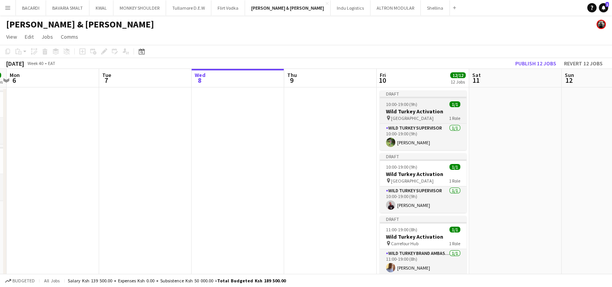
click at [424, 103] on div "10:00-19:00 (9h) 1/1" at bounding box center [422, 104] width 87 height 6
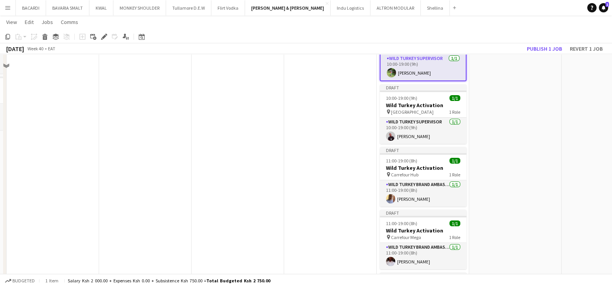
scroll to position [78, 0]
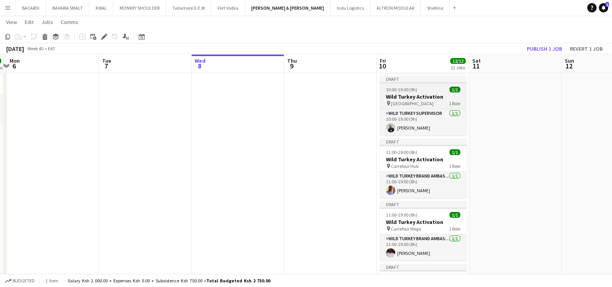
click at [451, 96] on h3 "Wild Turkey Activation" at bounding box center [422, 96] width 87 height 7
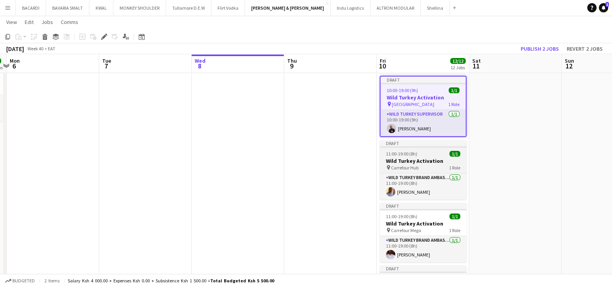
click at [422, 159] on h3 "Wild Turkey Activation" at bounding box center [422, 160] width 87 height 7
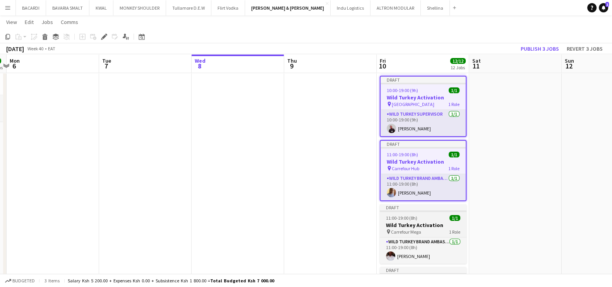
click at [420, 217] on div "11:00-19:00 (8h) 1/1" at bounding box center [422, 218] width 87 height 6
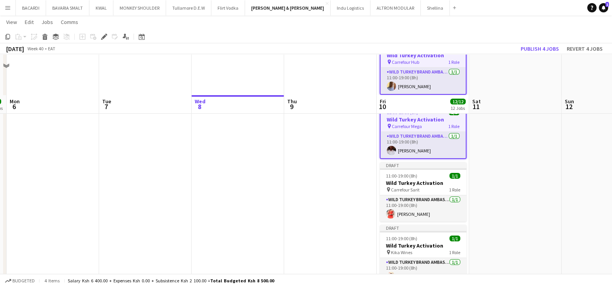
scroll to position [247, 0]
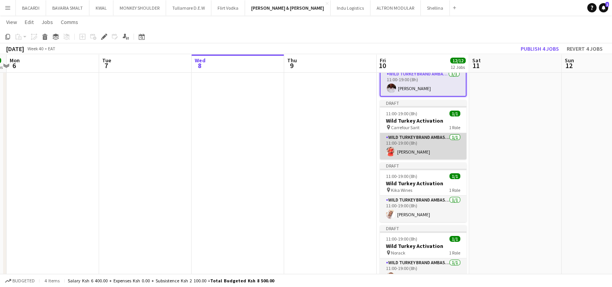
click at [422, 138] on app-card-role "Wild Turkey Brand Ambassador [DATE] 11:00-19:00 (8h) [PERSON_NAME]" at bounding box center [422, 146] width 87 height 26
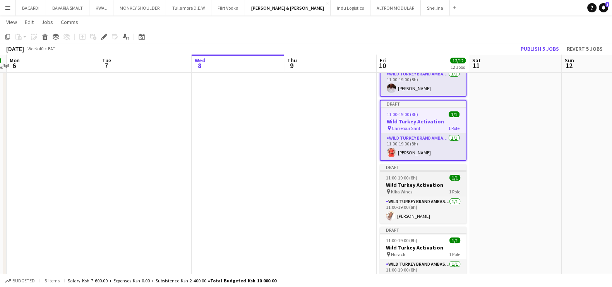
click at [414, 183] on h3 "Wild Turkey Activation" at bounding box center [422, 184] width 87 height 7
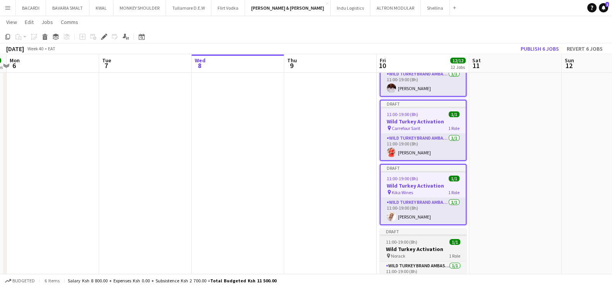
click at [410, 246] on h3 "Wild Turkey Activation" at bounding box center [422, 249] width 87 height 7
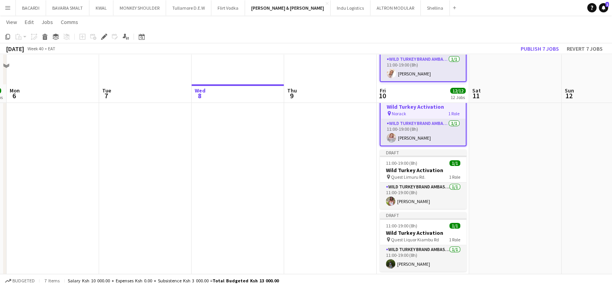
scroll to position [424, 0]
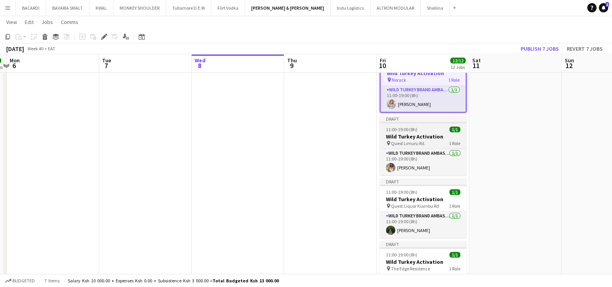
click at [414, 135] on h3 "Wild Turkey Activation" at bounding box center [422, 136] width 87 height 7
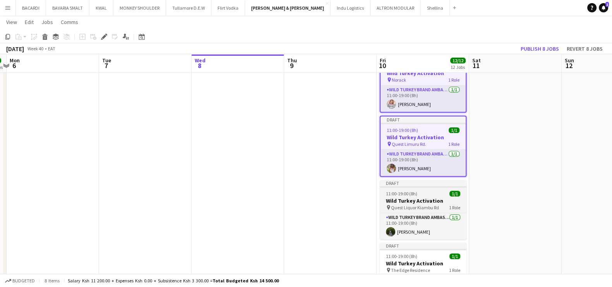
click at [412, 192] on span "11:00-19:00 (8h)" at bounding box center [401, 194] width 31 height 6
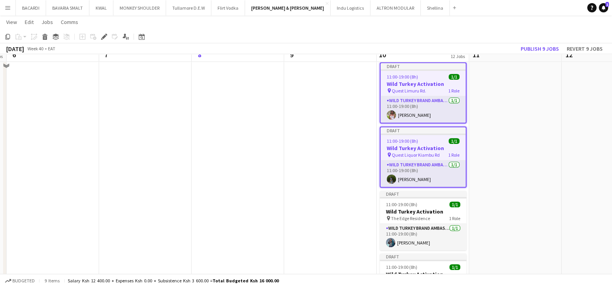
scroll to position [502, 0]
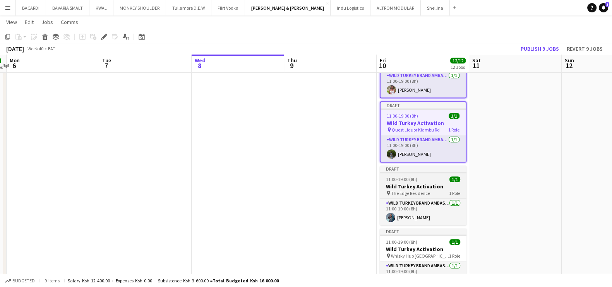
drag, startPoint x: 402, startPoint y: 183, endPoint x: 433, endPoint y: 174, distance: 31.6
click at [403, 183] on h3 "Wild Turkey Activation" at bounding box center [422, 186] width 87 height 7
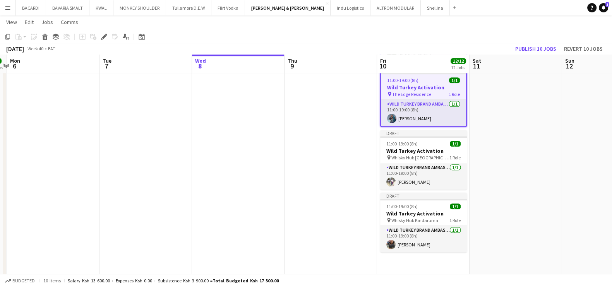
scroll to position [603, 0]
click at [434, 154] on span "Whisky Hub [GEOGRAPHIC_DATA]" at bounding box center [420, 157] width 58 height 6
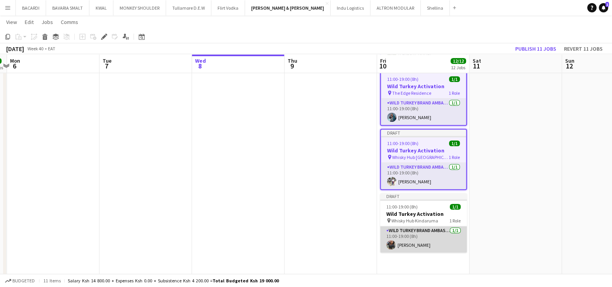
click at [414, 226] on app-card-role "Wild Turkey Brand Ambassador [DATE] 11:00-19:00 (8h) [PERSON_NAME]" at bounding box center [423, 239] width 87 height 26
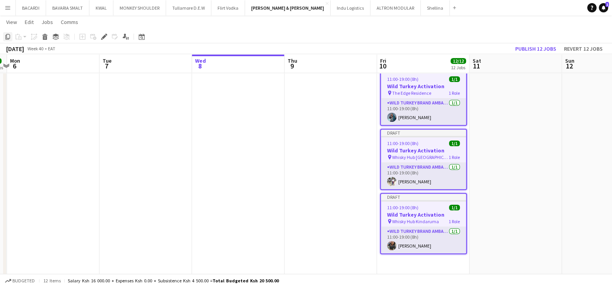
click at [9, 37] on icon "Copy" at bounding box center [8, 37] width 6 height 6
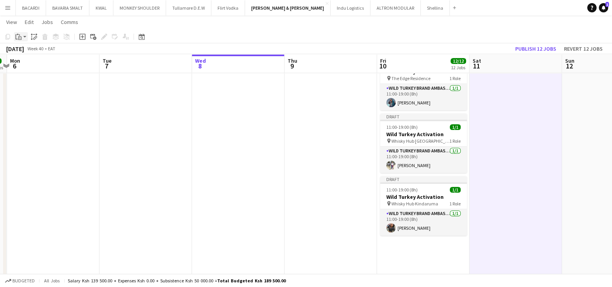
click at [27, 36] on app-action-btn "Paste" at bounding box center [21, 36] width 14 height 9
click at [35, 62] on link "Paste with crew Ctrl+Shift+V" at bounding box center [57, 64] width 73 height 7
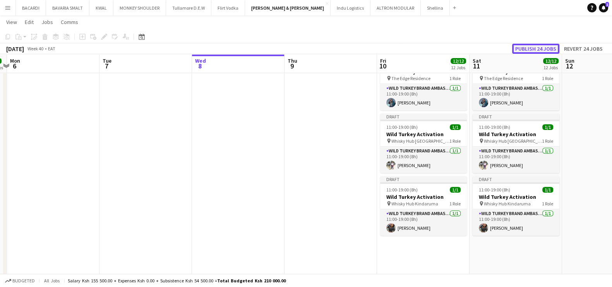
click at [527, 46] on button "Publish 24 jobs" at bounding box center [535, 49] width 47 height 10
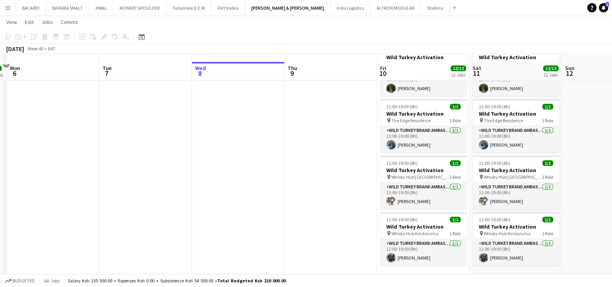
scroll to position [361, 0]
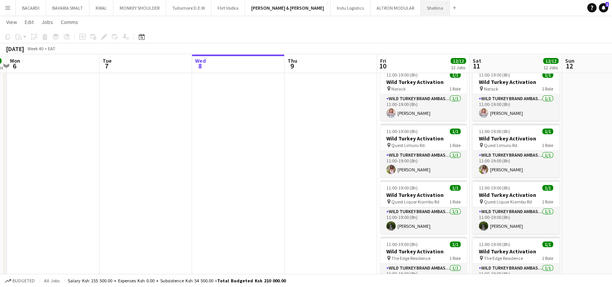
click at [420, 3] on button "Shellina Close" at bounding box center [434, 7] width 29 height 15
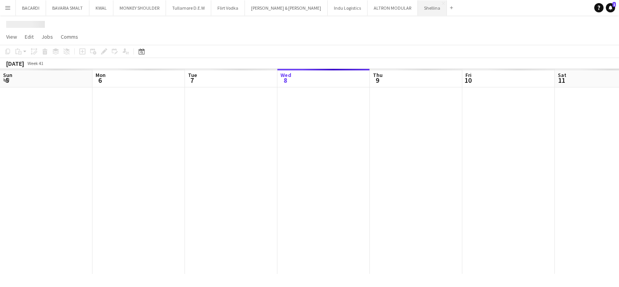
scroll to position [0, 185]
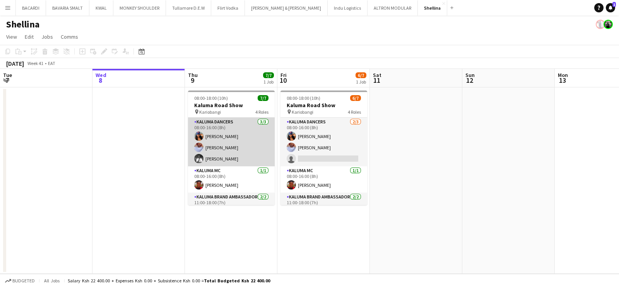
click at [229, 133] on app-card-role "Kaluma Dancers [DATE] 08:00-16:00 (8h) [PERSON_NAME] [PERSON_NAME] [PERSON_NAME]" at bounding box center [231, 142] width 87 height 49
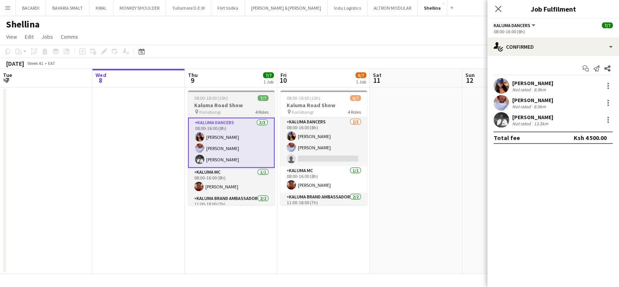
click at [229, 103] on h3 "Kaluma Road Show" at bounding box center [231, 105] width 87 height 7
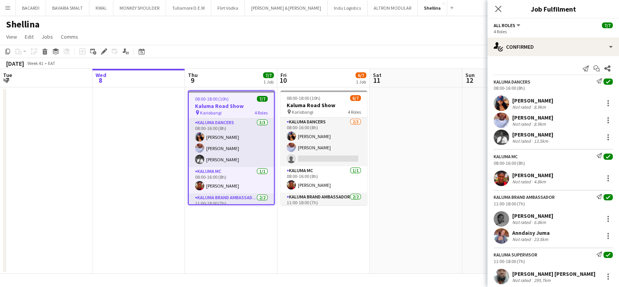
drag, startPoint x: 106, startPoint y: 52, endPoint x: 292, endPoint y: 34, distance: 187.0
click at [107, 53] on div "Edit" at bounding box center [103, 51] width 9 height 9
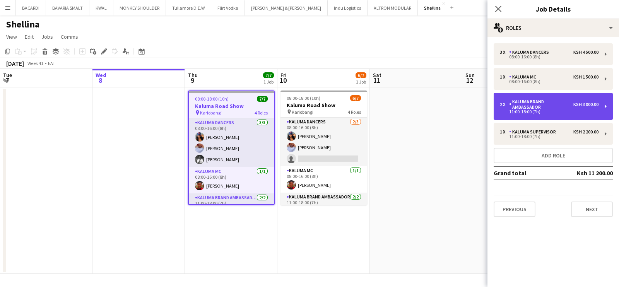
click at [554, 101] on div "Kaluma Brand Ambassador" at bounding box center [541, 104] width 64 height 11
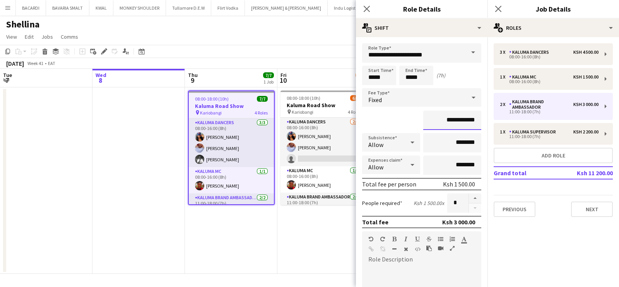
click at [454, 120] on input "**********" at bounding box center [452, 120] width 58 height 19
type input "*********"
click at [263, 35] on app-page-menu "View Day view expanded Day view collapsed Month view Date picker Jump to [DATE]…" at bounding box center [309, 37] width 619 height 15
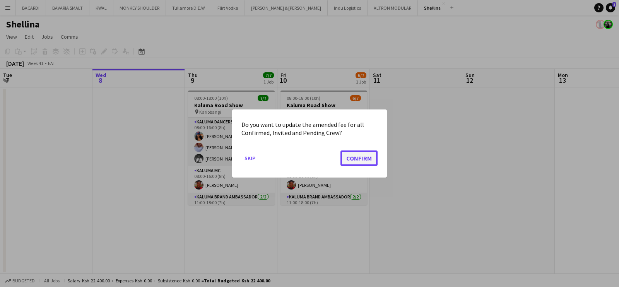
click at [362, 158] on button "Confirm" at bounding box center [358, 157] width 37 height 15
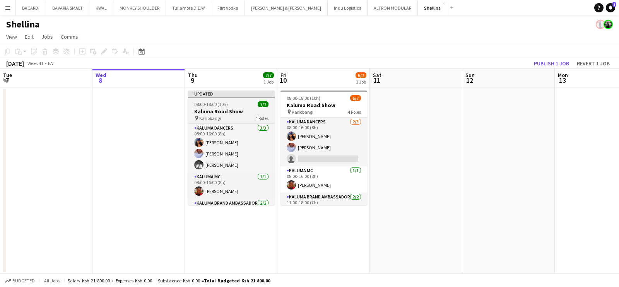
click at [219, 99] on app-job-card "Updated 08:00-18:00 (10h) [STREET_ADDRESS] Show pin Kariobangi 4 Roles Kaluma D…" at bounding box center [231, 148] width 87 height 114
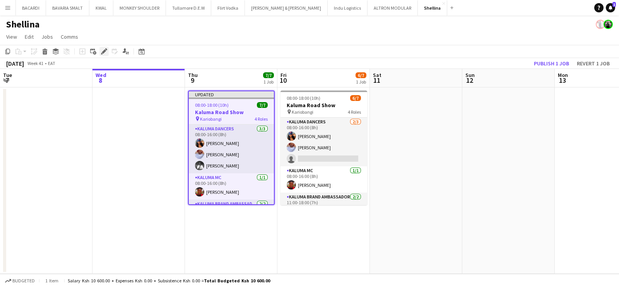
click at [105, 48] on div "Edit" at bounding box center [103, 51] width 9 height 9
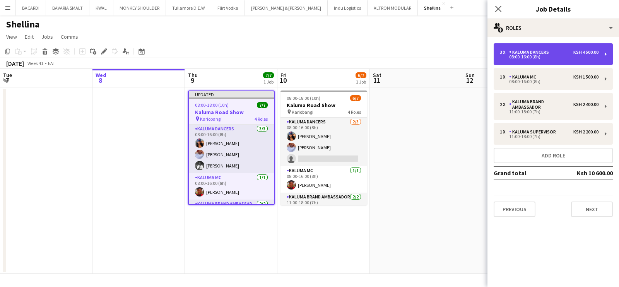
click at [551, 56] on div "08:00-16:00 (8h)" at bounding box center [549, 57] width 99 height 4
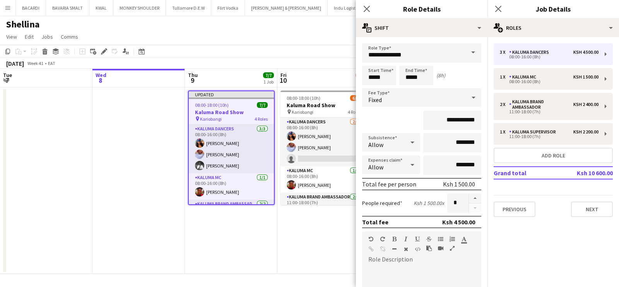
click at [249, 34] on app-page-menu "View Day view expanded Day view collapsed Month view Date picker Jump to [DATE]…" at bounding box center [309, 37] width 619 height 15
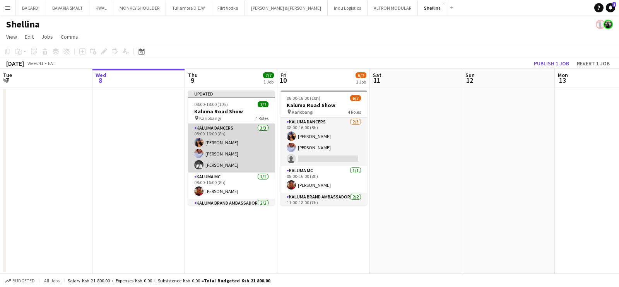
scroll to position [48, 0]
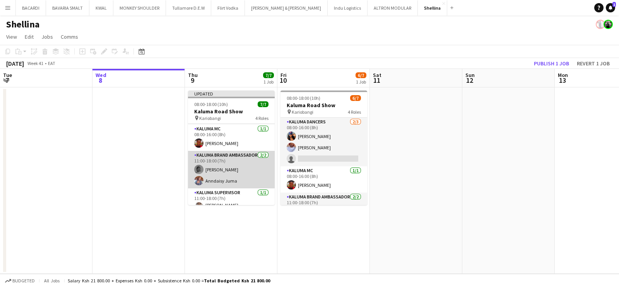
click at [228, 176] on app-card-role "Kaluma Brand Ambassador [DATE] 11:00-18:00 (7h) [PERSON_NAME]" at bounding box center [231, 170] width 87 height 38
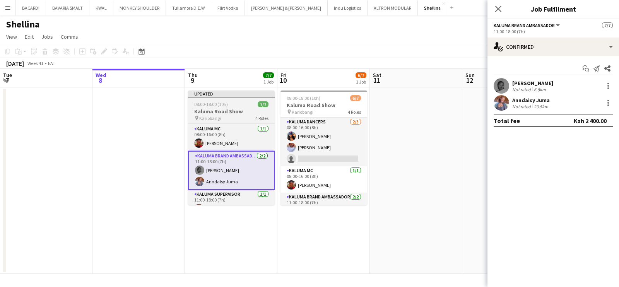
click at [223, 115] on div "pin Kariobangi 4 Roles" at bounding box center [231, 118] width 87 height 6
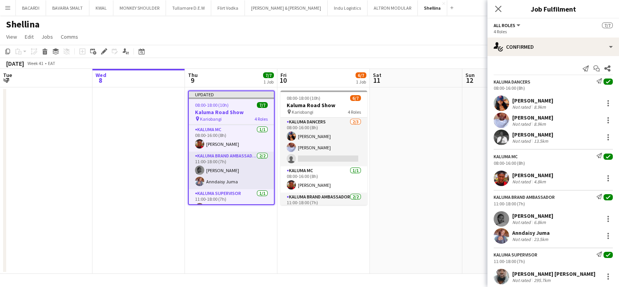
drag, startPoint x: 103, startPoint y: 53, endPoint x: 342, endPoint y: 84, distance: 241.0
click at [106, 53] on icon "Edit" at bounding box center [104, 51] width 6 height 6
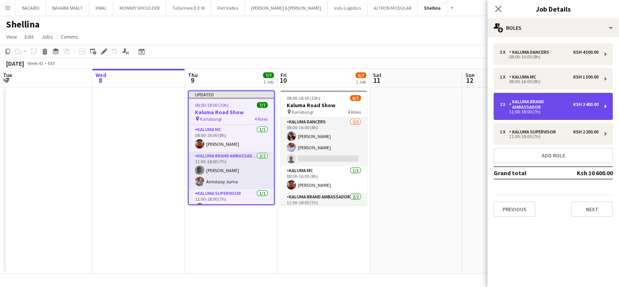
click at [537, 105] on div "Kaluma Brand Ambassador" at bounding box center [541, 104] width 64 height 11
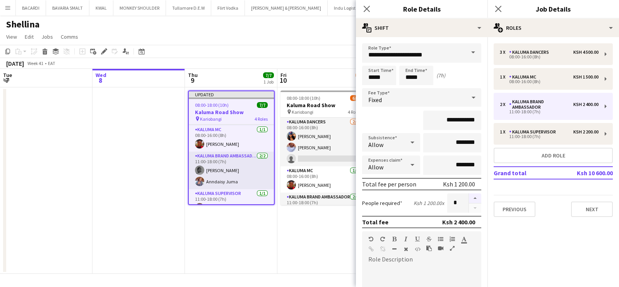
click at [469, 198] on button "button" at bounding box center [475, 198] width 12 height 10
type input "*"
click at [249, 21] on div "Shellina" at bounding box center [309, 22] width 619 height 15
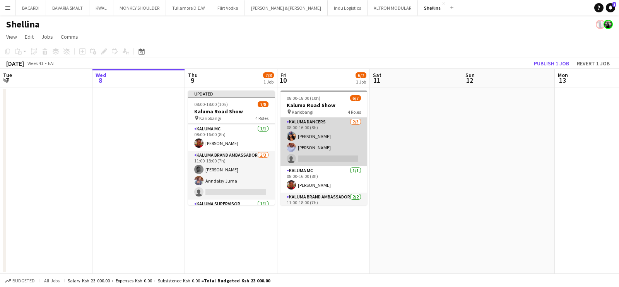
click at [321, 154] on app-card-role "Kaluma Dancers [DATE] 08:00-16:00 (8h) [PERSON_NAME] [PERSON_NAME] single-neutr…" at bounding box center [323, 142] width 87 height 49
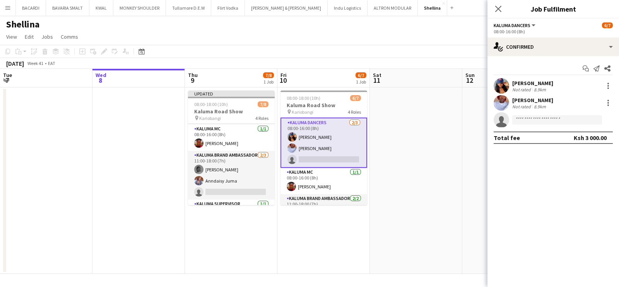
click at [532, 113] on app-invite-slot "single-neutral-actions" at bounding box center [553, 119] width 132 height 15
click at [532, 121] on input at bounding box center [557, 119] width 90 height 9
click at [531, 121] on input "*****" at bounding box center [557, 119] width 90 height 9
type input "*"
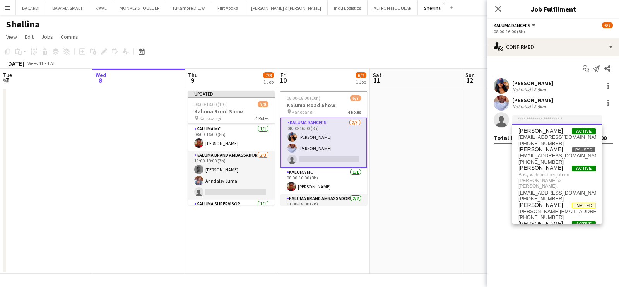
paste input "**********"
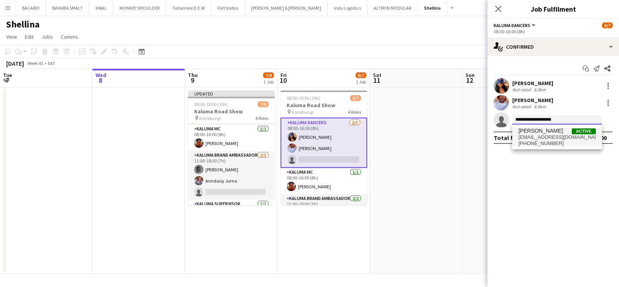
type input "**********"
click at [534, 130] on span "[PERSON_NAME]" at bounding box center [540, 131] width 44 height 7
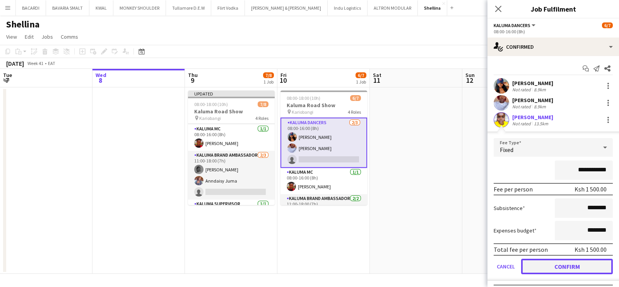
click at [570, 264] on button "Confirm" at bounding box center [567, 266] width 92 height 15
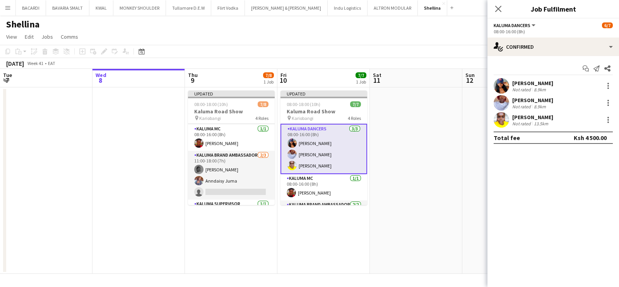
click at [429, 131] on app-date-cell at bounding box center [416, 180] width 92 height 186
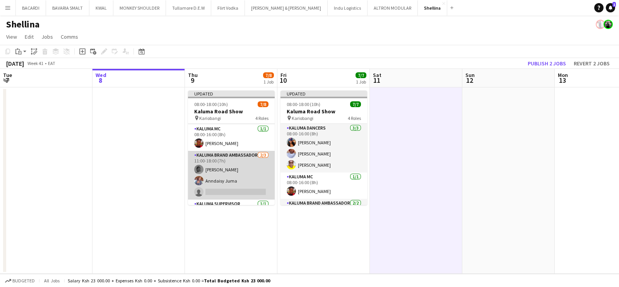
click at [249, 191] on app-card-role "Kaluma Brand Ambassador [DATE] 11:00-18:00 (7h) [PERSON_NAME] single-neutral-ac…" at bounding box center [231, 175] width 87 height 49
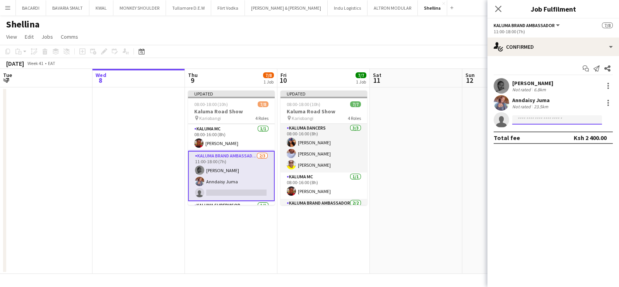
click at [537, 117] on input at bounding box center [557, 119] width 90 height 9
type input "*"
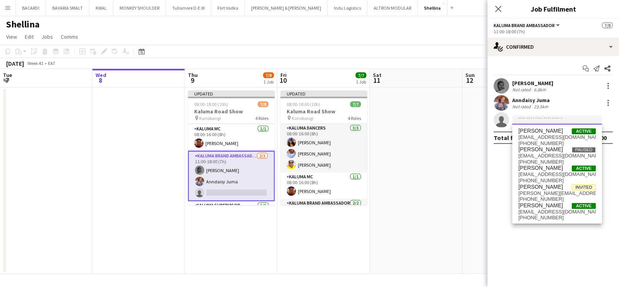
paste input "**********"
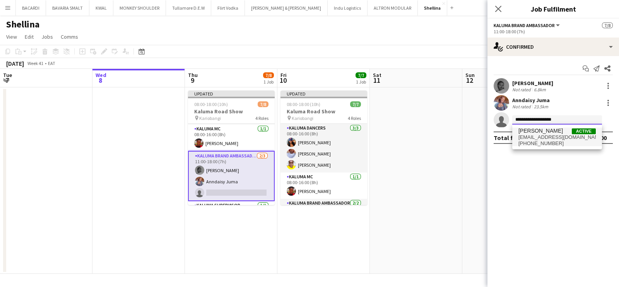
type input "**********"
click at [539, 135] on span "[EMAIL_ADDRESS][DOMAIN_NAME]" at bounding box center [556, 137] width 77 height 6
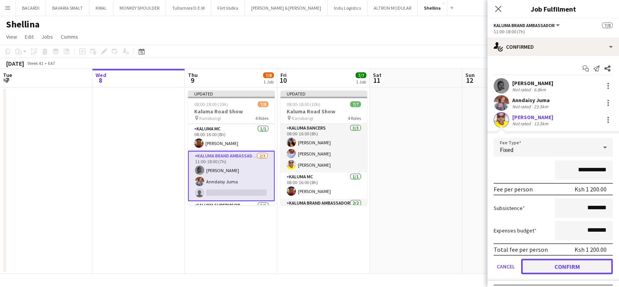
click at [550, 265] on button "Confirm" at bounding box center [567, 266] width 92 height 15
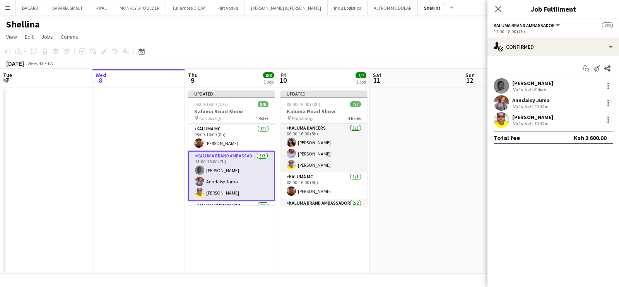
click at [453, 88] on app-date-cell at bounding box center [416, 180] width 92 height 186
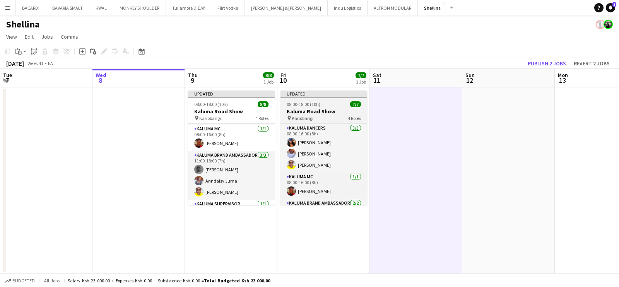
click at [306, 109] on h3 "Kaluma Road Show" at bounding box center [323, 111] width 87 height 7
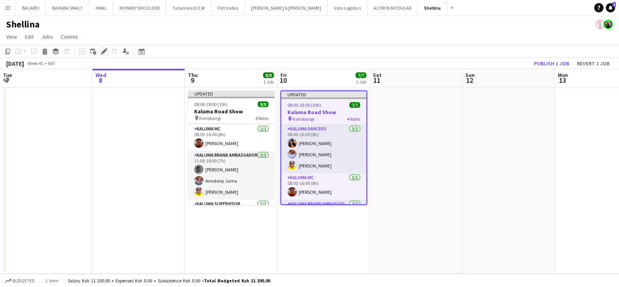
click at [102, 55] on div "Edit" at bounding box center [103, 51] width 9 height 9
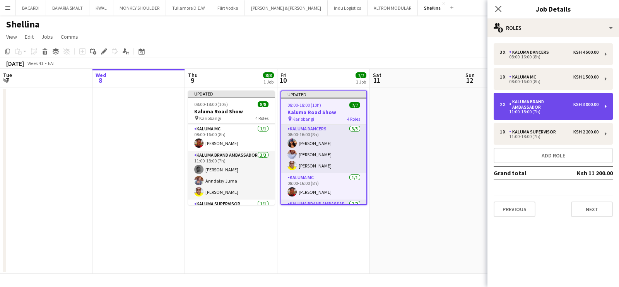
click at [547, 94] on div "2 x Kaluma Brand Ambassador Ksh 3 000.00 11:00-18:00 (7h)" at bounding box center [553, 106] width 119 height 27
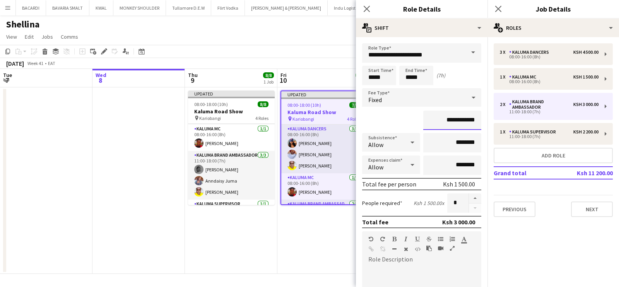
click at [454, 120] on input "**********" at bounding box center [452, 120] width 58 height 19
type input "*********"
click at [275, 25] on div "Shellina" at bounding box center [309, 22] width 619 height 15
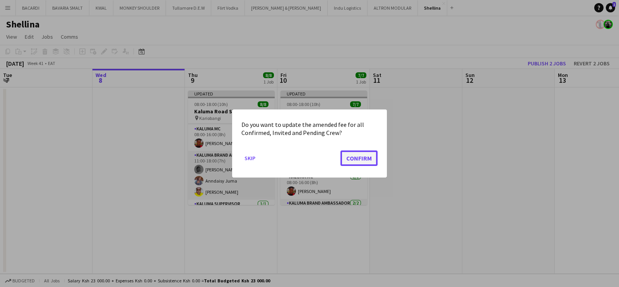
click at [356, 163] on button "Confirm" at bounding box center [358, 157] width 37 height 15
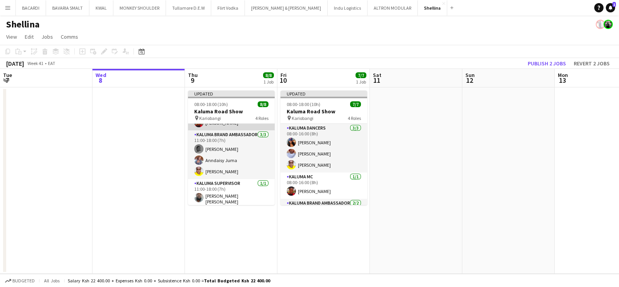
scroll to position [69, 0]
click at [3, 9] on button "Menu" at bounding box center [7, 7] width 15 height 15
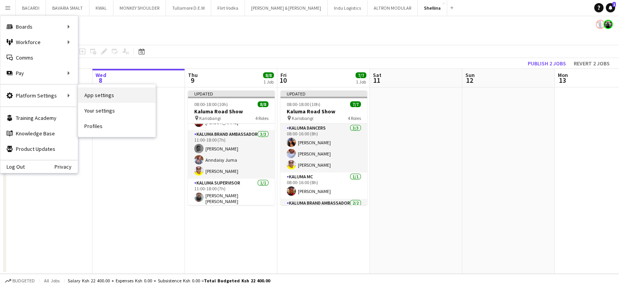
click at [109, 88] on link "App settings" at bounding box center [116, 94] width 77 height 15
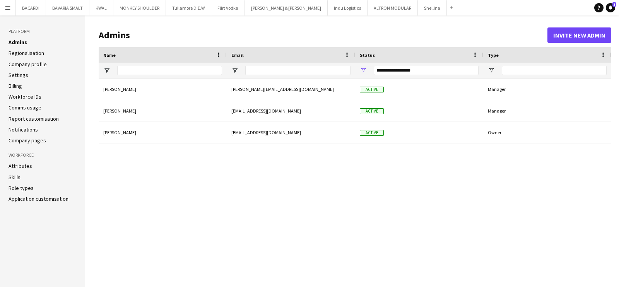
click at [22, 191] on link "Role types" at bounding box center [21, 188] width 25 height 7
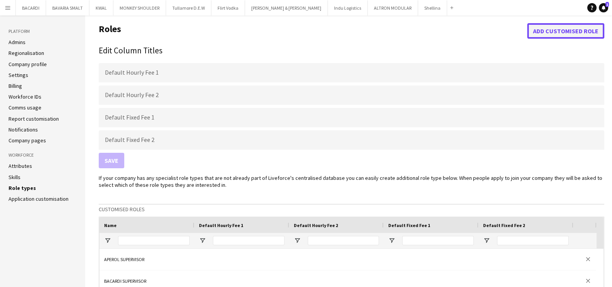
click at [565, 29] on button "Add customised role" at bounding box center [565, 30] width 77 height 15
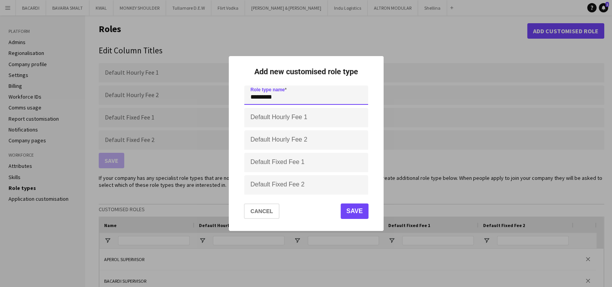
type input "*********"
click at [355, 215] on button "Save" at bounding box center [354, 210] width 28 height 15
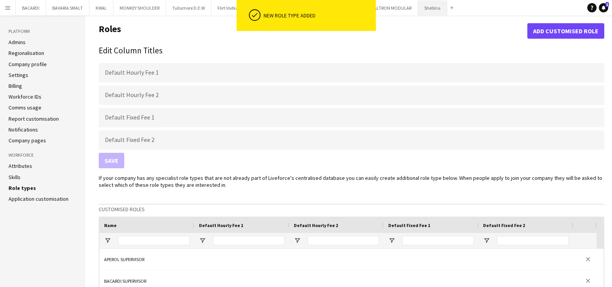
click at [418, 5] on button "Shellina Close" at bounding box center [432, 7] width 29 height 15
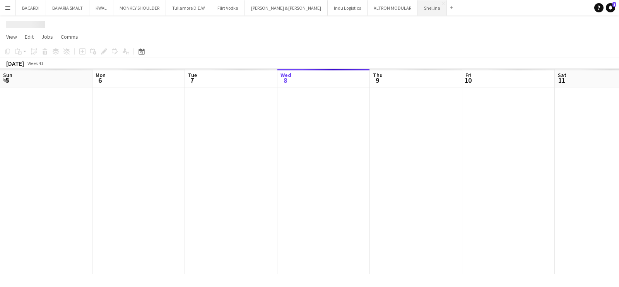
scroll to position [0, 185]
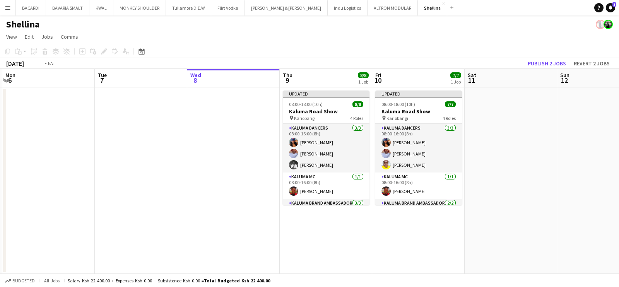
drag, startPoint x: 107, startPoint y: 154, endPoint x: 251, endPoint y: 128, distance: 146.5
click at [196, 133] on app-calendar-viewport "Fri 3 Sat 4 Sun 5 Mon 6 Tue 7 Wed 8 Thu 9 8/8 1 Job Fri 10 7/7 1 Job Sat 11 Sun…" at bounding box center [309, 171] width 619 height 205
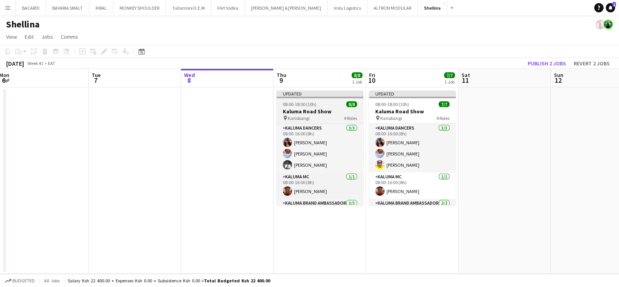
click at [308, 97] on div at bounding box center [320, 98] width 87 height 2
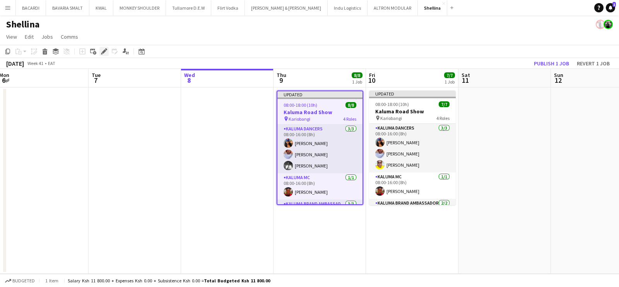
click at [104, 48] on icon "Edit" at bounding box center [104, 51] width 6 height 6
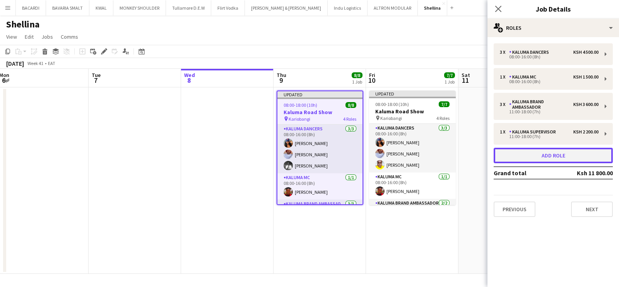
click at [555, 152] on button "Add role" at bounding box center [553, 155] width 119 height 15
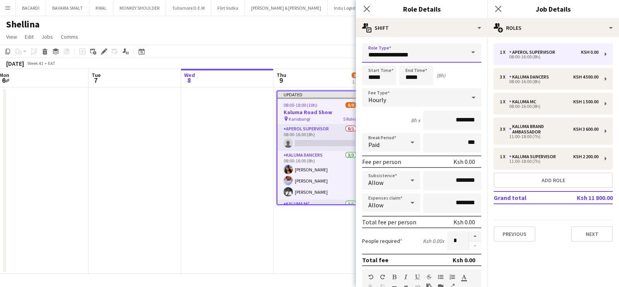
click at [445, 55] on input "**********" at bounding box center [421, 52] width 119 height 19
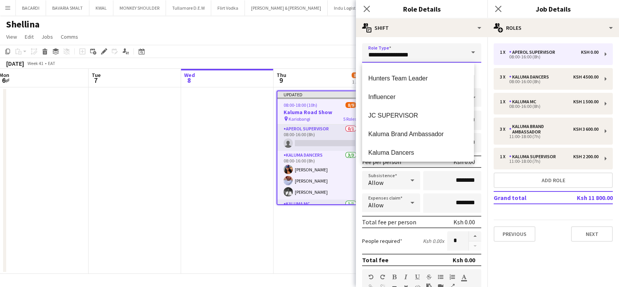
scroll to position [532, 0]
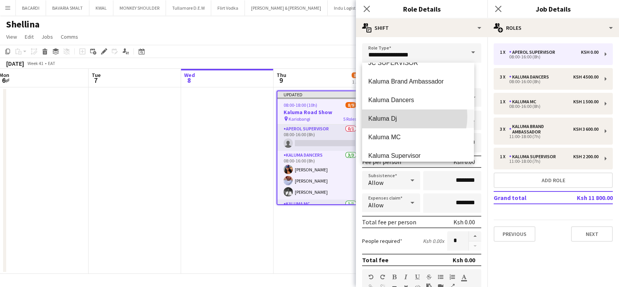
click at [401, 116] on span "Kaluma Dj" at bounding box center [417, 118] width 99 height 7
type input "*********"
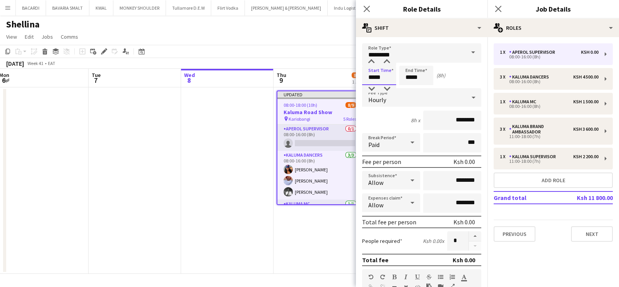
click at [382, 73] on input "*****" at bounding box center [379, 75] width 34 height 19
click at [385, 98] on span "Hourly" at bounding box center [377, 100] width 18 height 8
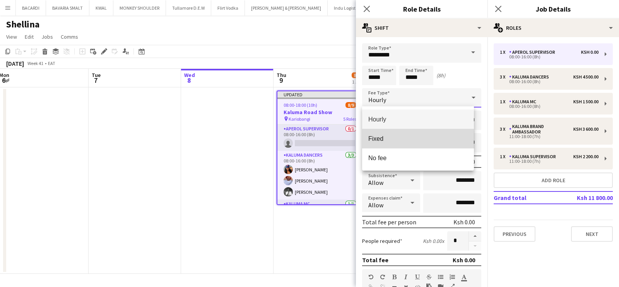
click at [402, 142] on span "Fixed" at bounding box center [417, 138] width 99 height 7
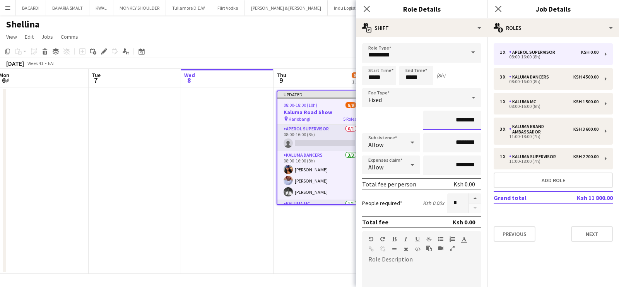
click at [458, 118] on input "********" at bounding box center [452, 120] width 58 height 19
type input "**********"
click at [257, 16] on div "Shellina" at bounding box center [309, 22] width 619 height 15
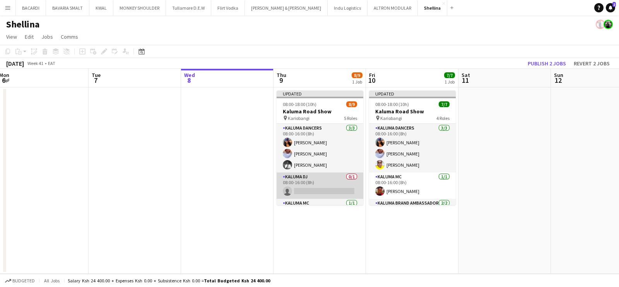
click at [328, 192] on app-card-role "Kaluma Dj 0/1 08:00-16:00 (8h) single-neutral-actions" at bounding box center [320, 186] width 87 height 26
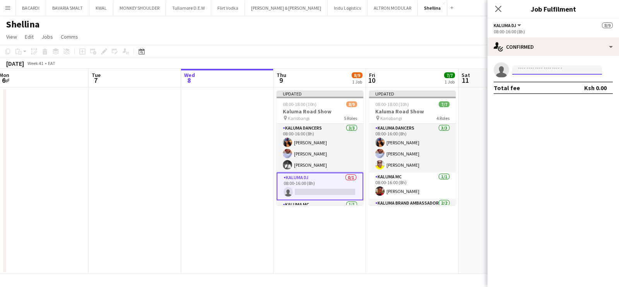
click at [523, 68] on input at bounding box center [557, 69] width 90 height 9
paste input "**********"
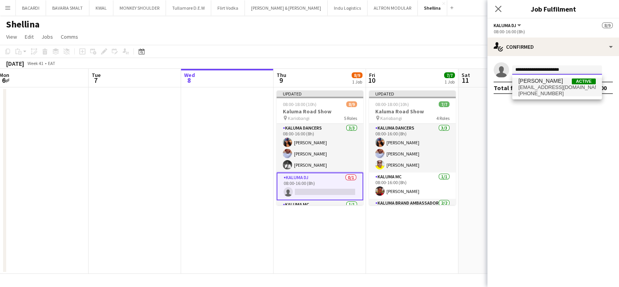
type input "**********"
click at [529, 84] on span "[PERSON_NAME]" at bounding box center [540, 81] width 44 height 7
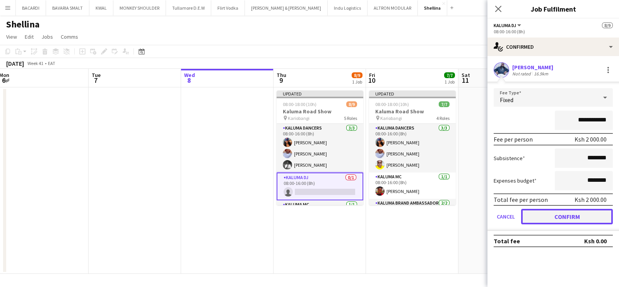
click at [576, 217] on button "Confirm" at bounding box center [567, 216] width 92 height 15
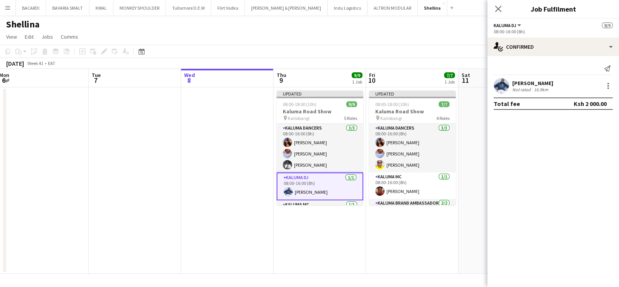
click at [367, 27] on div "Shellina" at bounding box center [309, 22] width 619 height 15
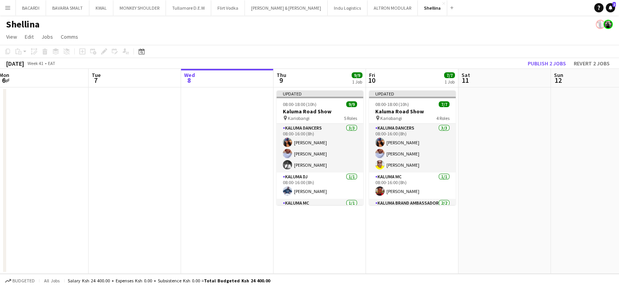
scroll to position [95, 0]
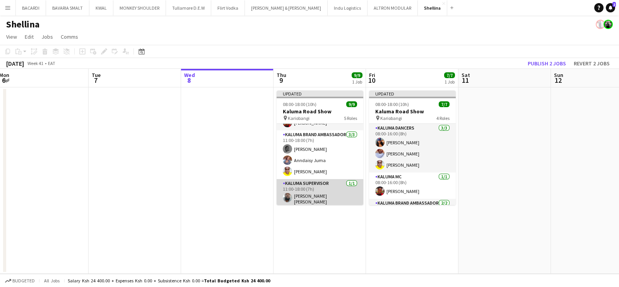
click at [317, 189] on app-card-role "Kaluma Supervisor [DATE] 11:00-18:00 (7h) [PERSON_NAME] [PERSON_NAME]" at bounding box center [320, 193] width 87 height 29
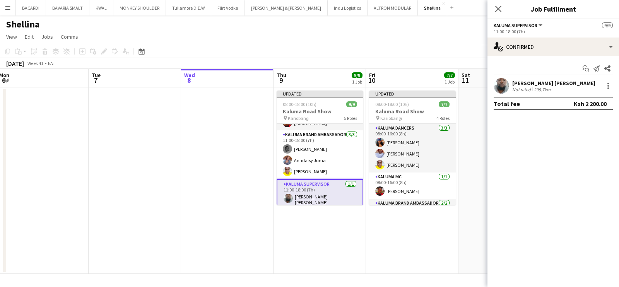
click at [446, 43] on app-page-menu "View Day view expanded Day view collapsed Month view Date picker Jump to [DATE]…" at bounding box center [309, 37] width 619 height 15
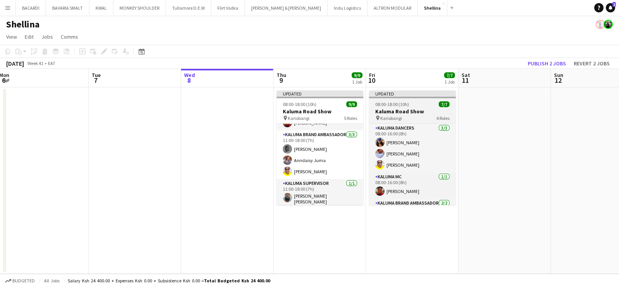
click at [410, 103] on div "08:00-18:00 (10h) 7/7" at bounding box center [412, 104] width 87 height 6
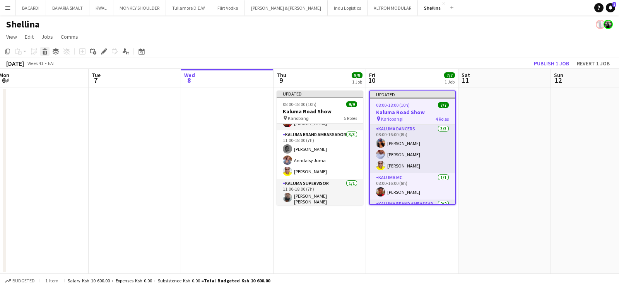
click at [45, 50] on icon at bounding box center [44, 49] width 5 height 2
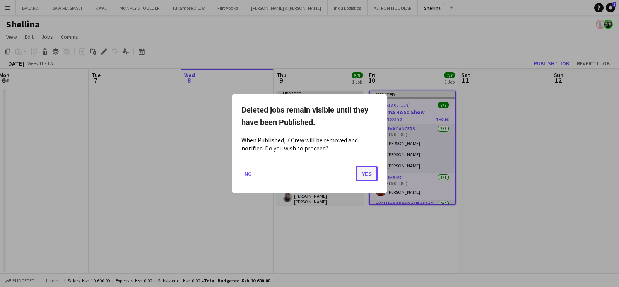
click at [369, 178] on button "Yes" at bounding box center [367, 173] width 22 height 15
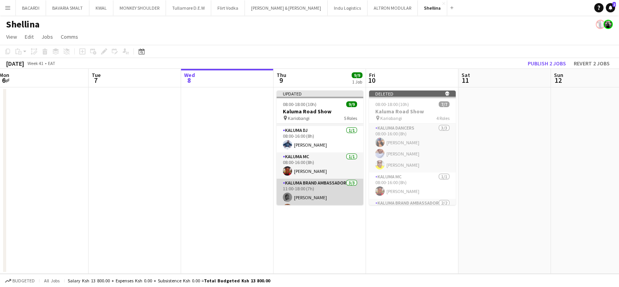
scroll to position [0, 0]
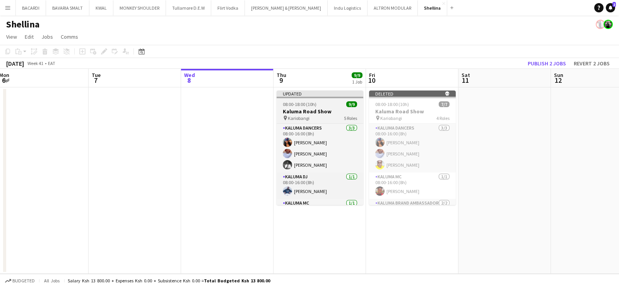
click at [308, 103] on span "08:00-18:00 (10h)" at bounding box center [300, 104] width 34 height 6
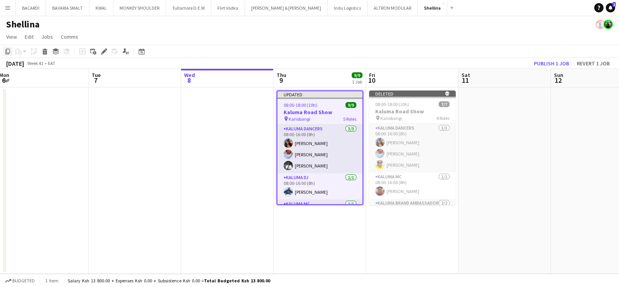
click at [5, 51] on icon at bounding box center [7, 51] width 5 height 5
click at [207, 97] on app-date-cell at bounding box center [227, 180] width 92 height 186
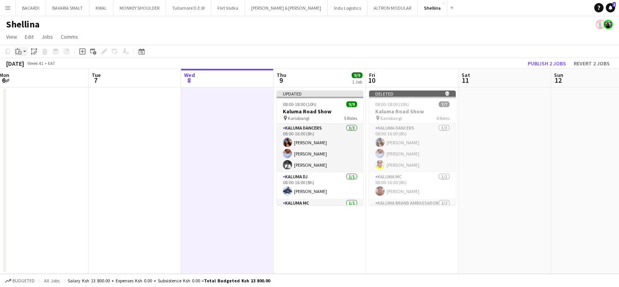
click at [24, 49] on app-action-btn "Paste" at bounding box center [21, 51] width 14 height 9
click at [49, 78] on link "Paste with crew Ctrl+Shift+V" at bounding box center [57, 79] width 73 height 7
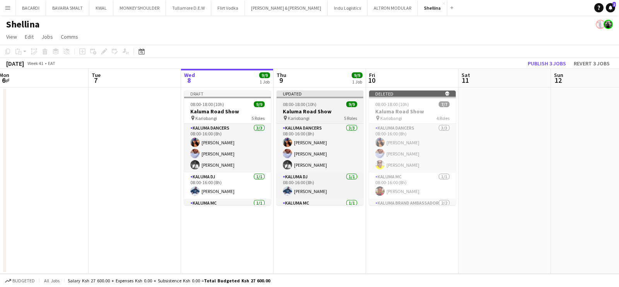
click at [302, 109] on h3 "Kaluma Road Show" at bounding box center [320, 111] width 87 height 7
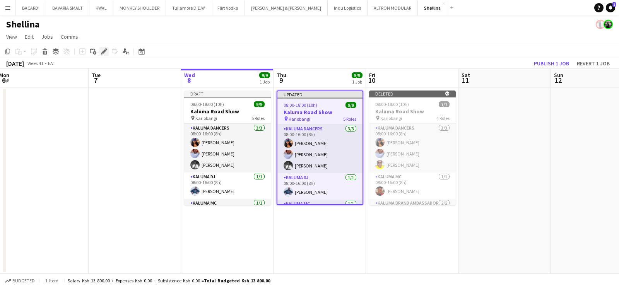
click at [102, 49] on icon "Edit" at bounding box center [104, 51] width 6 height 6
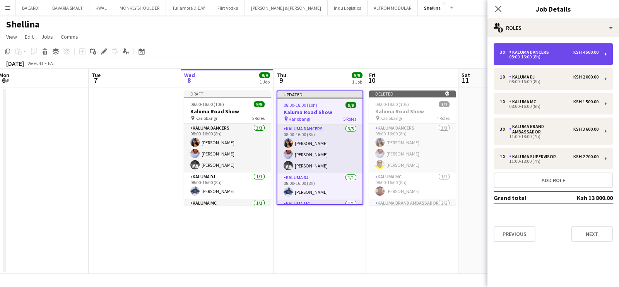
click at [542, 51] on div "Kaluma Dancers" at bounding box center [530, 52] width 43 height 5
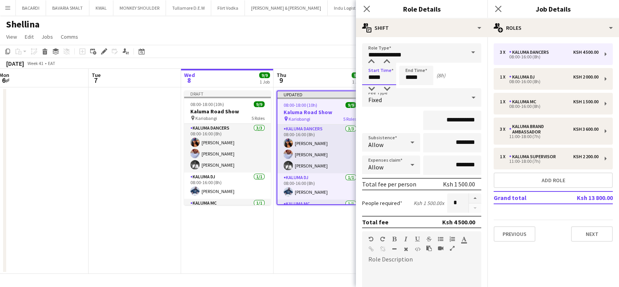
click at [383, 70] on input "*****" at bounding box center [379, 75] width 34 height 19
type input "*****"
click at [371, 62] on div at bounding box center [371, 62] width 15 height 8
click at [420, 68] on input "*****" at bounding box center [416, 75] width 34 height 19
click at [406, 62] on div at bounding box center [408, 62] width 15 height 8
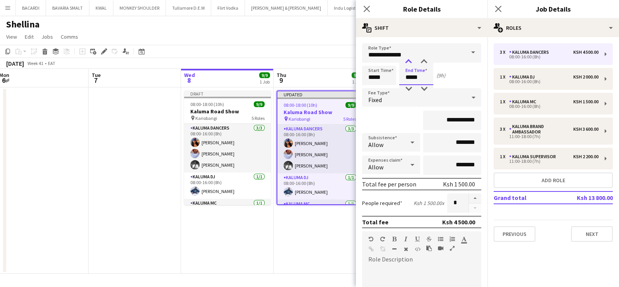
click at [406, 62] on div at bounding box center [408, 62] width 15 height 8
type input "*****"
click at [408, 87] on div at bounding box center [408, 89] width 15 height 8
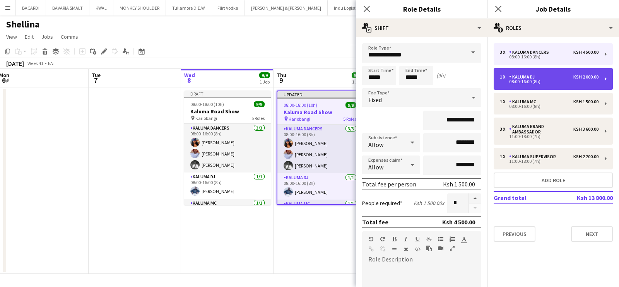
click at [561, 78] on div "1 x Kaluma Dj Ksh 2 000.00" at bounding box center [549, 76] width 99 height 5
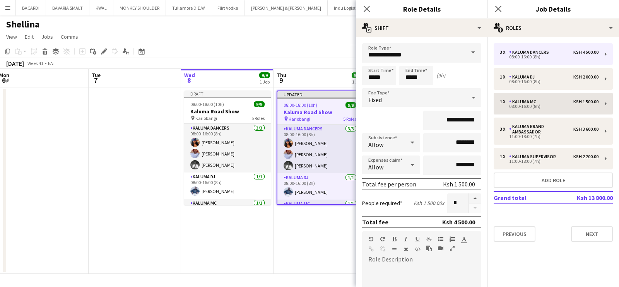
type input "*********"
type input "*****"
type input "**********"
type input "*"
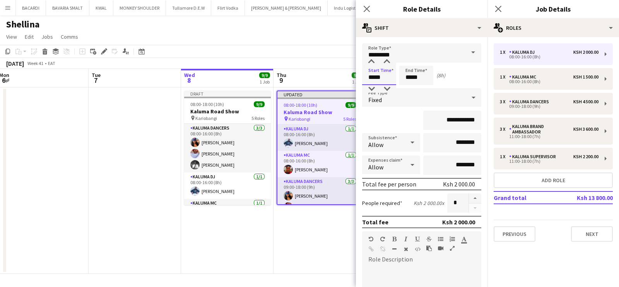
click at [376, 82] on input "*****" at bounding box center [379, 75] width 34 height 19
type input "*****"
click at [370, 63] on div at bounding box center [371, 62] width 15 height 8
click at [417, 78] on input "*****" at bounding box center [416, 75] width 34 height 19
click at [410, 62] on div at bounding box center [408, 62] width 15 height 8
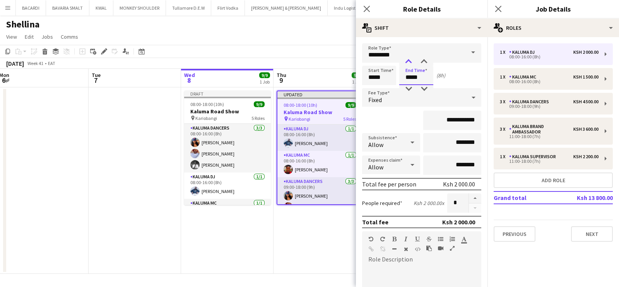
type input "*****"
click at [410, 62] on div at bounding box center [408, 62] width 15 height 8
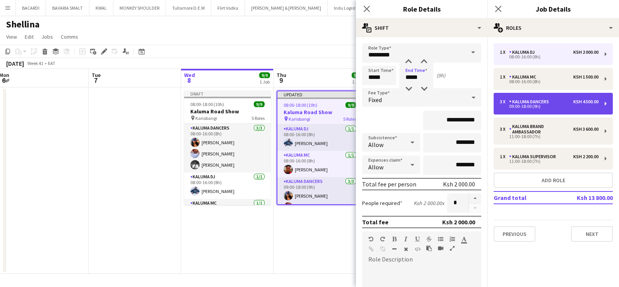
drag, startPoint x: 547, startPoint y: 102, endPoint x: 540, endPoint y: 99, distance: 7.3
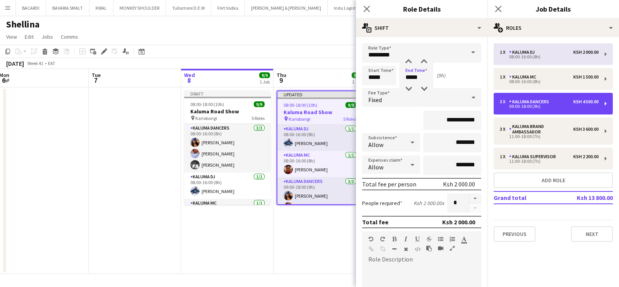
click at [547, 102] on div "Kaluma Dancers" at bounding box center [530, 101] width 43 height 5
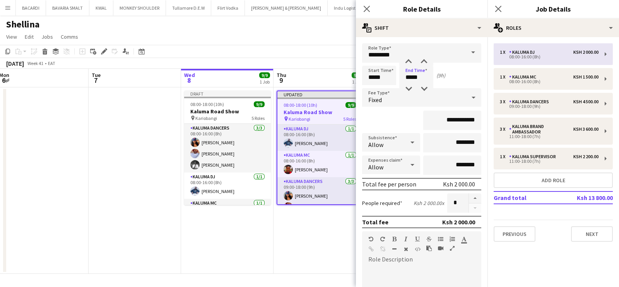
type input "**********"
type input "*"
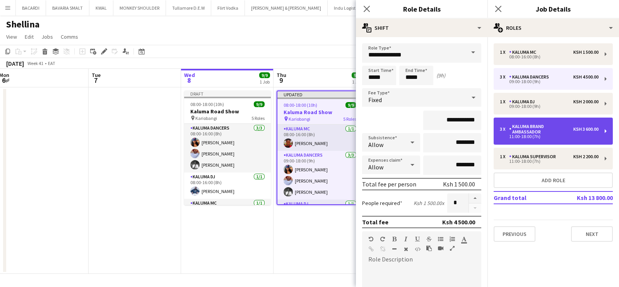
click at [557, 126] on div "Kaluma Brand Ambassador" at bounding box center [541, 129] width 64 height 11
type input "**********"
type input "*****"
type input "**********"
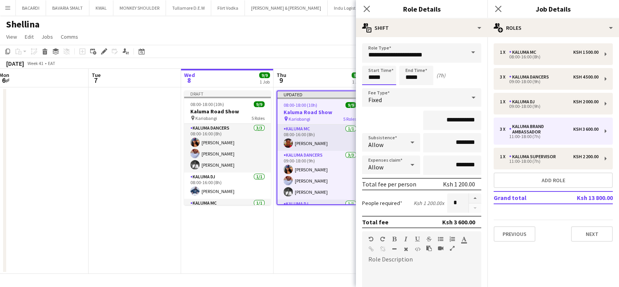
click at [377, 76] on input "*****" at bounding box center [379, 75] width 34 height 19
click at [373, 58] on div at bounding box center [371, 62] width 15 height 8
click at [371, 91] on div at bounding box center [371, 89] width 15 height 8
type input "*****"
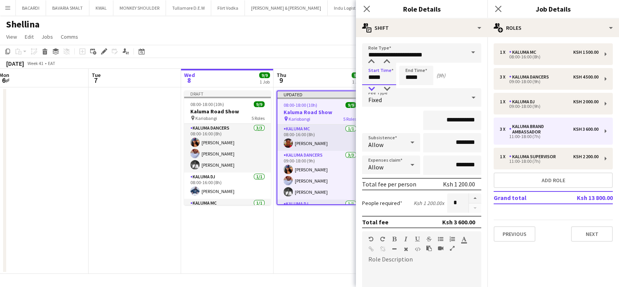
click at [371, 92] on div at bounding box center [371, 89] width 15 height 8
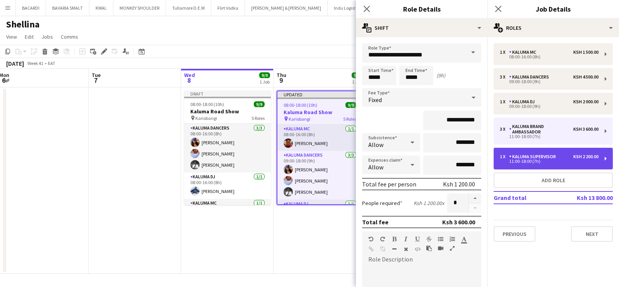
click at [543, 155] on div "Kaluma Supervisor" at bounding box center [534, 156] width 50 height 5
type input "**********"
type input "*****"
type input "**********"
type input "*"
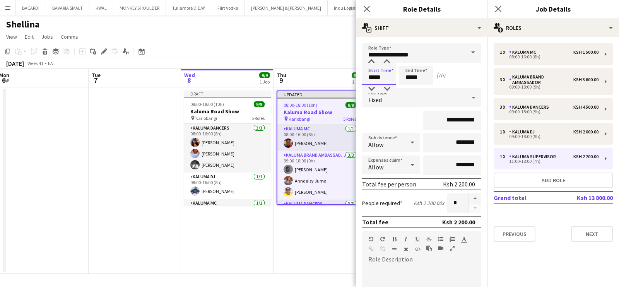
click at [369, 76] on input "*****" at bounding box center [379, 75] width 34 height 19
click at [373, 85] on div at bounding box center [371, 89] width 15 height 8
type input "*****"
click at [373, 85] on div at bounding box center [371, 89] width 15 height 8
click at [296, 22] on div "Shellina" at bounding box center [309, 22] width 619 height 15
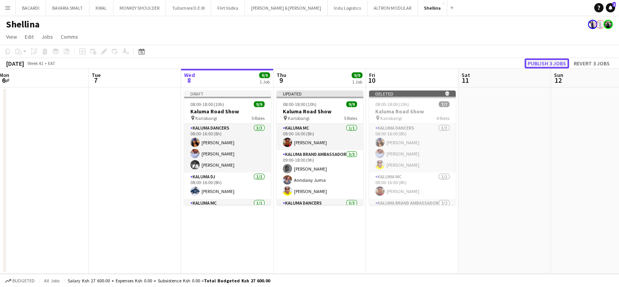
click at [559, 59] on button "Publish 3 jobs" at bounding box center [547, 63] width 44 height 10
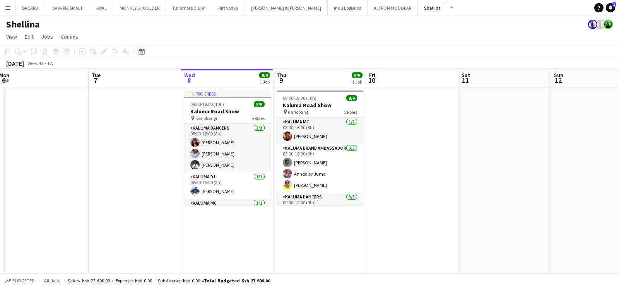
click at [10, 7] on app-icon "Menu" at bounding box center [8, 8] width 6 height 6
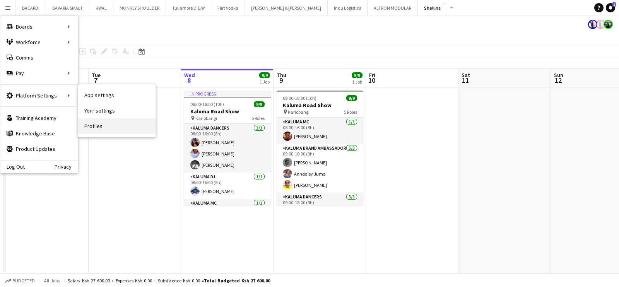
click at [98, 129] on link "Profiles" at bounding box center [116, 125] width 77 height 15
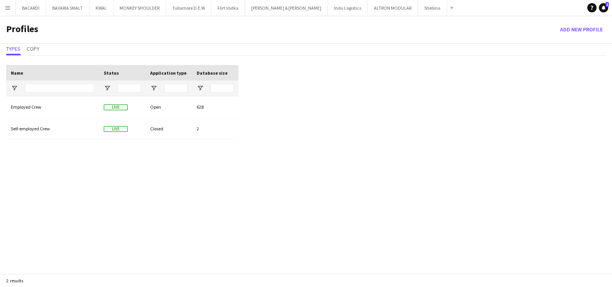
click at [5, 5] on app-icon "Menu" at bounding box center [8, 8] width 6 height 6
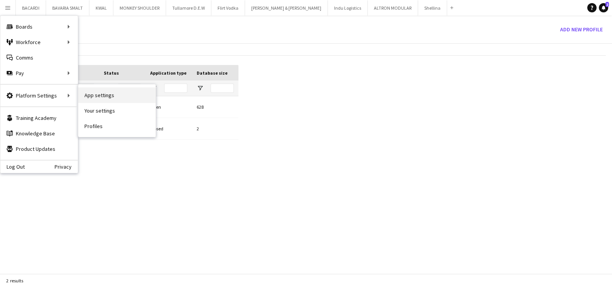
click at [98, 92] on link "App settings" at bounding box center [116, 94] width 77 height 15
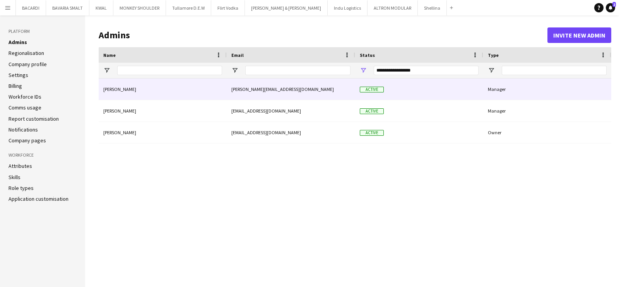
click at [469, 87] on div "Active" at bounding box center [419, 89] width 128 height 21
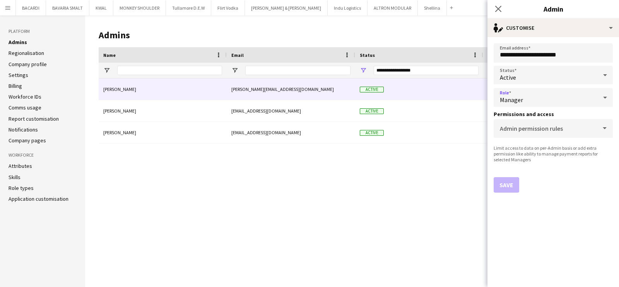
click at [521, 96] on span "Manager" at bounding box center [511, 100] width 23 height 8
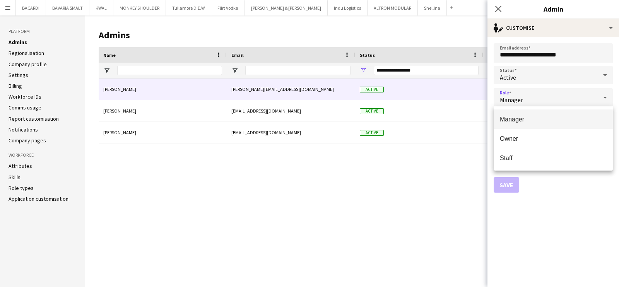
click at [433, 171] on div at bounding box center [309, 143] width 619 height 287
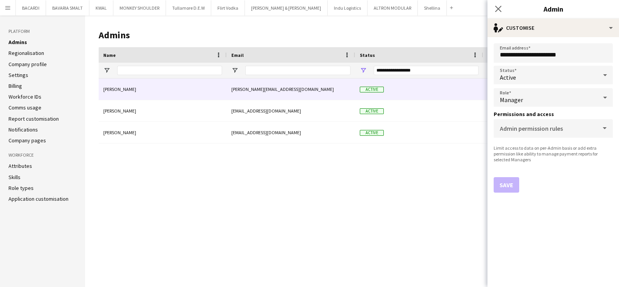
click at [435, 18] on main "Admins Invite new admin Drag here to set row groups Name Email Status Type Name…" at bounding box center [352, 151] width 534 height 272
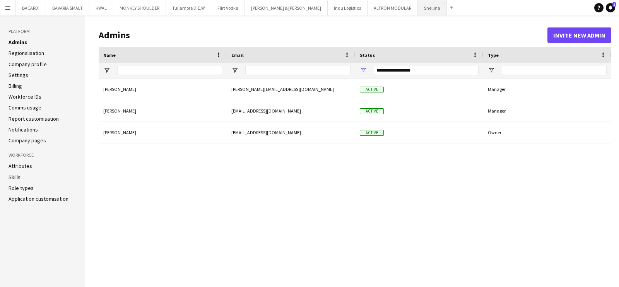
click at [418, 10] on button "Shellina Close" at bounding box center [432, 7] width 29 height 15
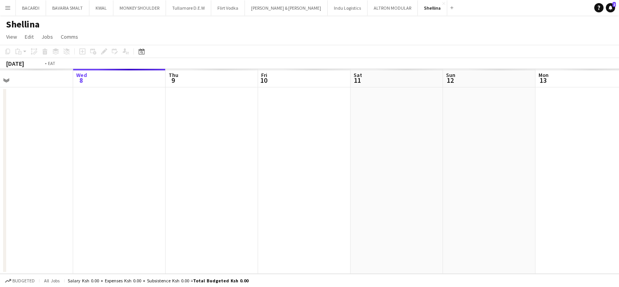
scroll to position [0, 185]
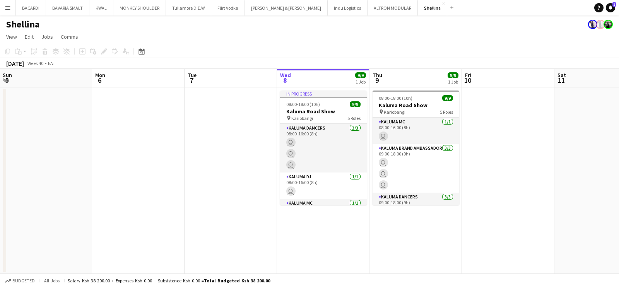
drag, startPoint x: 178, startPoint y: 141, endPoint x: 362, endPoint y: 142, distance: 184.1
click at [362, 142] on app-calendar-viewport "Fri 3 Sat 4 Sun 5 Mon 6 Tue 7 Wed 8 9/9 1 Job Thu 9 9/9 1 Job Fri 10 Sat 11 Sun…" at bounding box center [309, 171] width 619 height 205
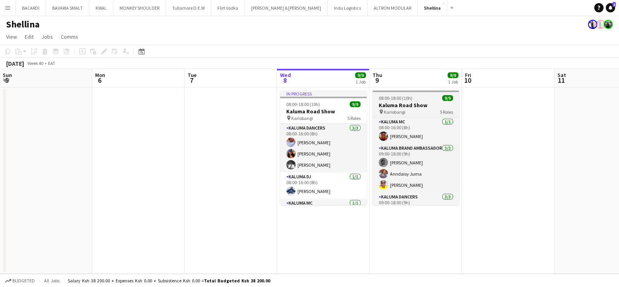
click at [393, 103] on h3 "Kaluma Road Show" at bounding box center [415, 105] width 87 height 7
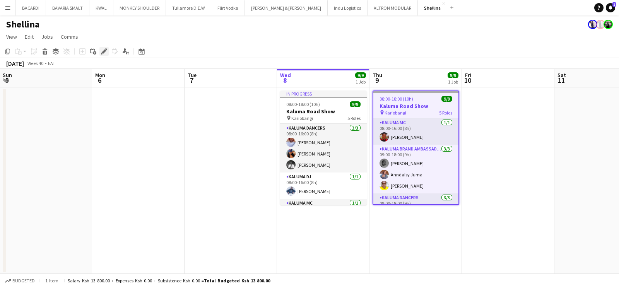
click at [103, 47] on div "Edit" at bounding box center [103, 51] width 9 height 9
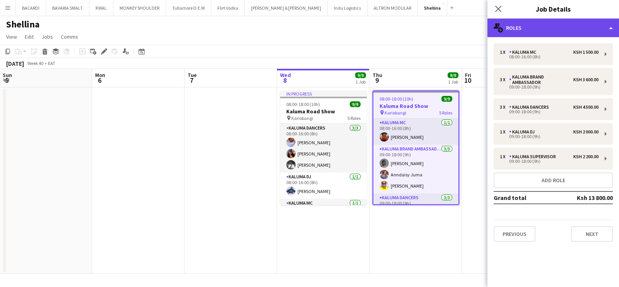
click at [535, 29] on div "multiple-users-add Roles" at bounding box center [553, 28] width 132 height 19
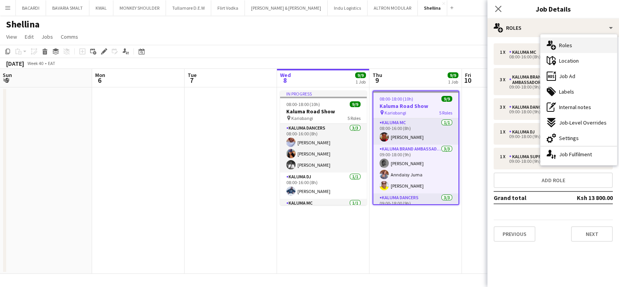
click at [564, 46] on span "Roles" at bounding box center [565, 45] width 13 height 7
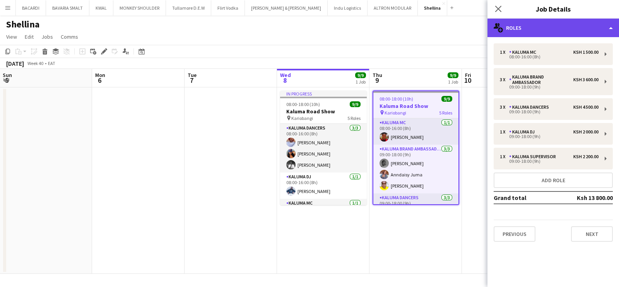
click at [542, 24] on div "multiple-users-add Roles" at bounding box center [553, 28] width 132 height 19
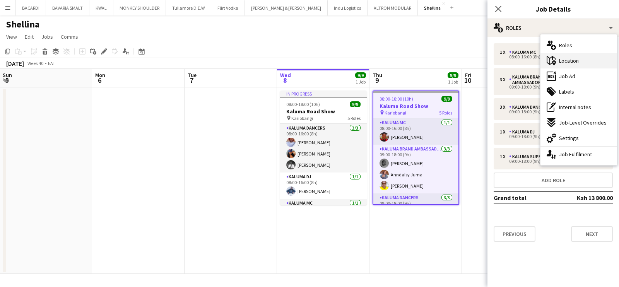
click at [572, 60] on span "Location" at bounding box center [569, 60] width 20 height 7
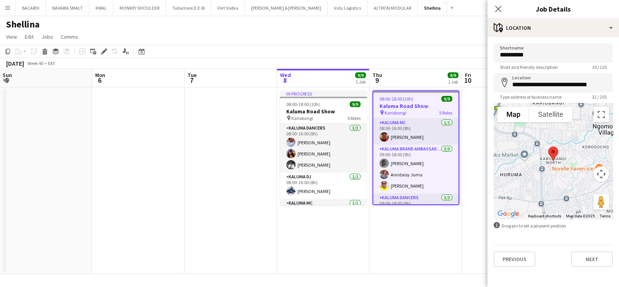
click at [364, 35] on app-page-menu "View Day view expanded Day view collapsed Month view Date picker Jump to [DATE]…" at bounding box center [309, 37] width 619 height 15
